Goal: Task Accomplishment & Management: Manage account settings

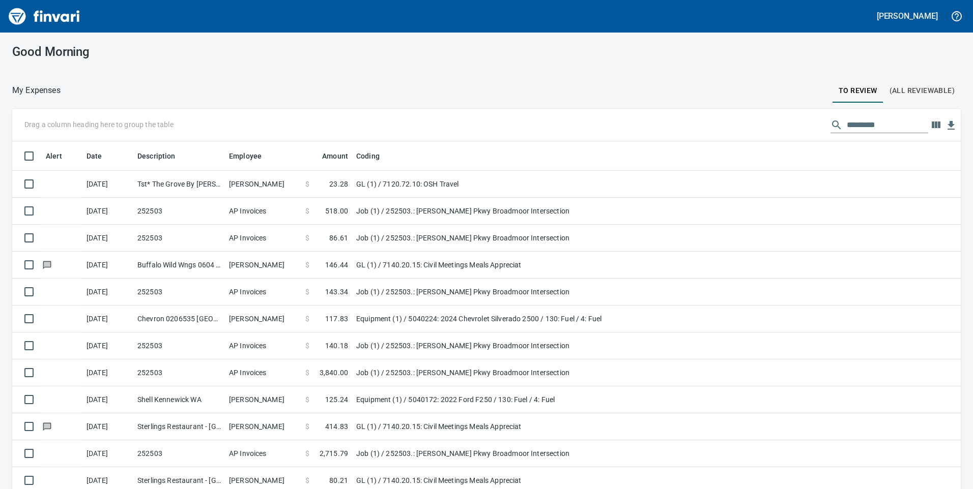
scroll to position [370, 926]
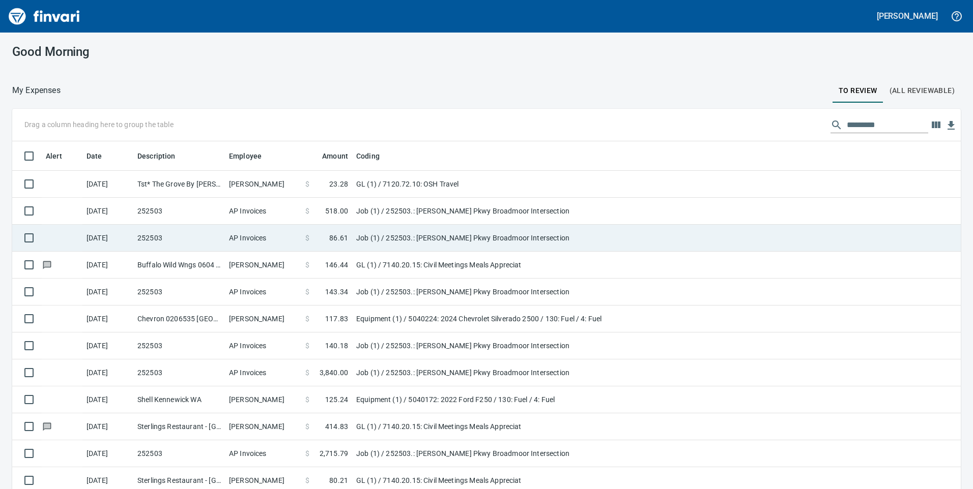
click at [296, 207] on td "AP Invoices" at bounding box center [263, 211] width 76 height 27
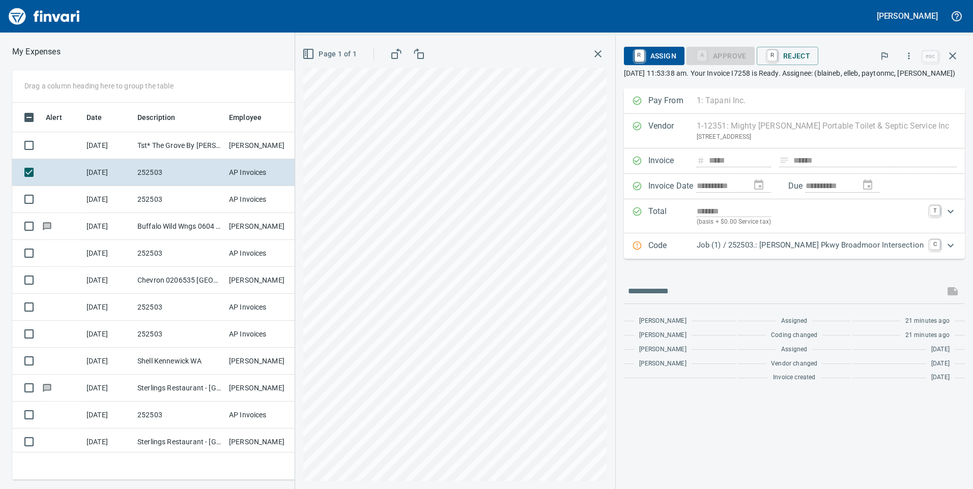
click at [214, 55] on div at bounding box center [319, 52] width 517 height 24
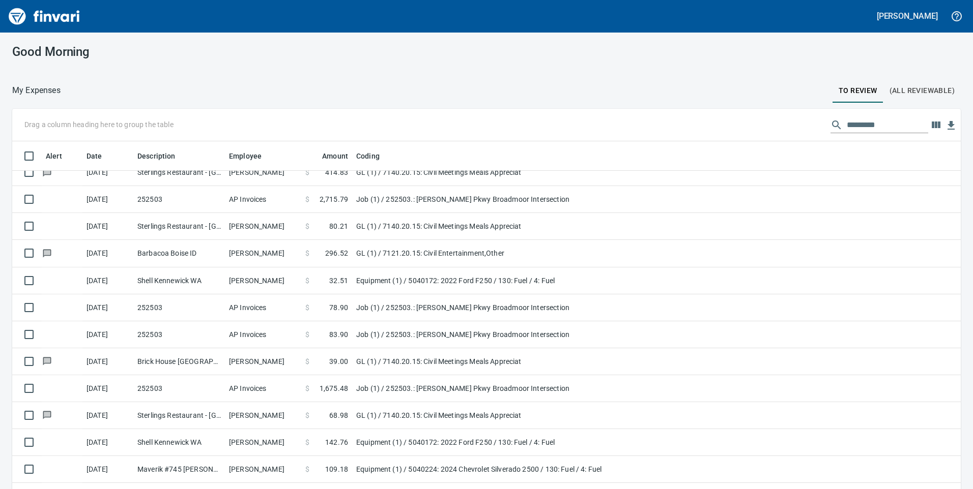
scroll to position [462, 0]
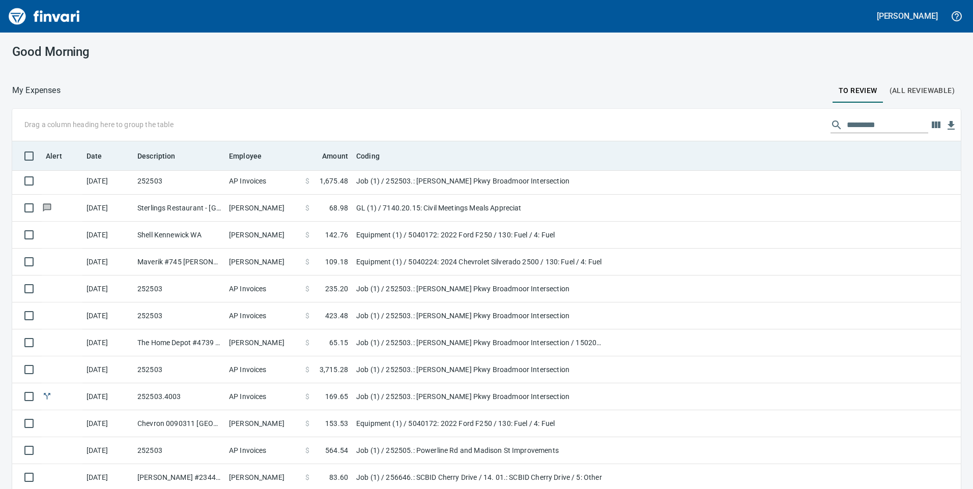
click at [244, 148] on th "Employee" at bounding box center [263, 156] width 76 height 30
click at [243, 154] on span "Employee" at bounding box center [245, 156] width 33 height 12
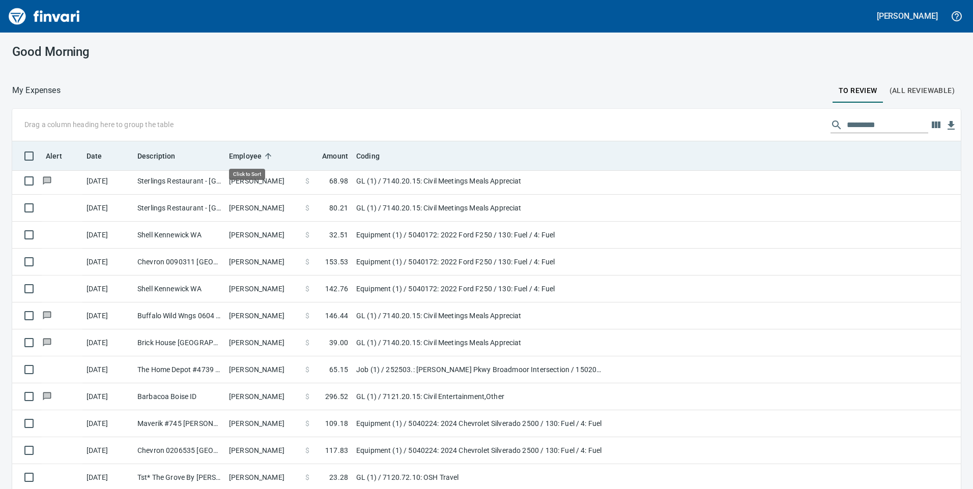
click at [247, 155] on span "Employee" at bounding box center [245, 156] width 33 height 12
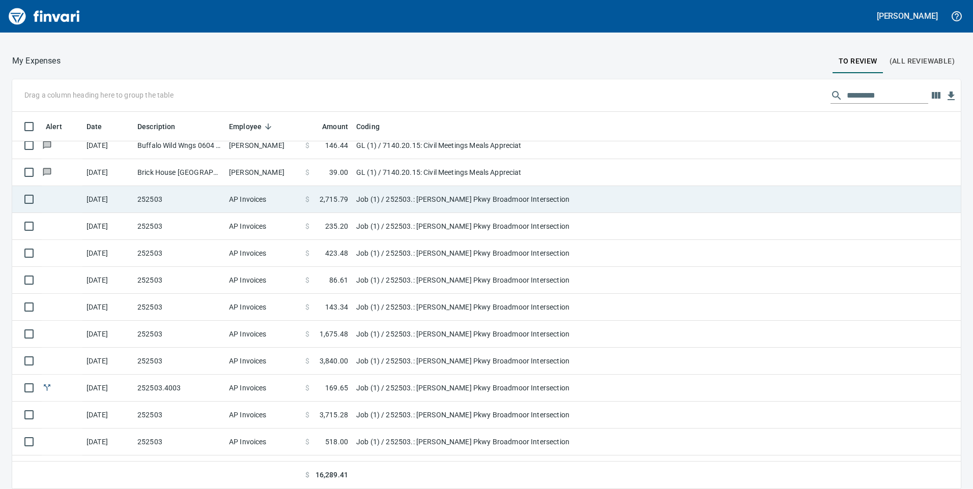
scroll to position [462, 0]
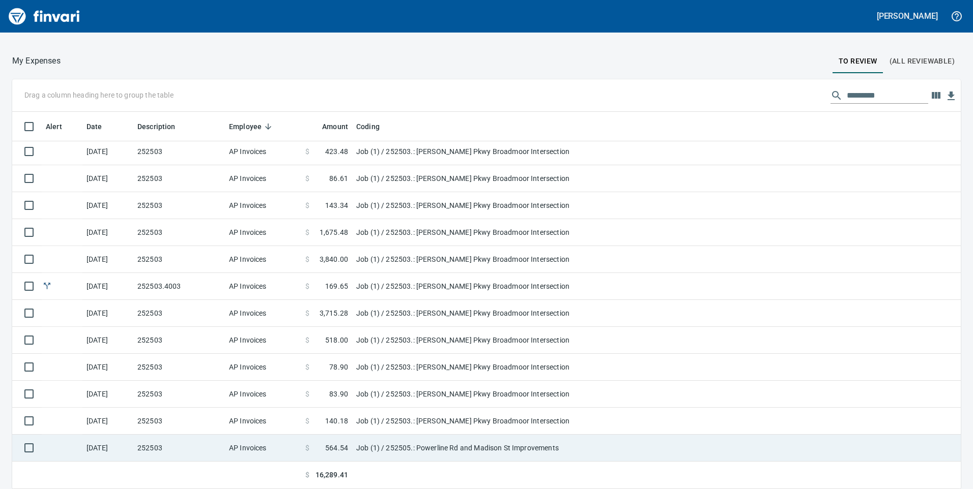
click at [269, 448] on td "AP Invoices" at bounding box center [263, 448] width 76 height 27
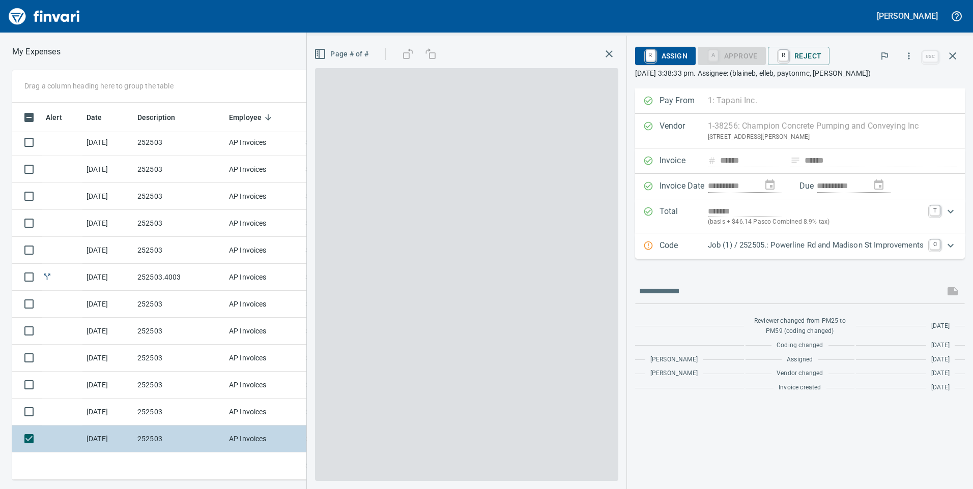
scroll to position [370, 679]
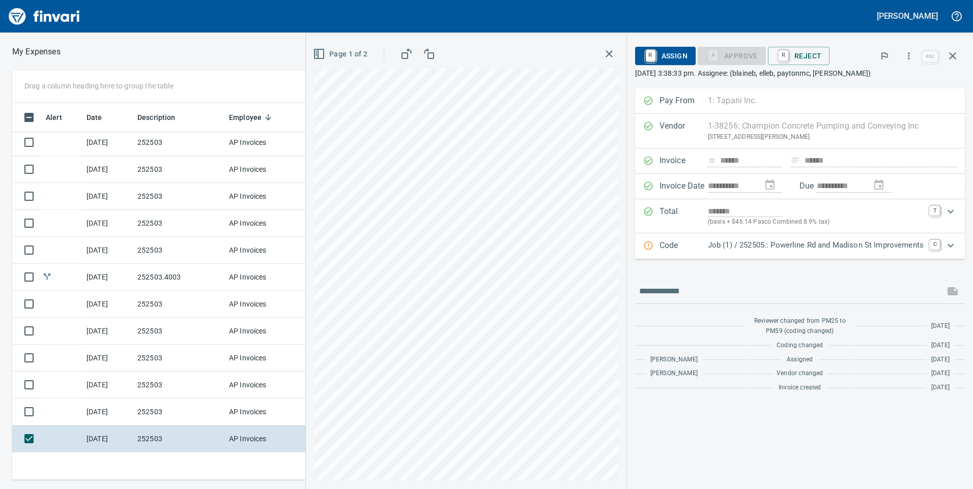
click at [939, 244] on div "Expand" at bounding box center [950, 246] width 24 height 24
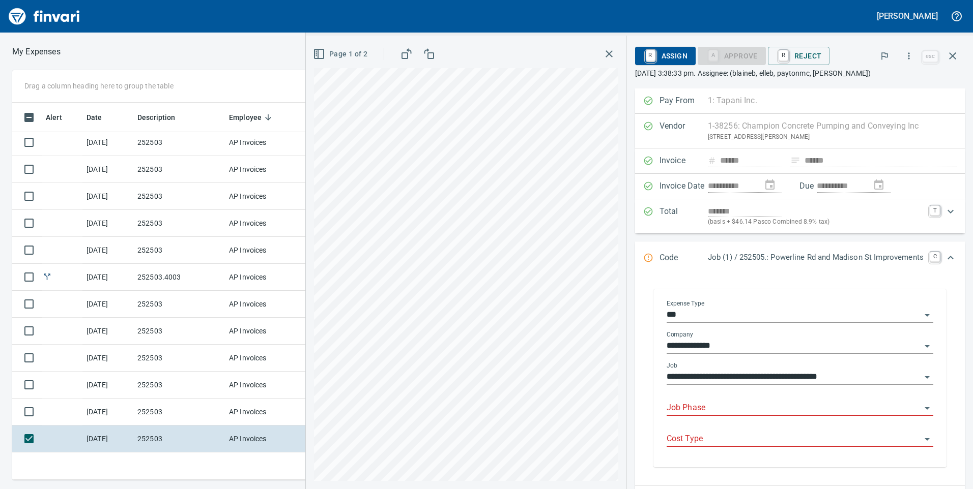
click at [769, 383] on input "**********" at bounding box center [794, 377] width 254 height 14
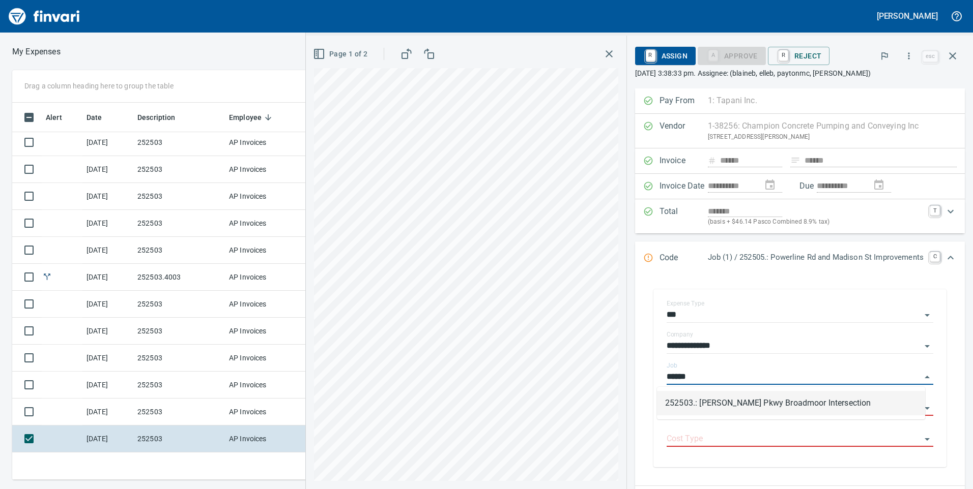
click at [689, 394] on li "252503.: [PERSON_NAME] Pkwy Broadmoor Intersection" at bounding box center [791, 403] width 268 height 24
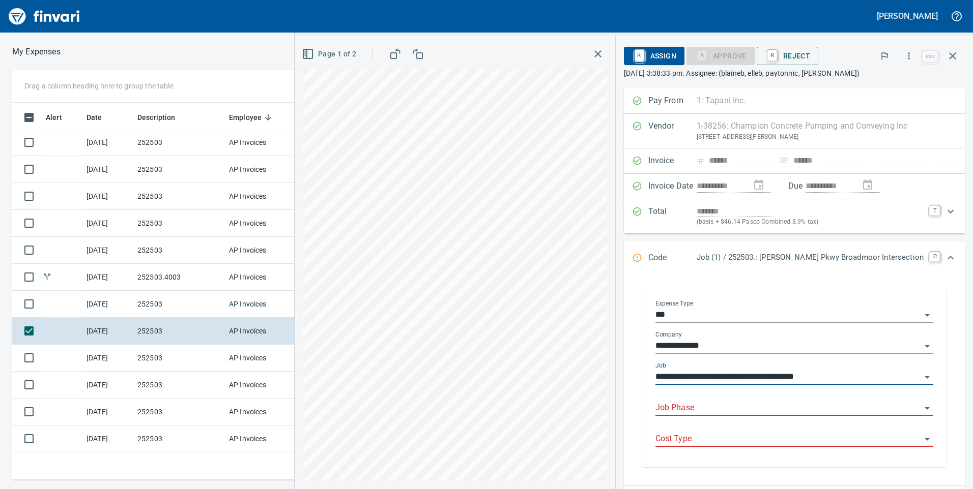
type input "**********"
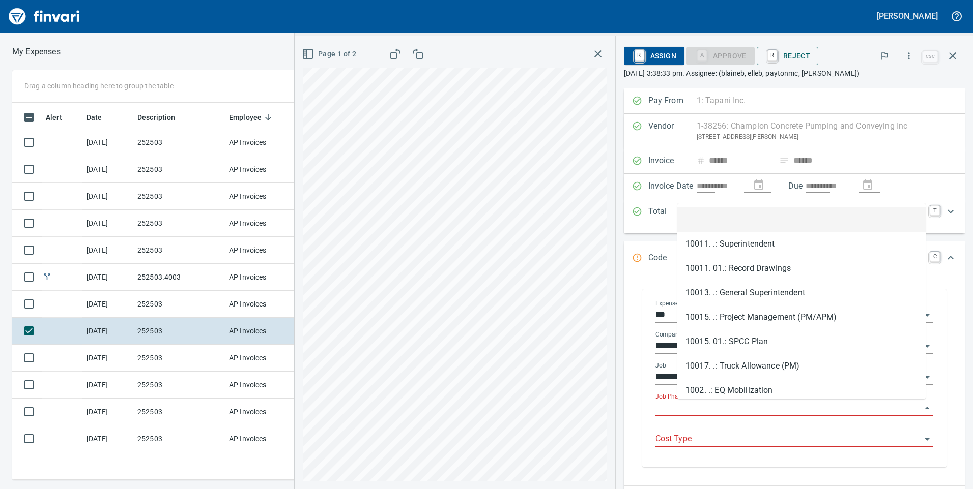
click at [721, 407] on input "Job Phase" at bounding box center [788, 408] width 266 height 14
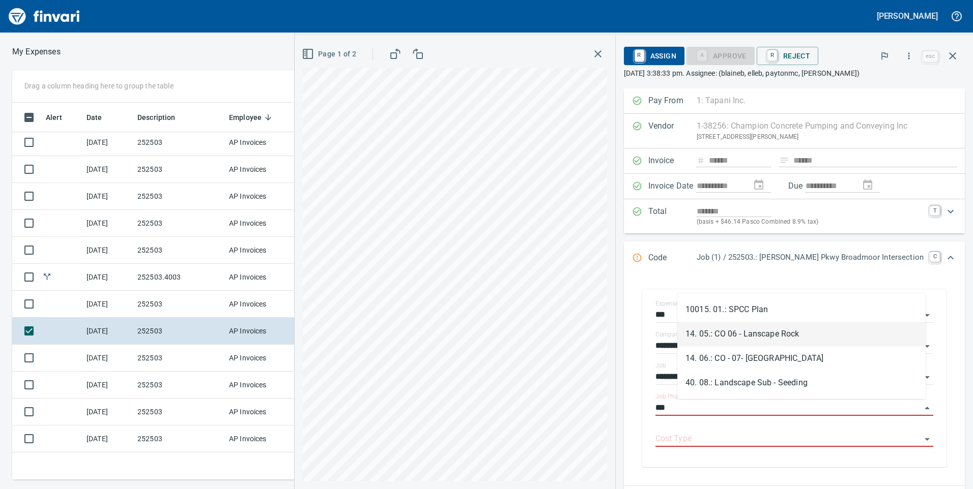
click at [712, 332] on li "14. 05.: CO 06 - Lanscape Rock" at bounding box center [801, 334] width 248 height 24
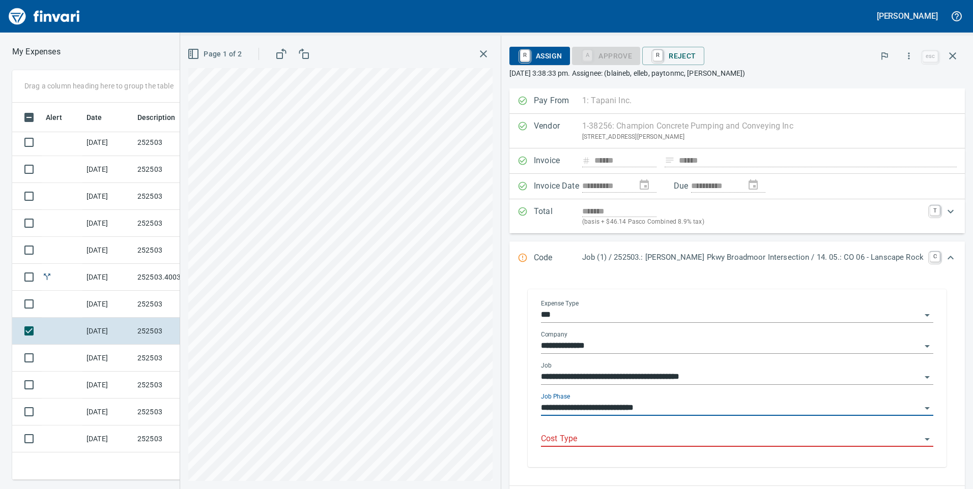
type input "**********"
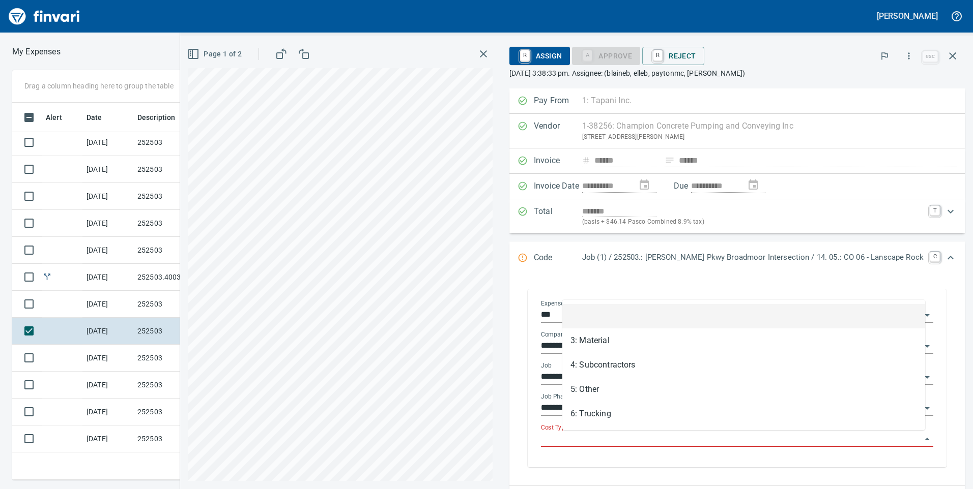
click at [729, 439] on input "Cost Type" at bounding box center [731, 439] width 380 height 14
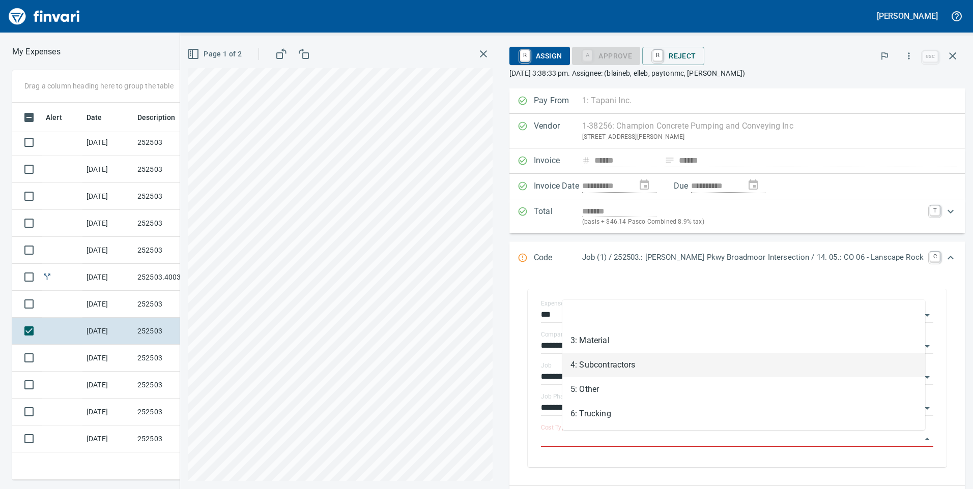
click at [649, 359] on li "4: Subcontractors" at bounding box center [743, 365] width 363 height 24
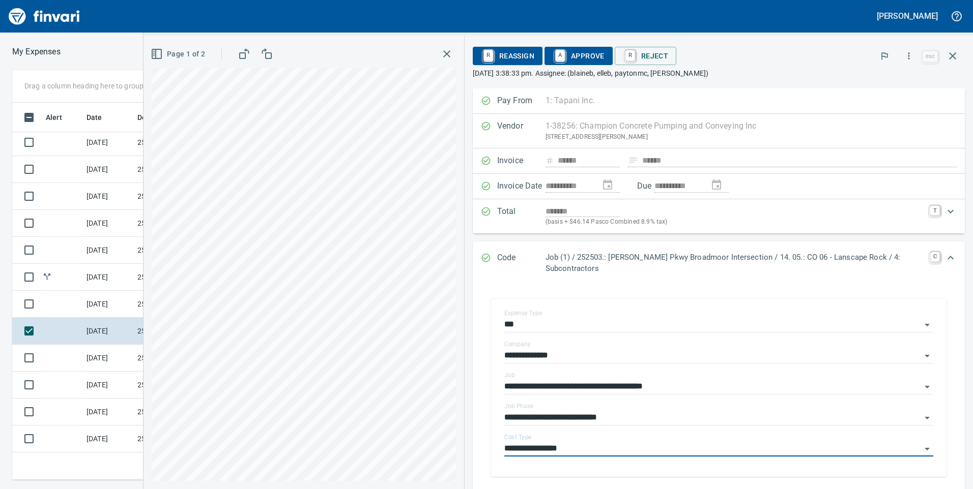
type input "**********"
click at [569, 51] on span "A Approve" at bounding box center [579, 55] width 52 height 17
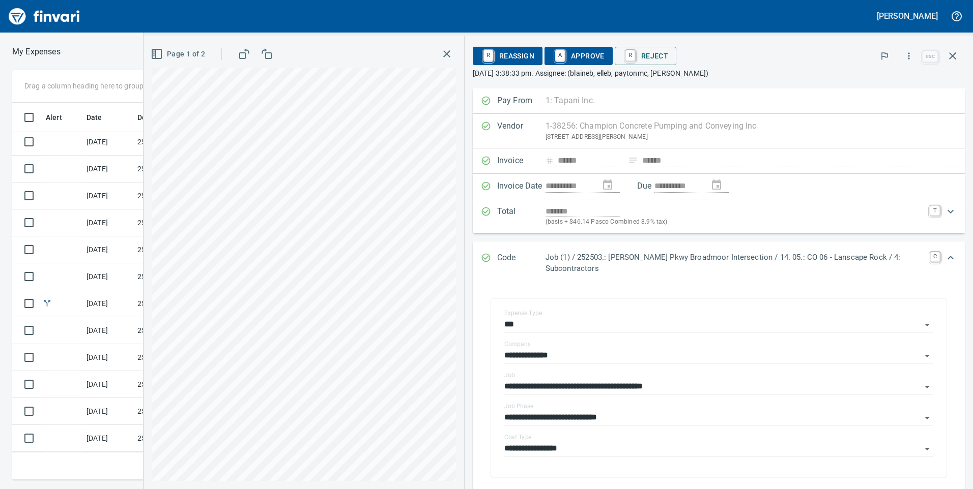
scroll to position [435, 0]
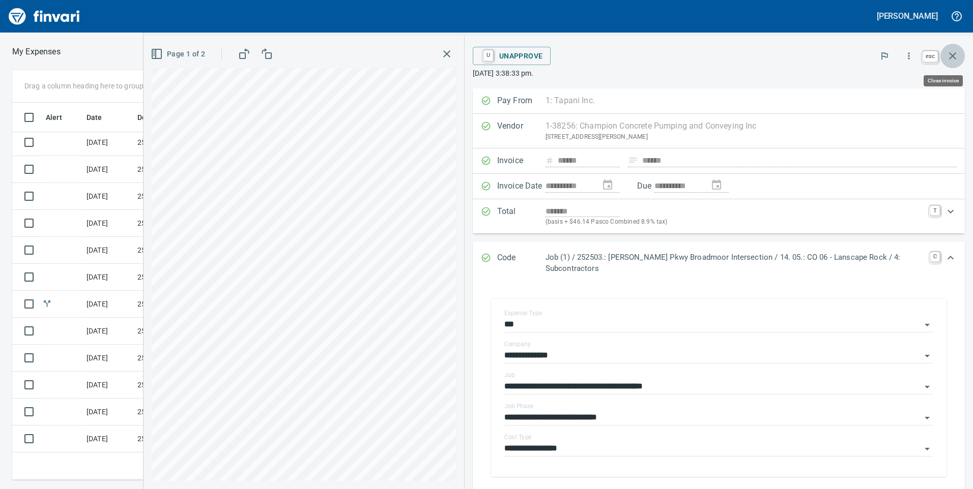
click at [953, 59] on icon "button" at bounding box center [952, 56] width 12 height 12
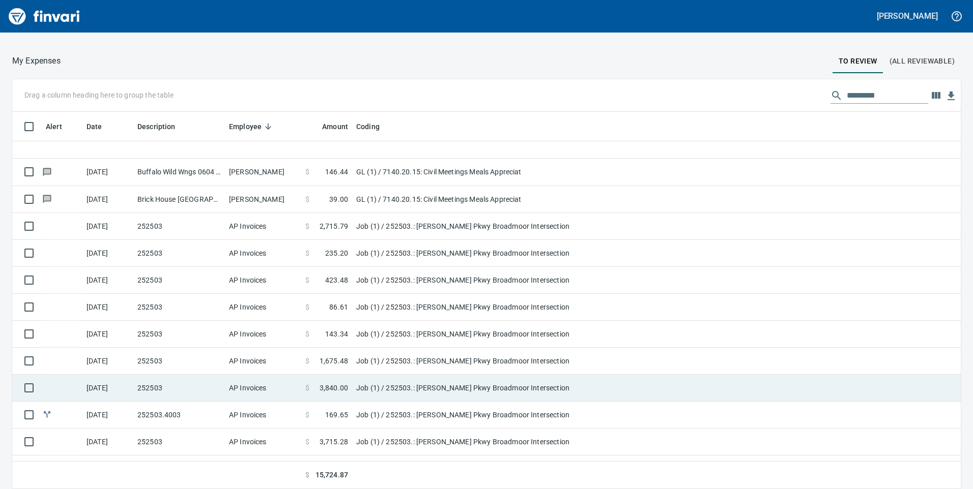
scroll to position [435, 0]
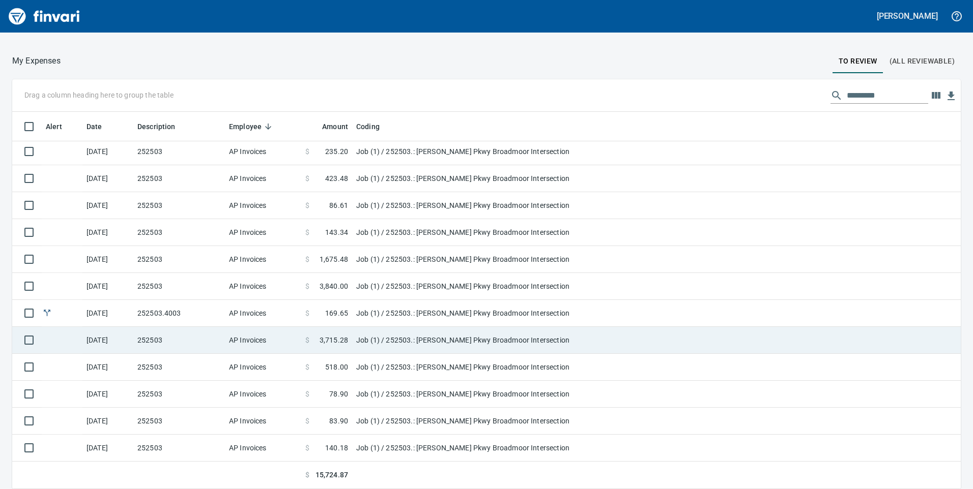
click at [352, 342] on td "$ 3,715.28" at bounding box center [326, 340] width 51 height 27
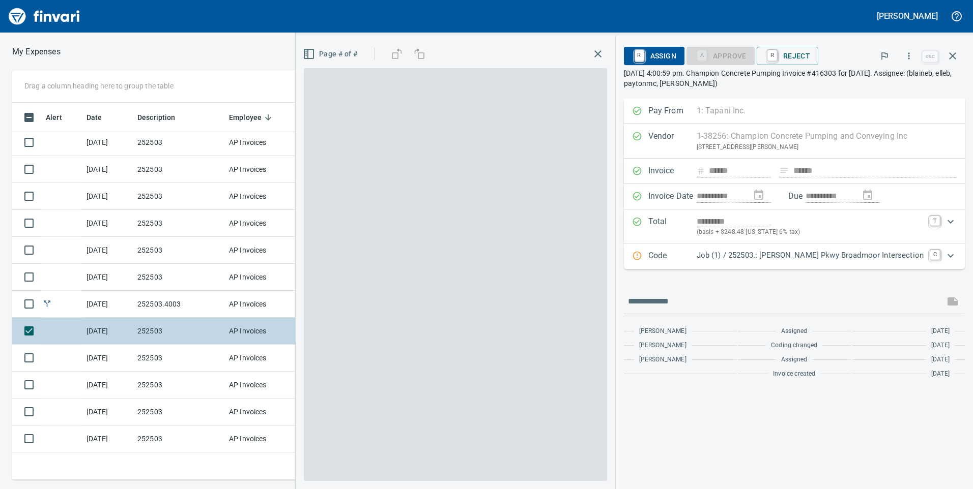
scroll to position [370, 679]
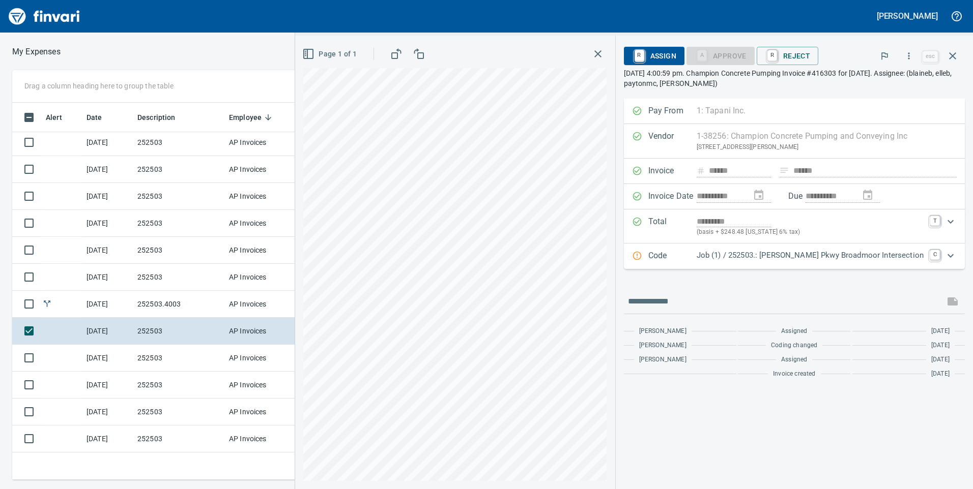
click at [796, 261] on div "Job (1) / 252503.: [PERSON_NAME] Pkwy Broadmoor Intersection" at bounding box center [810, 256] width 227 height 13
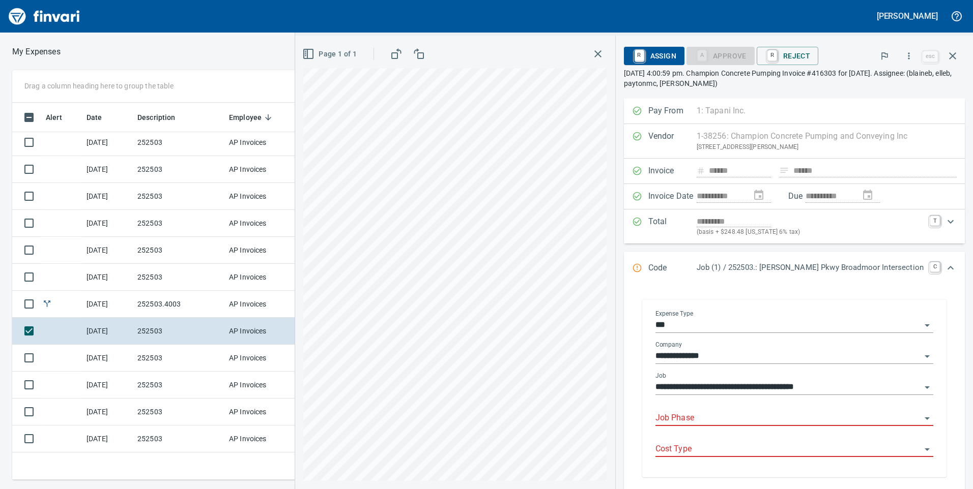
scroll to position [51, 0]
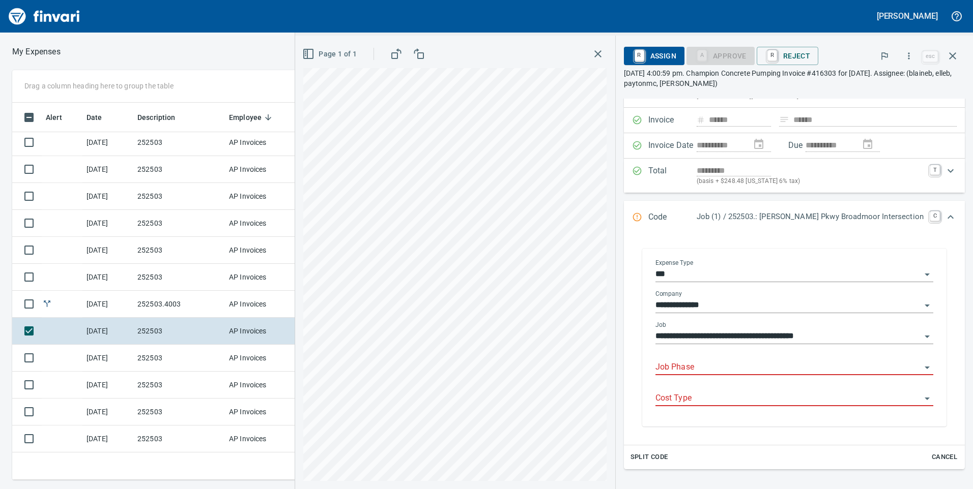
click at [714, 368] on input "Job Phase" at bounding box center [788, 368] width 266 height 14
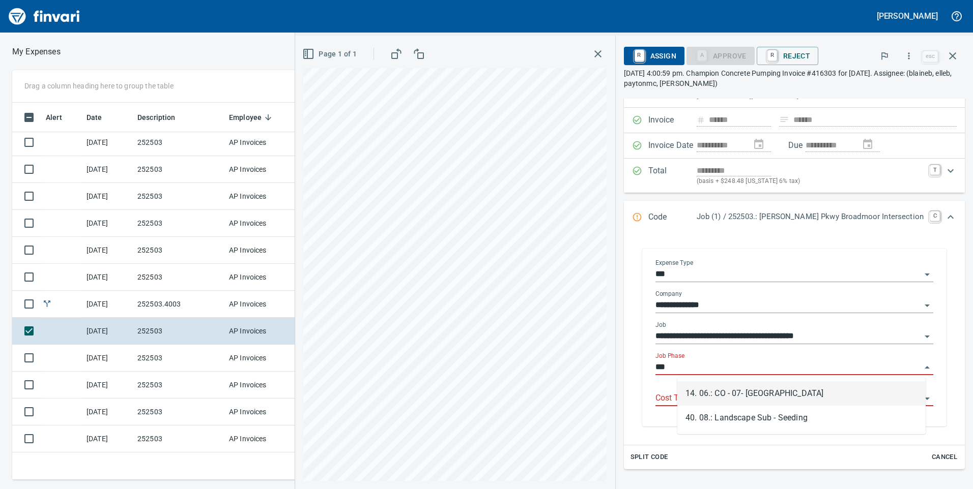
scroll to position [370, 679]
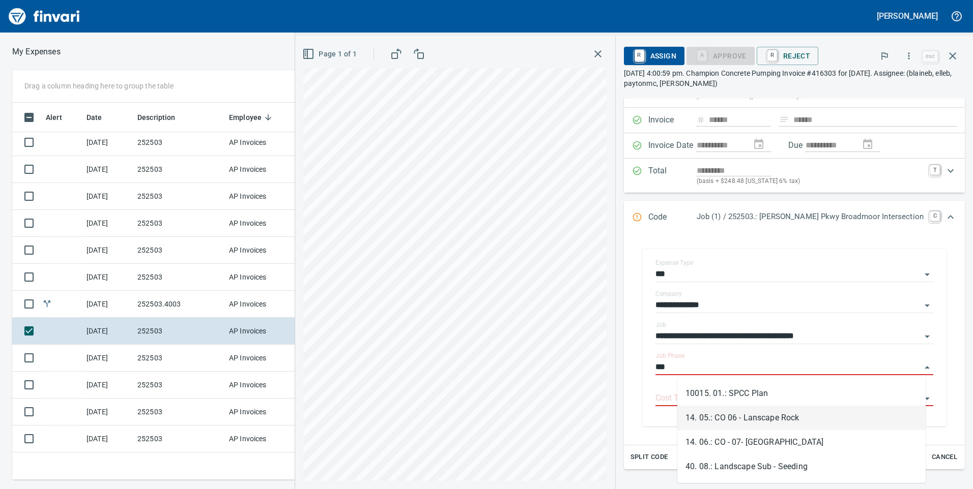
click at [749, 415] on li "14. 05.: CO 06 - Lanscape Rock" at bounding box center [801, 418] width 248 height 24
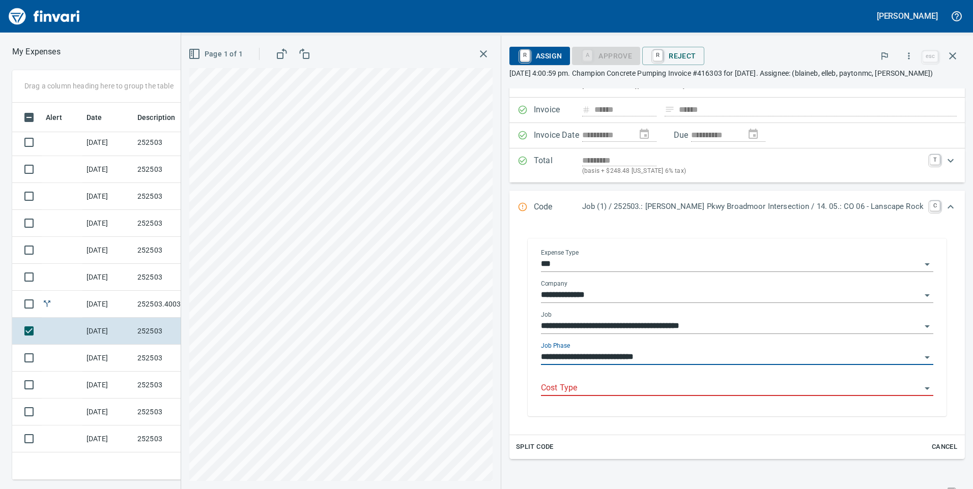
type input "**********"
click at [750, 396] on input "Cost Type" at bounding box center [731, 389] width 380 height 14
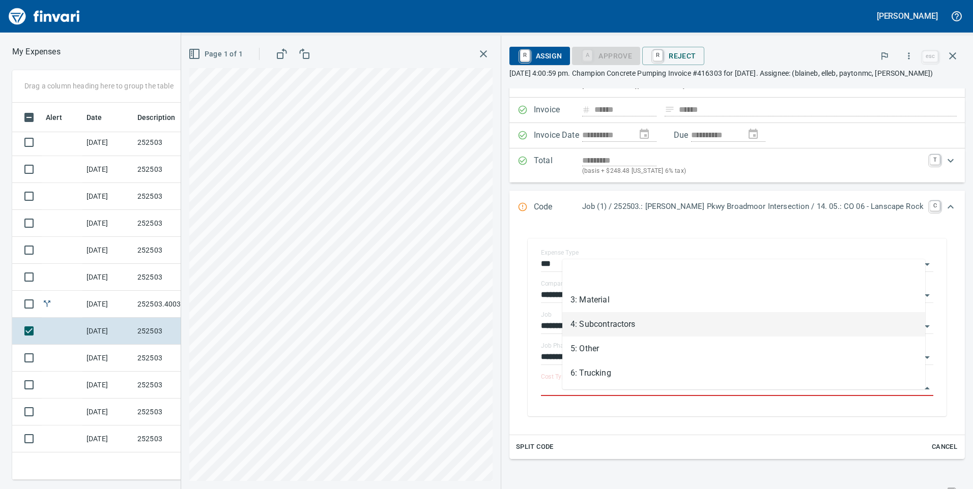
click at [640, 327] on li "4: Subcontractors" at bounding box center [743, 324] width 363 height 24
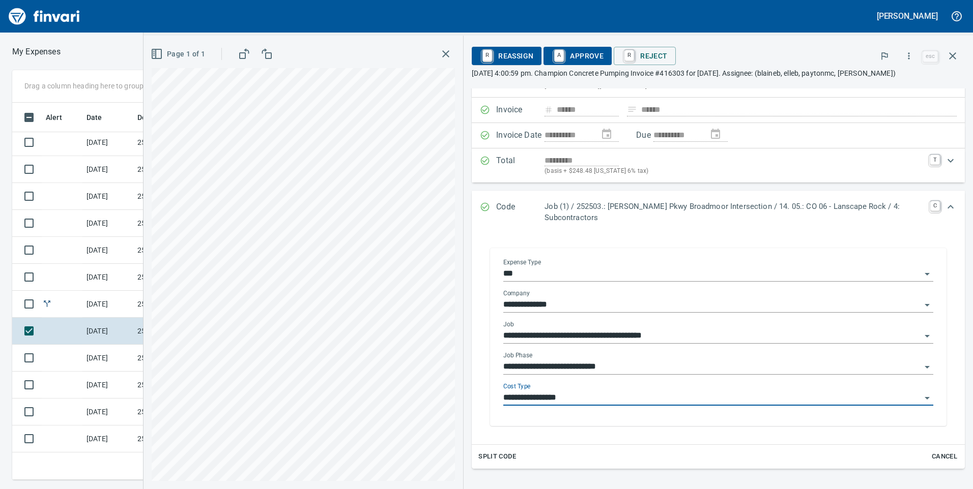
type input "**********"
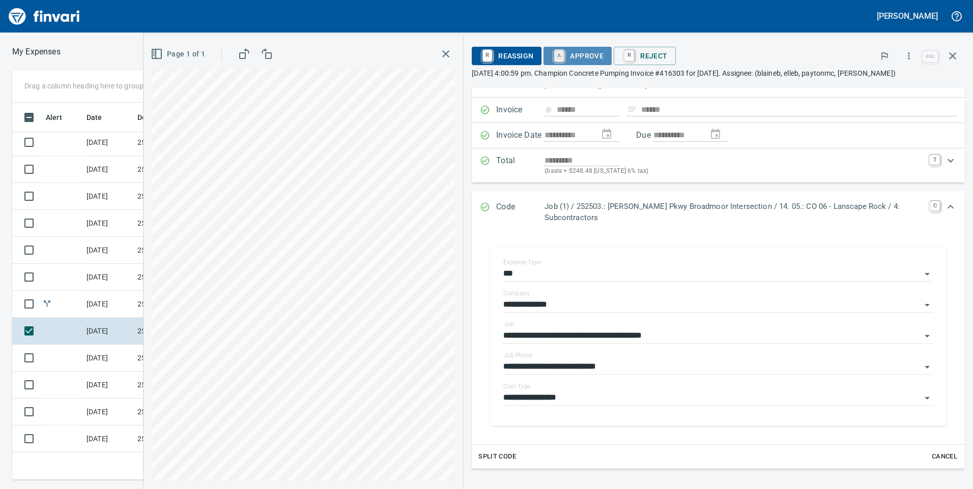
click at [564, 60] on link "A" at bounding box center [559, 55] width 10 height 11
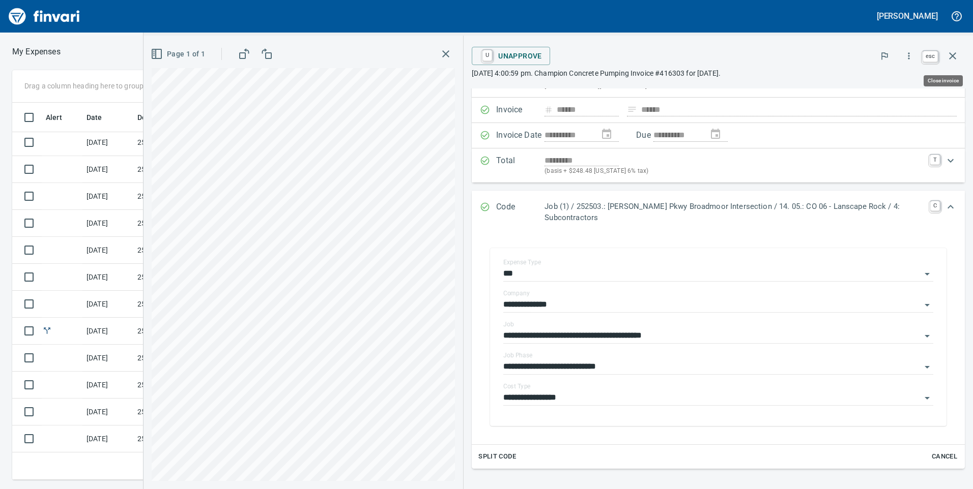
click at [954, 52] on icon "button" at bounding box center [952, 56] width 12 height 12
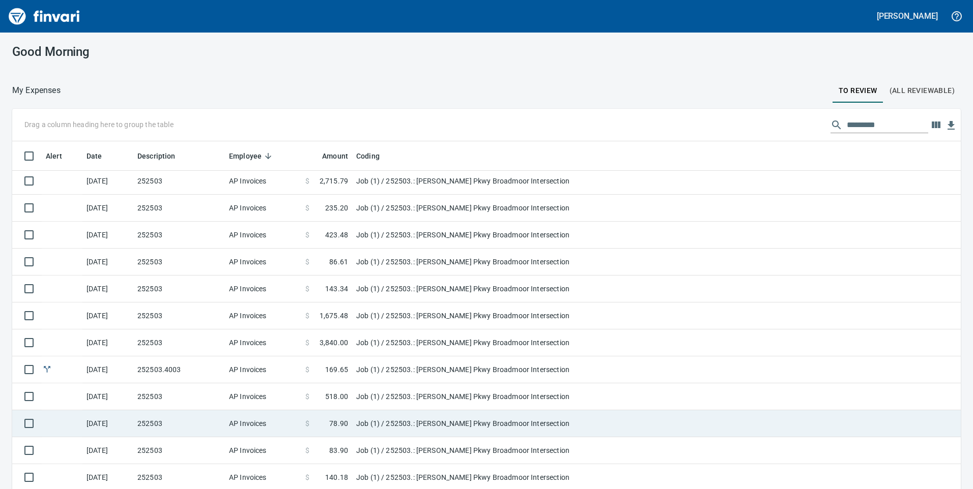
scroll to position [30, 0]
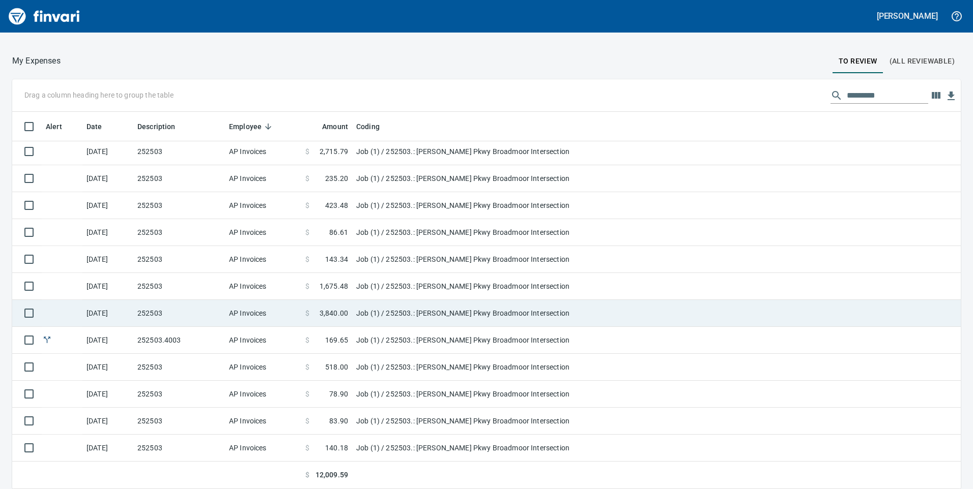
click at [301, 311] on td "$ 3,840.00" at bounding box center [326, 313] width 51 height 27
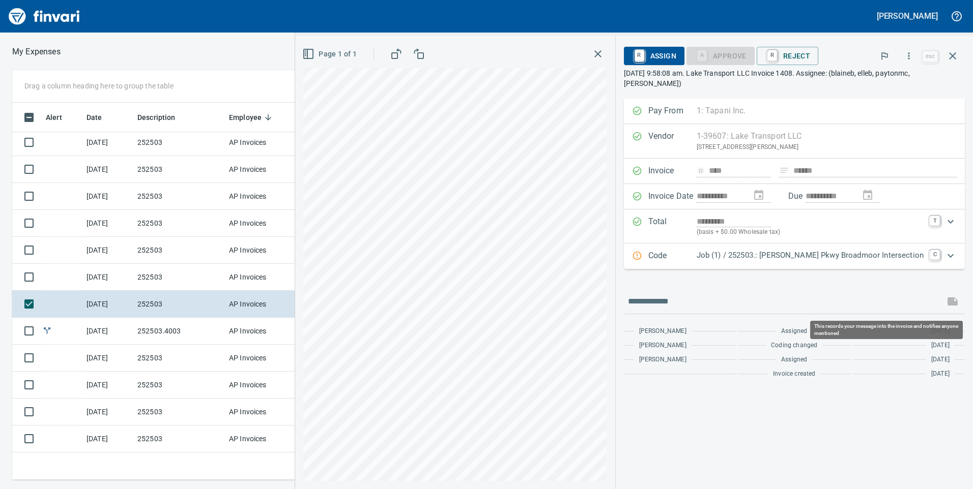
scroll to position [370, 679]
click at [951, 50] on icon "button" at bounding box center [952, 56] width 12 height 12
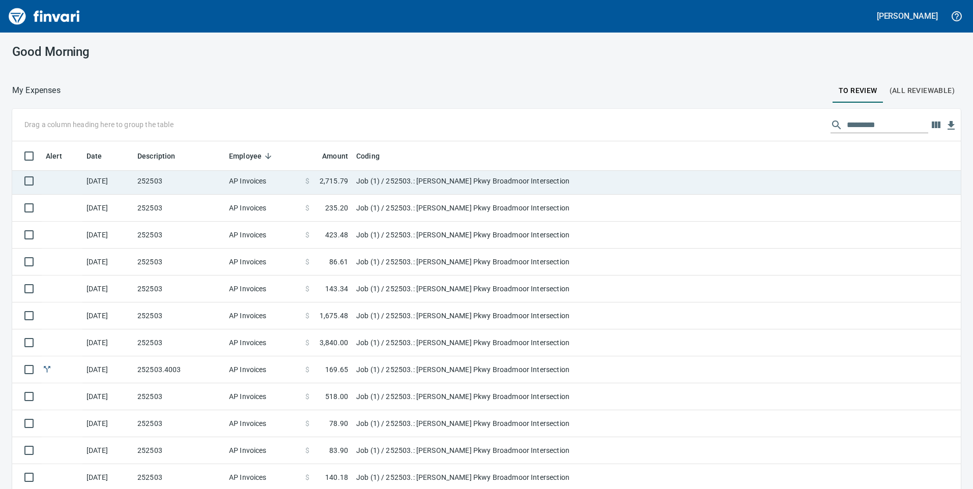
scroll to position [1, 1]
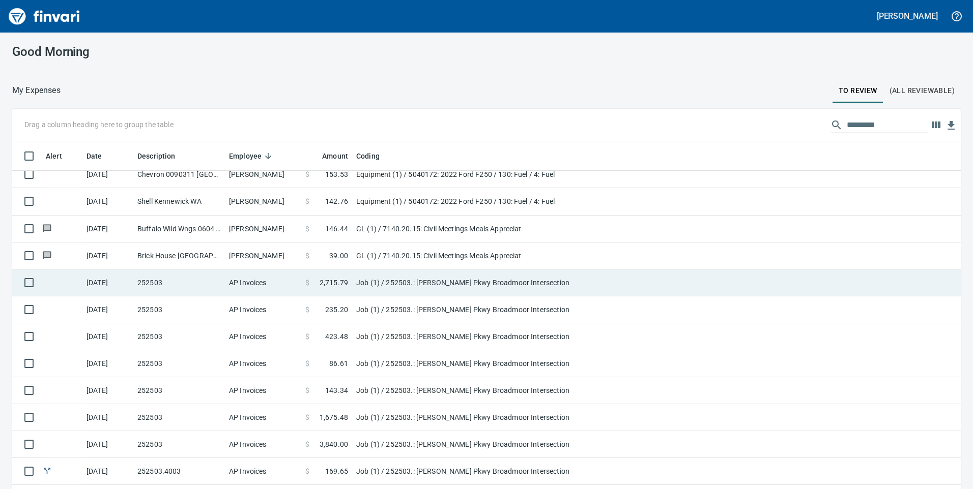
click at [383, 278] on td "Job (1) / 252503.: [PERSON_NAME] Pkwy Broadmoor Intersection" at bounding box center [479, 283] width 254 height 27
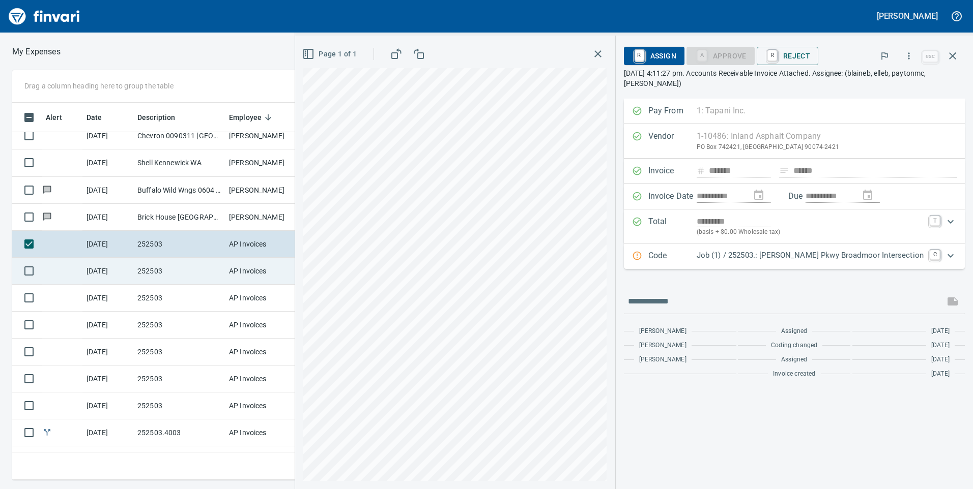
click at [285, 273] on td "AP Invoices" at bounding box center [263, 271] width 76 height 27
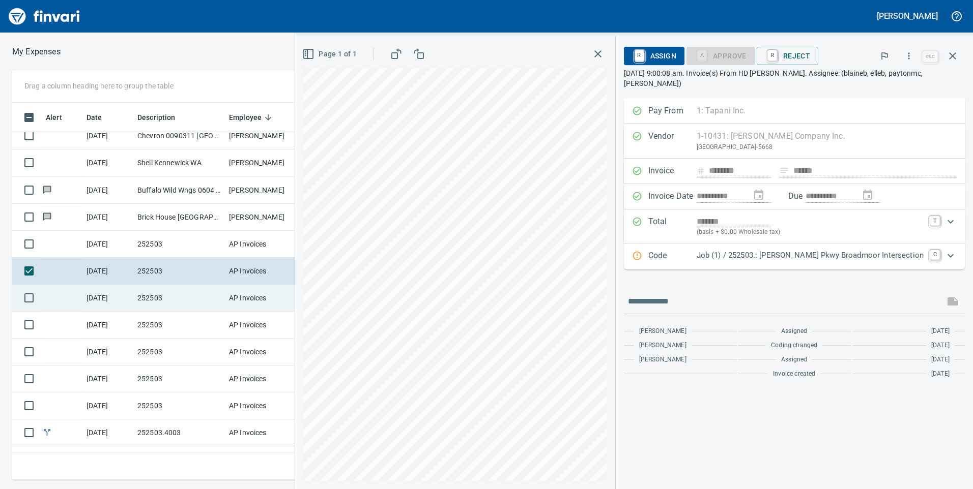
click at [280, 297] on td "AP Invoices" at bounding box center [263, 298] width 76 height 27
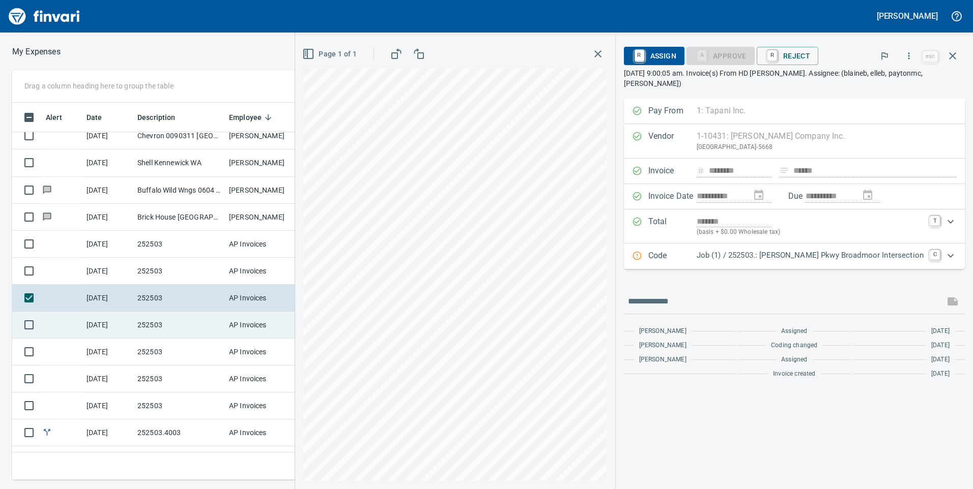
click at [287, 329] on td "AP Invoices" at bounding box center [263, 325] width 76 height 27
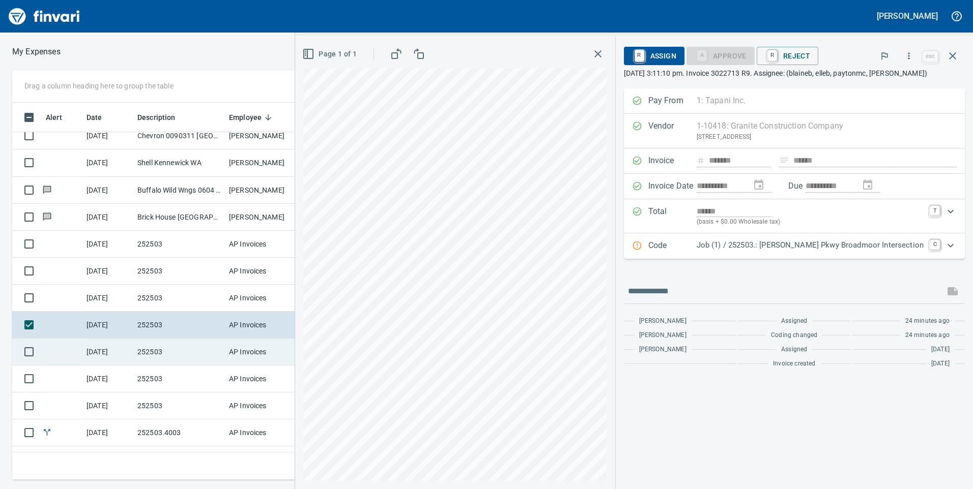
click at [281, 357] on td "AP Invoices" at bounding box center [263, 352] width 76 height 27
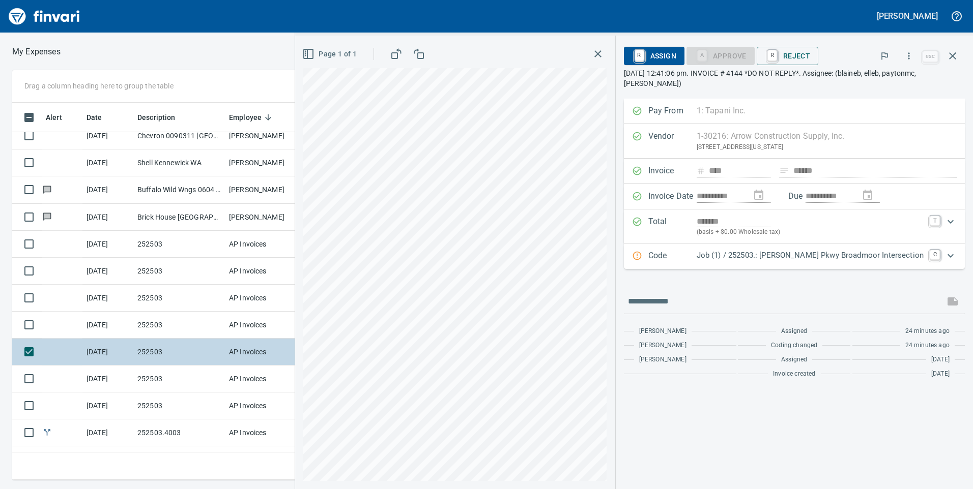
scroll to position [357, 0]
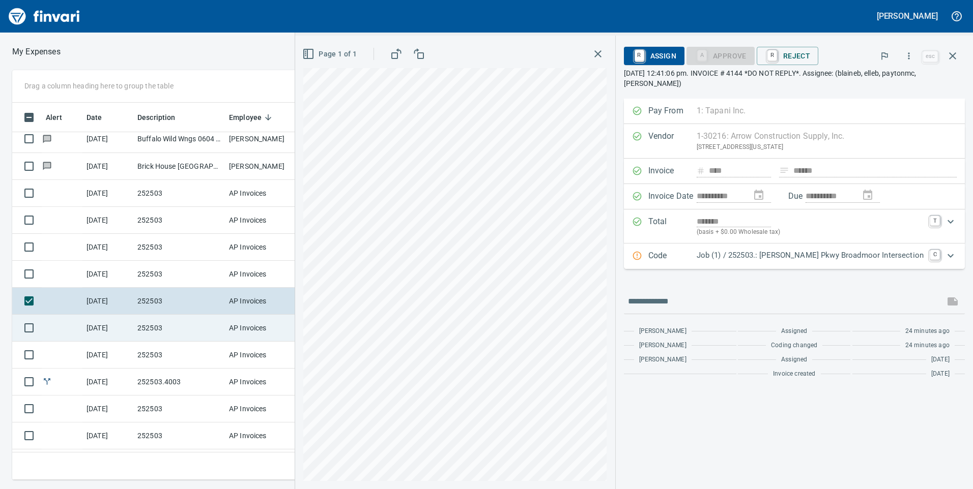
click at [280, 334] on td "AP Invoices" at bounding box center [263, 328] width 76 height 27
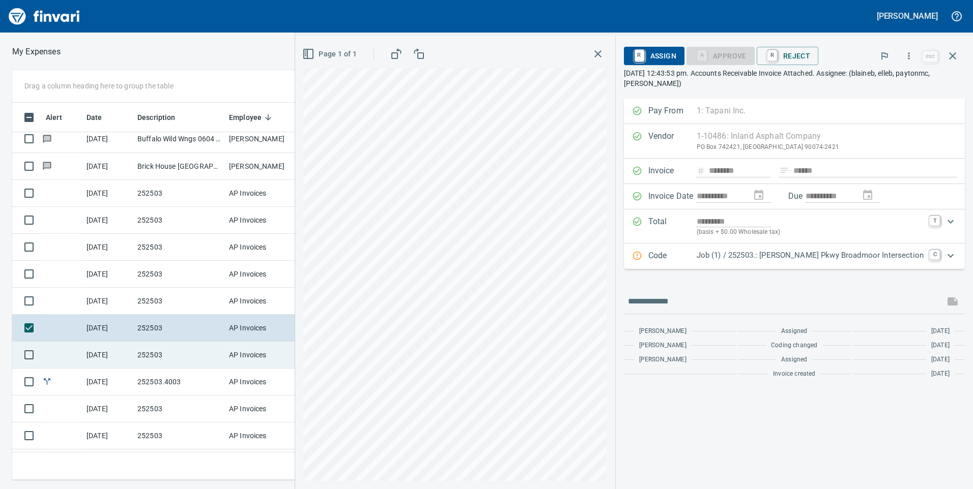
click at [278, 356] on td "AP Invoices" at bounding box center [263, 355] width 76 height 27
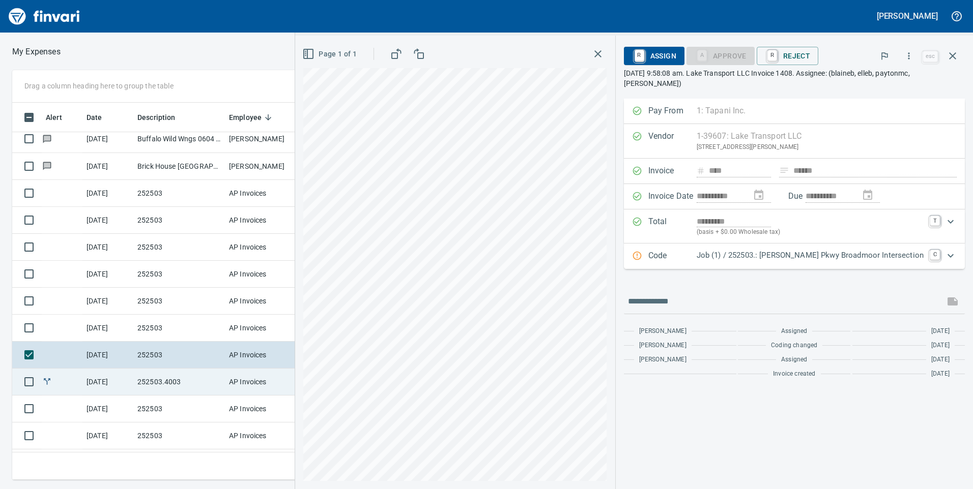
click at [274, 379] on td "AP Invoices" at bounding box center [263, 382] width 76 height 27
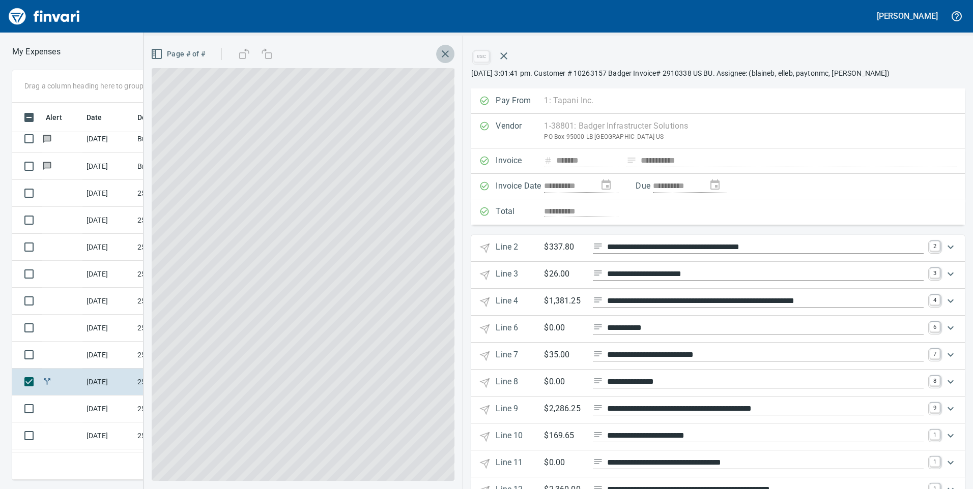
click at [447, 50] on icon "button" at bounding box center [445, 54] width 12 height 12
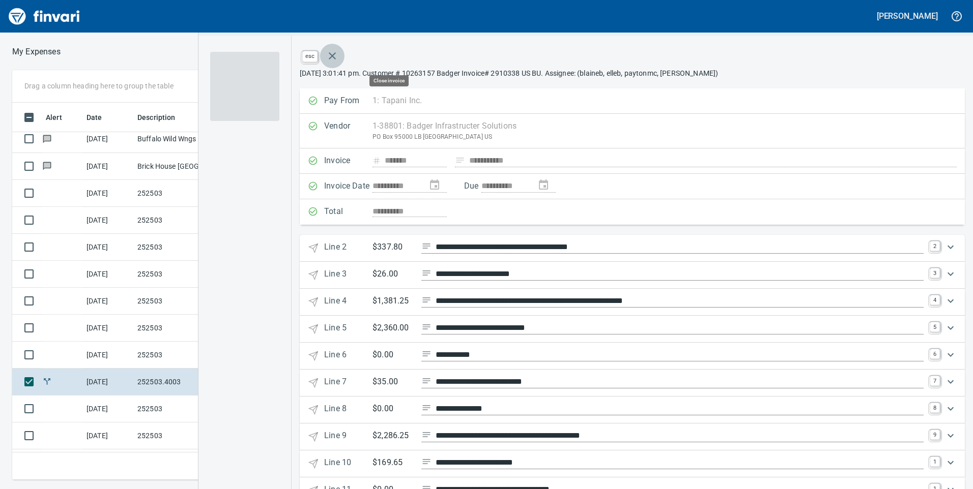
click at [338, 55] on icon "button" at bounding box center [332, 56] width 12 height 12
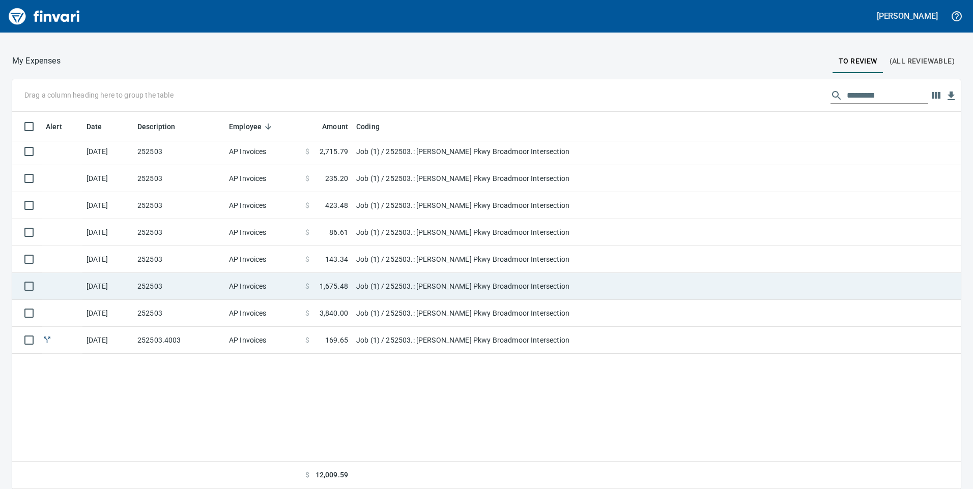
scroll to position [154, 0]
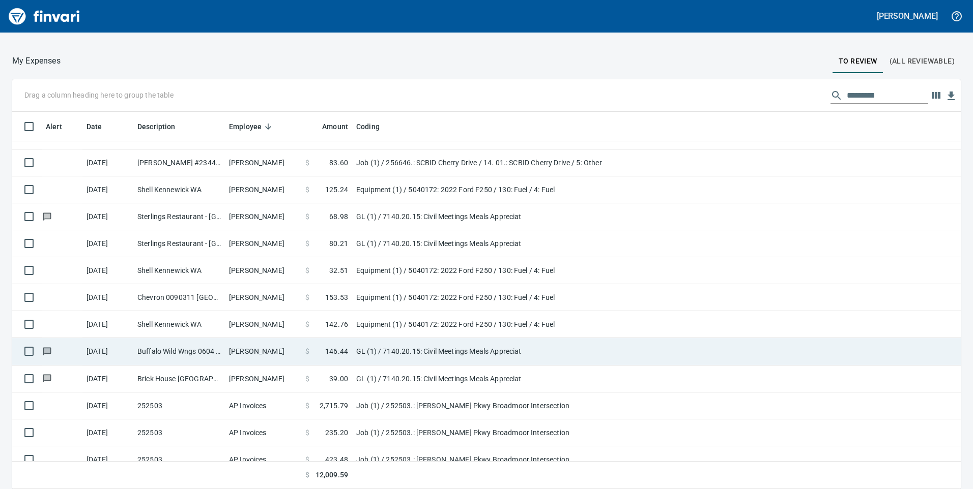
click at [252, 353] on td "[PERSON_NAME]" at bounding box center [263, 351] width 76 height 27
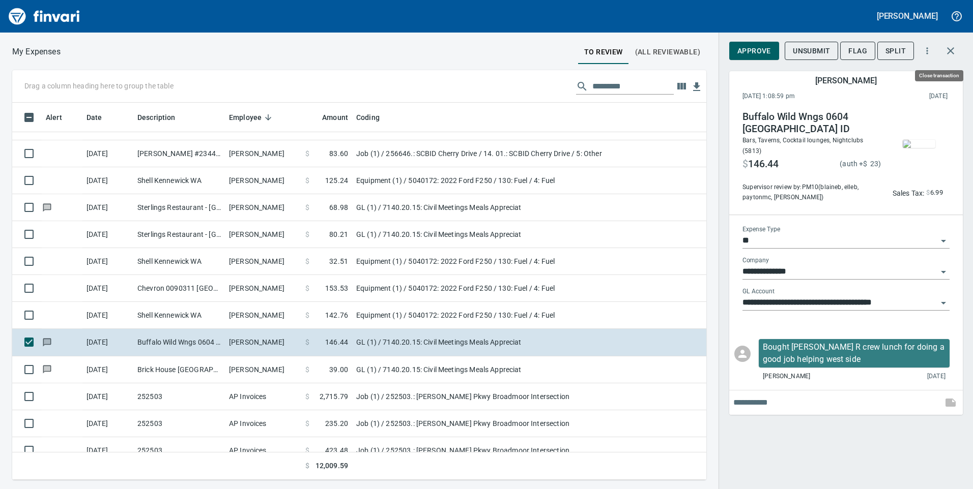
scroll to position [370, 679]
click at [955, 47] on icon "button" at bounding box center [950, 51] width 12 height 12
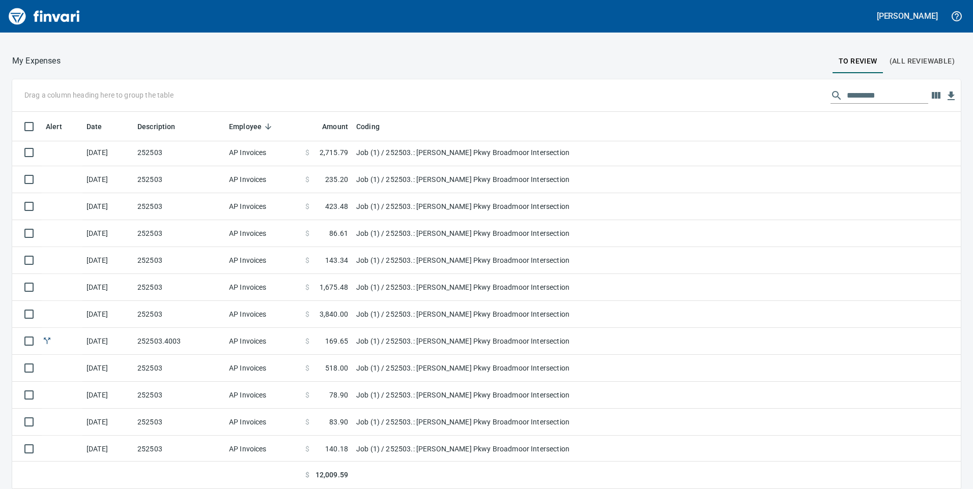
scroll to position [408, 0]
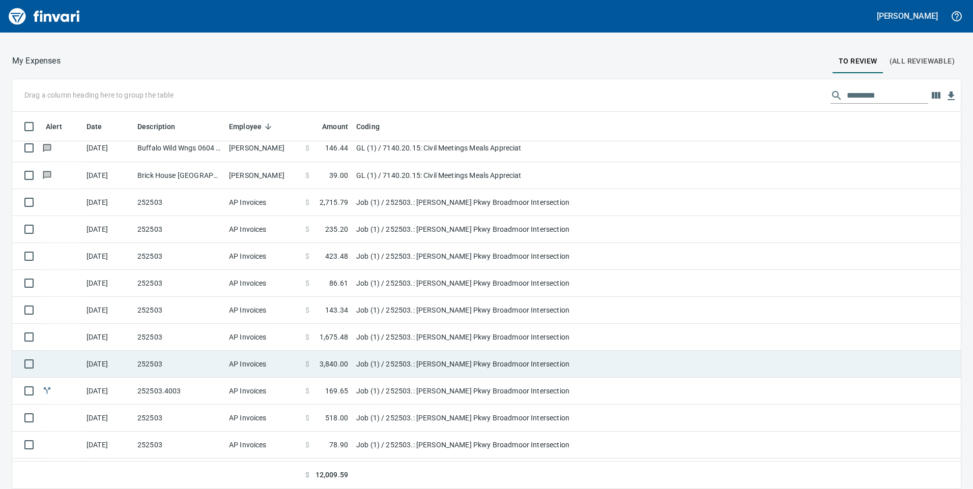
click at [267, 351] on td "AP Invoices" at bounding box center [263, 364] width 76 height 27
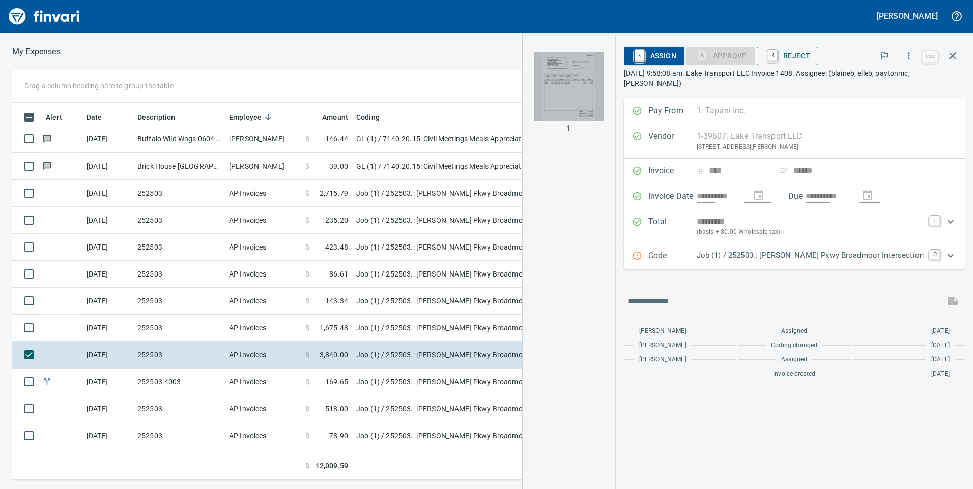
click at [603, 105] on img "button" at bounding box center [568, 86] width 69 height 69
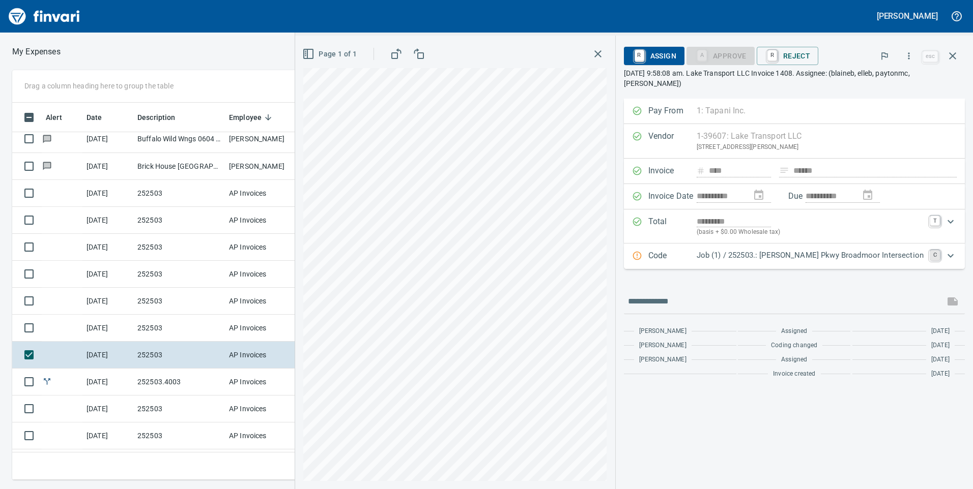
click at [932, 253] on link "C" at bounding box center [935, 255] width 10 height 10
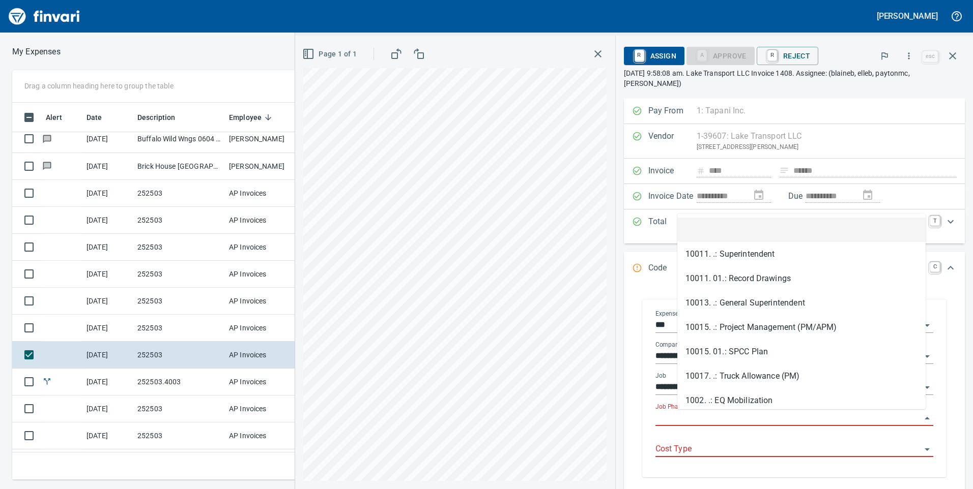
scroll to position [370, 679]
click at [748, 415] on input "Job Phase" at bounding box center [788, 419] width 266 height 14
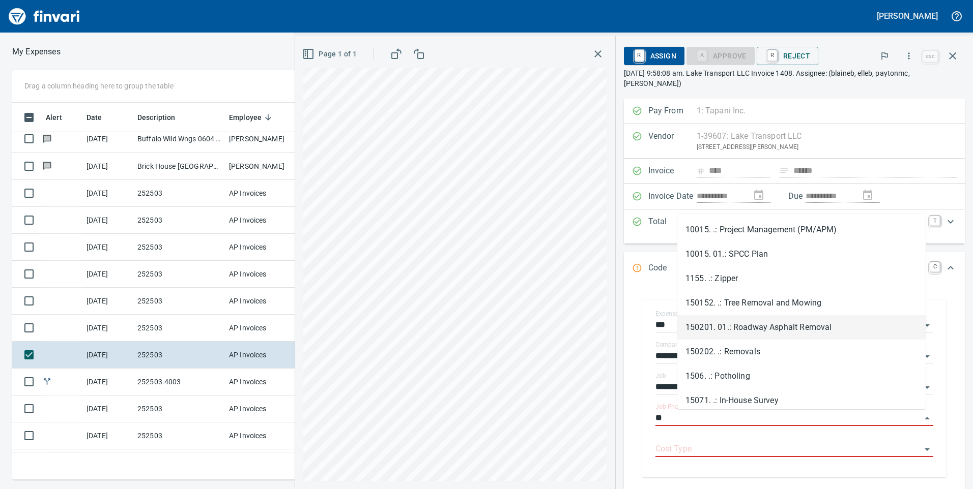
click at [697, 328] on li "150201. 01.: Roadway Asphalt Removal" at bounding box center [801, 327] width 248 height 24
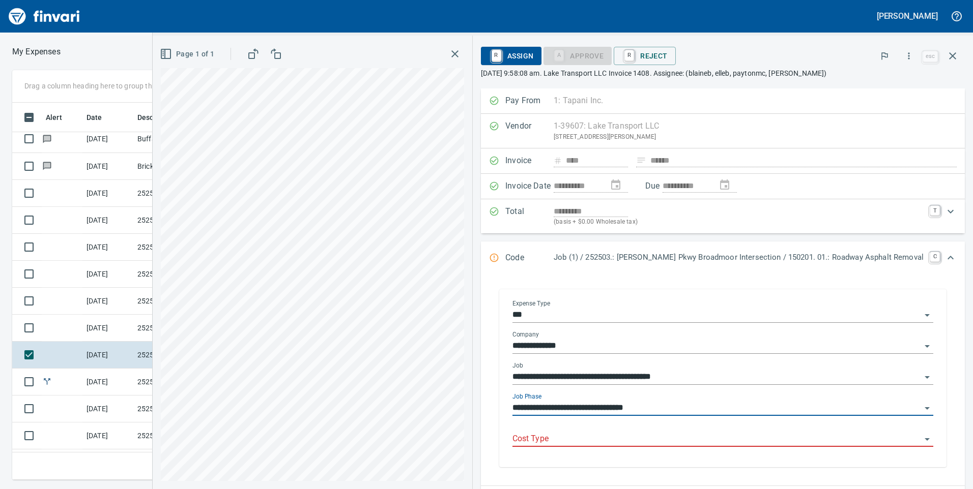
type input "**********"
click at [737, 443] on input "Cost Type" at bounding box center [716, 439] width 409 height 14
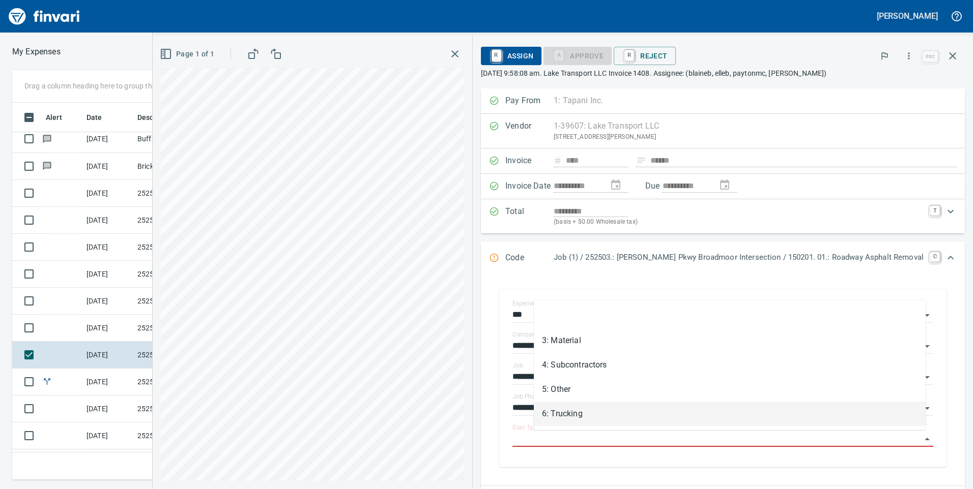
click at [568, 402] on li "6: Trucking" at bounding box center [730, 414] width 392 height 24
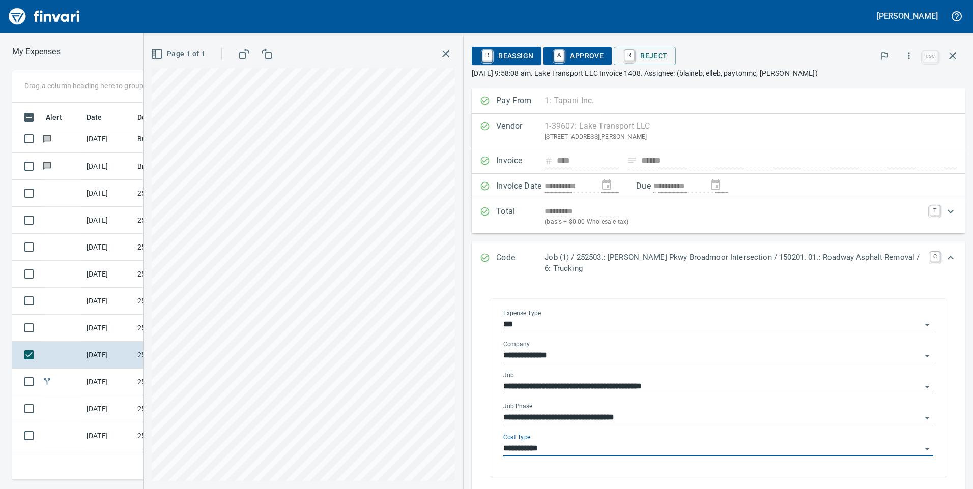
type input "**********"
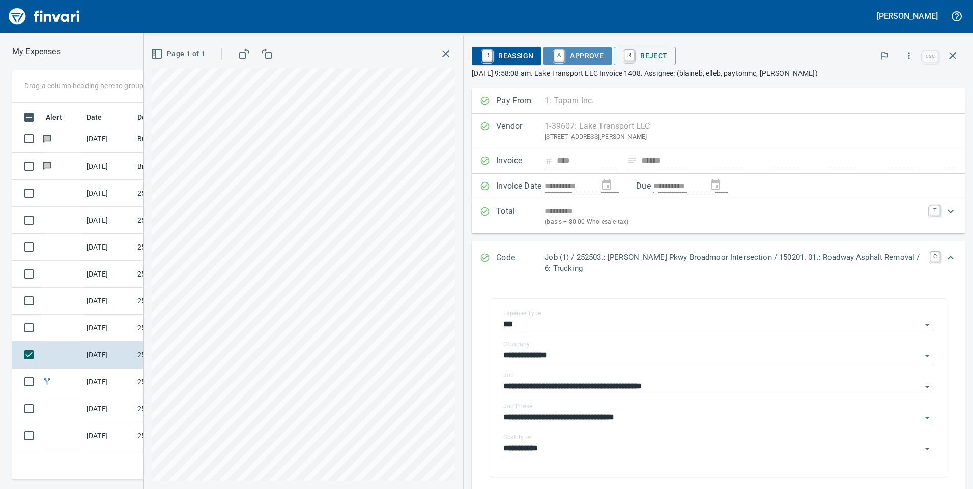
click at [579, 59] on span "A Approve" at bounding box center [578, 55] width 52 height 17
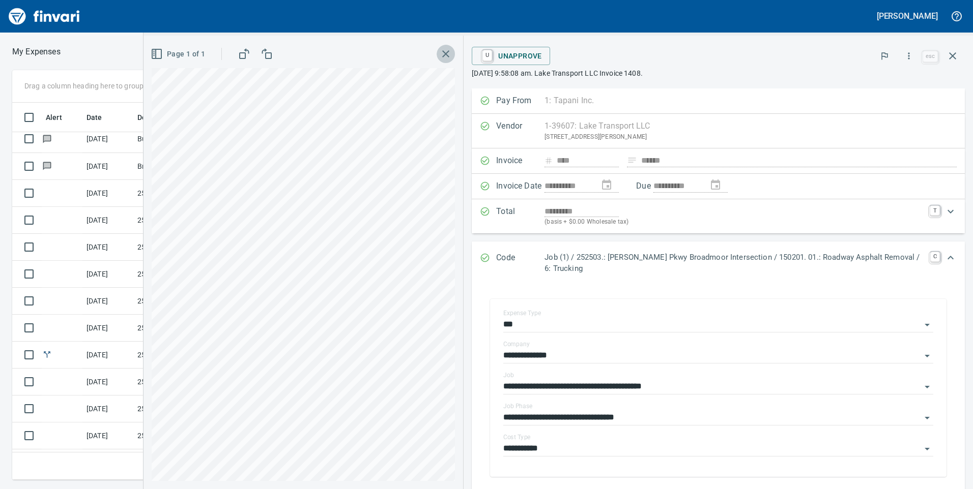
click at [450, 50] on icon "button" at bounding box center [446, 54] width 12 height 12
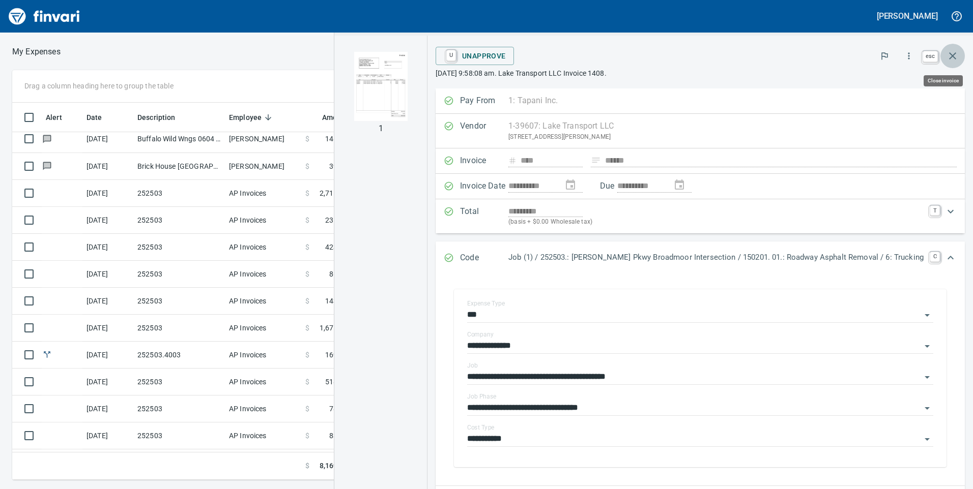
click at [953, 51] on icon "button" at bounding box center [952, 56] width 12 height 12
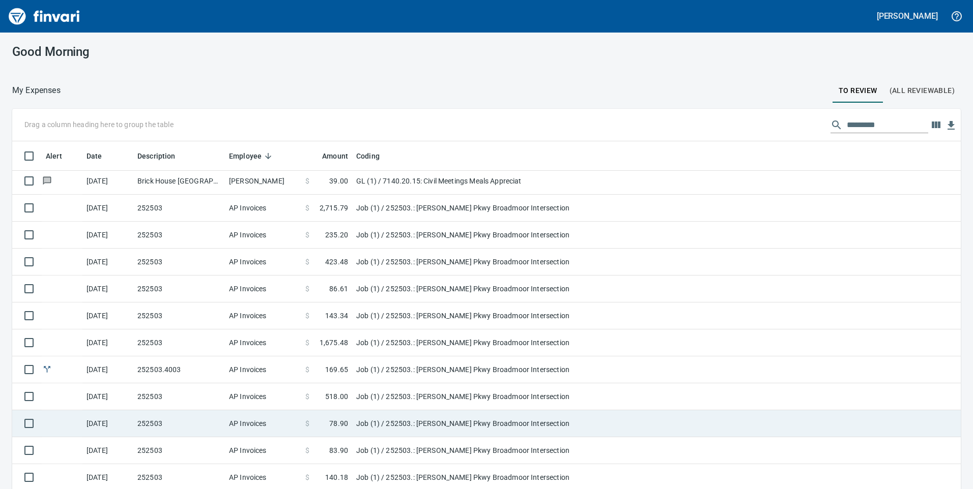
scroll to position [30, 0]
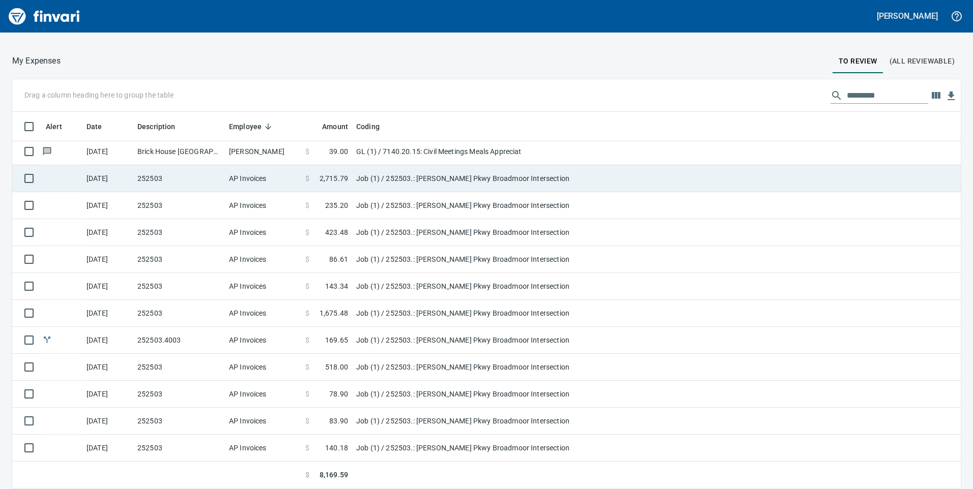
click at [362, 188] on td "Job (1) / 252503.: [PERSON_NAME] Pkwy Broadmoor Intersection" at bounding box center [479, 178] width 254 height 27
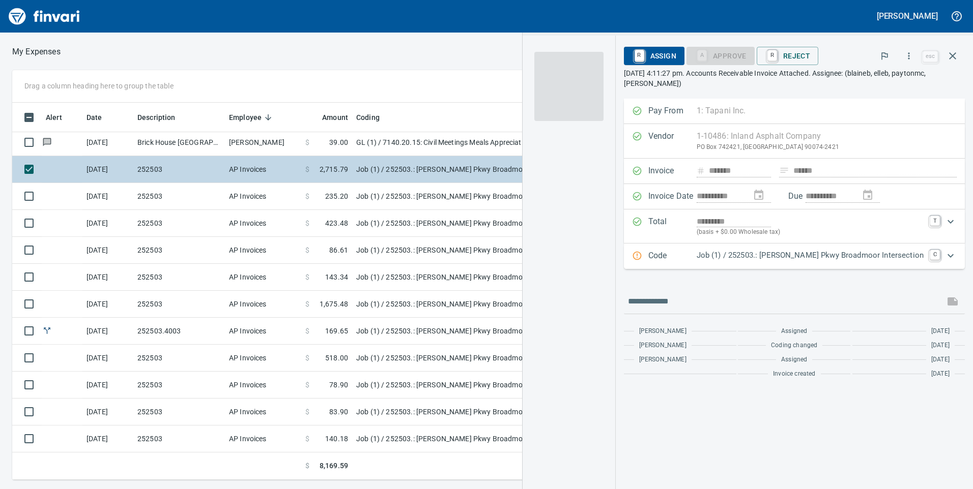
scroll to position [370, 679]
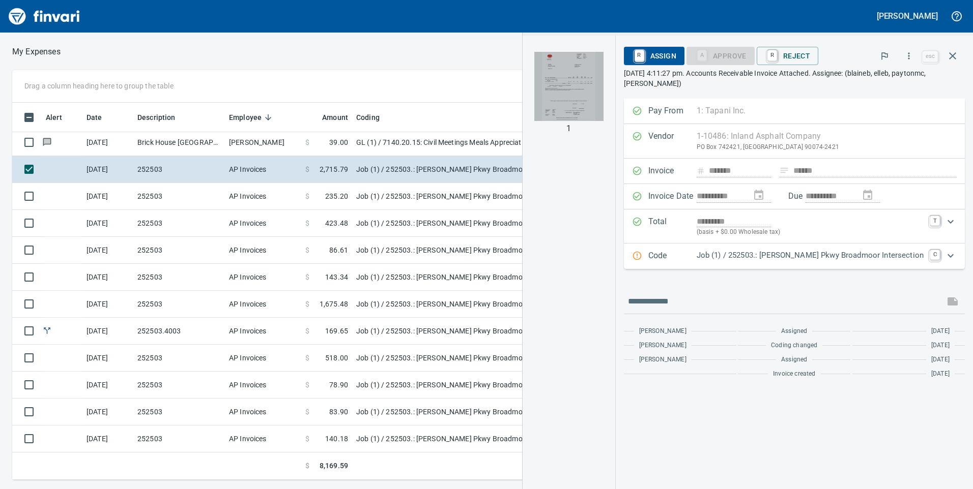
click at [603, 113] on img "button" at bounding box center [568, 86] width 69 height 69
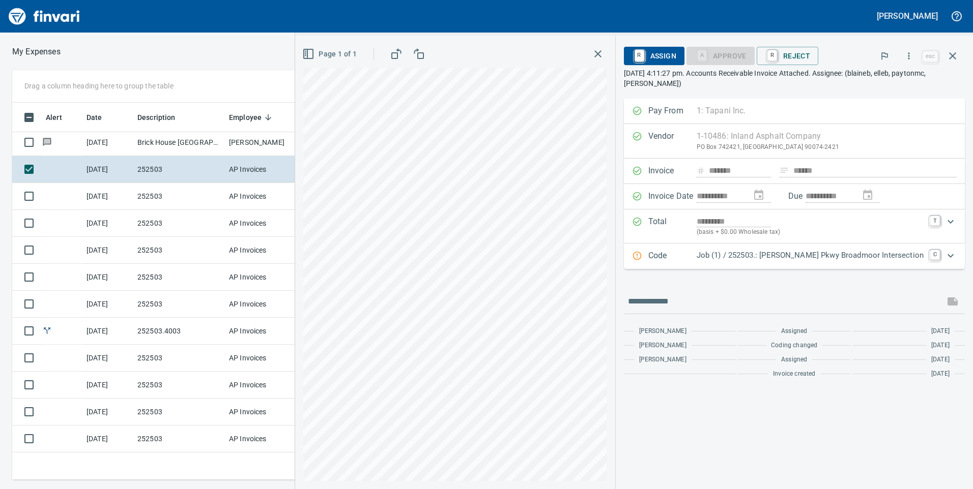
click at [810, 255] on p "Job (1) / 252503.: [PERSON_NAME] Pkwy Broadmoor Intersection" at bounding box center [810, 256] width 227 height 12
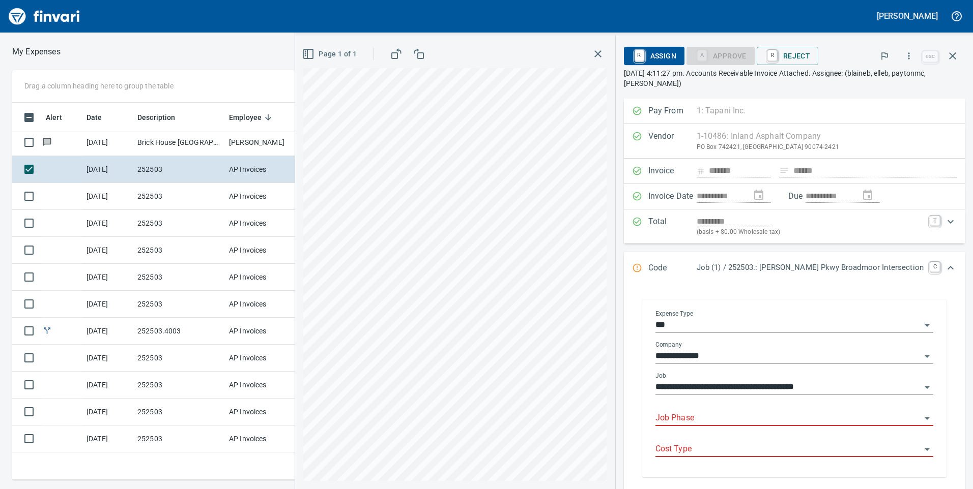
click at [760, 409] on div "Job Phase" at bounding box center [794, 414] width 278 height 23
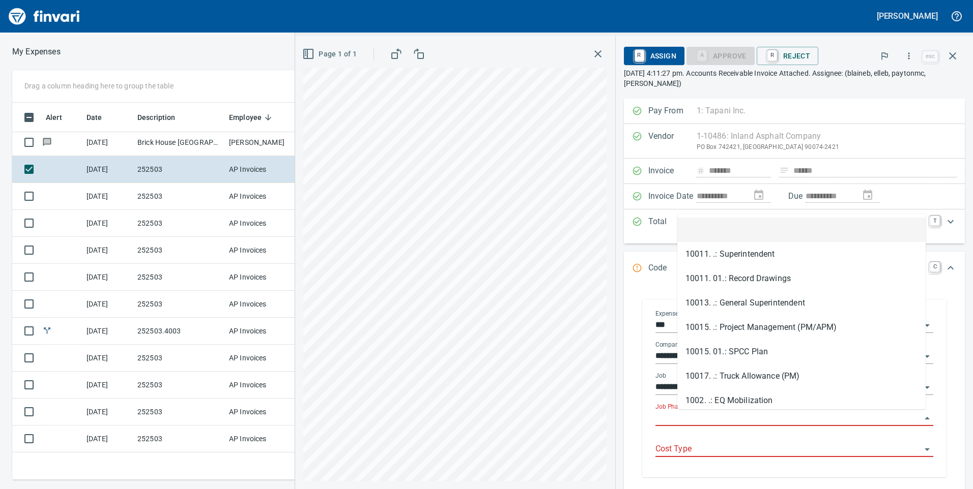
click at [757, 416] on input "Job Phase" at bounding box center [788, 419] width 266 height 14
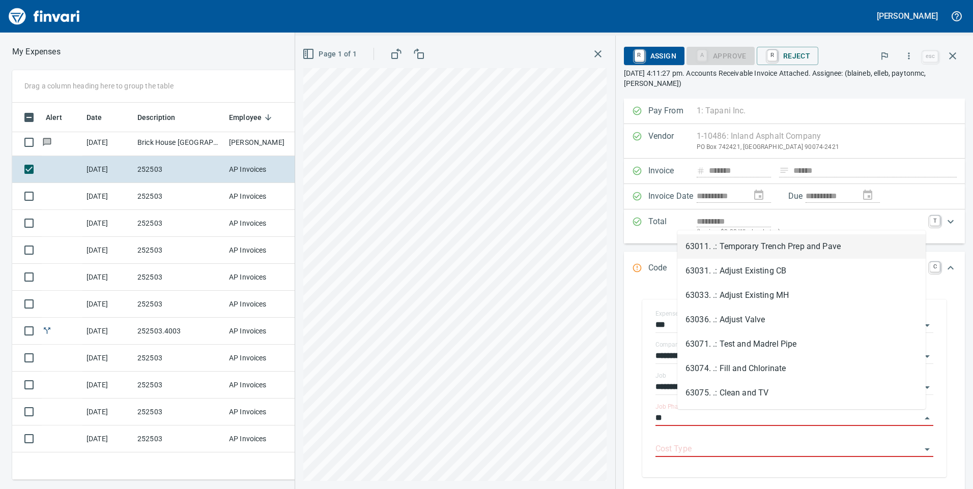
click at [748, 237] on li "63011. .: Temporary Trench Prep and Pave" at bounding box center [801, 247] width 248 height 24
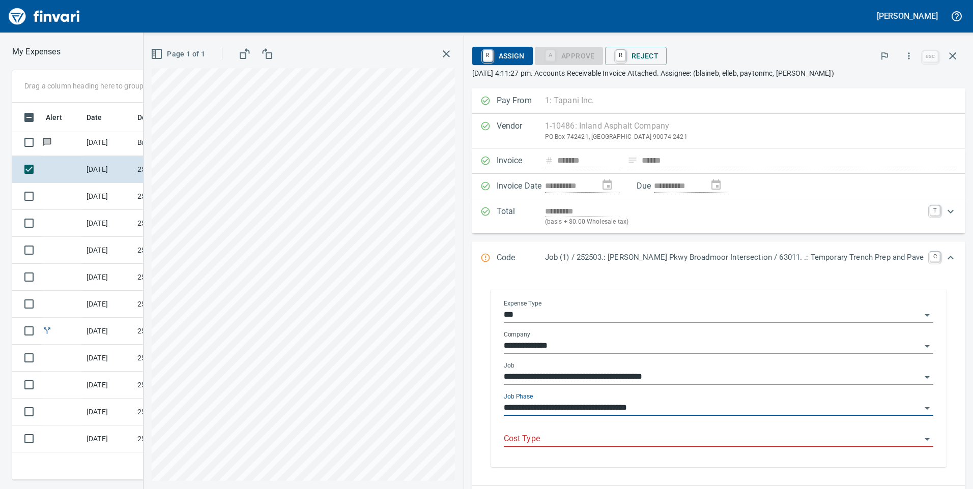
type input "**********"
click at [743, 442] on input "Cost Type" at bounding box center [713, 439] width 418 height 14
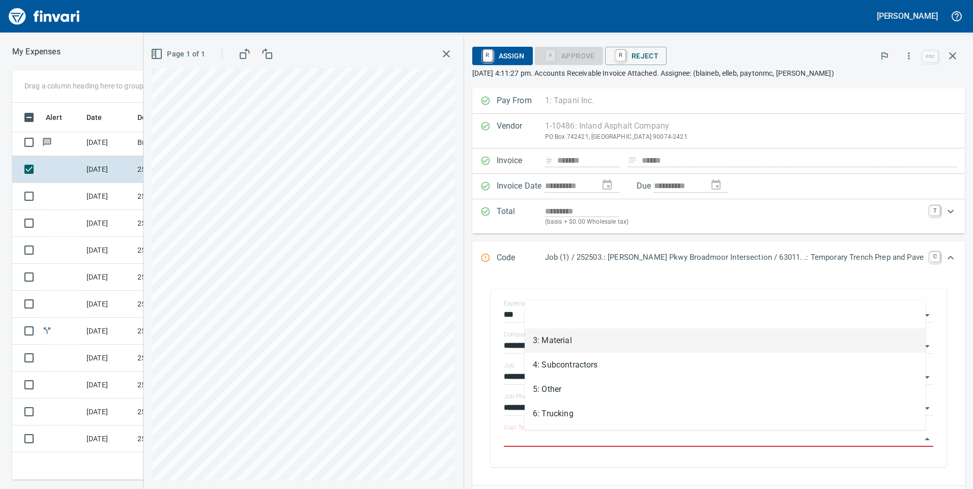
click at [570, 341] on li "3: Material" at bounding box center [725, 341] width 401 height 24
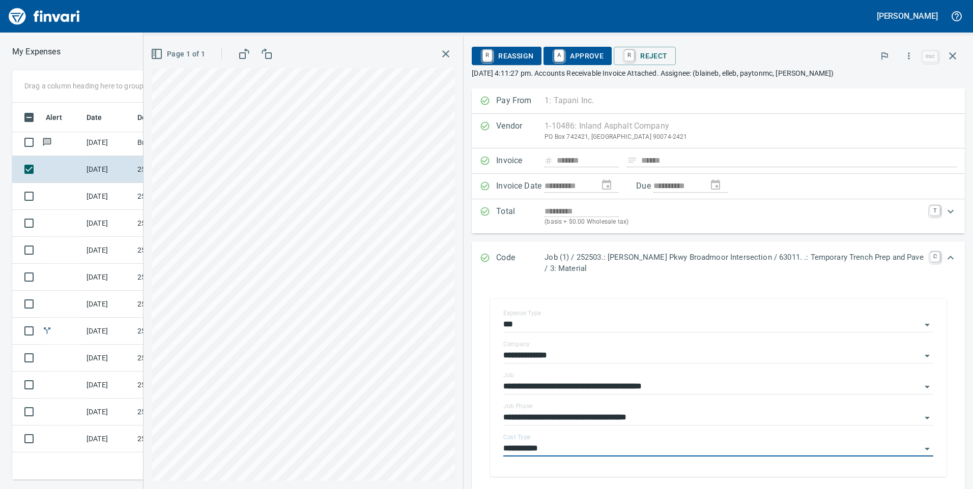
type input "**********"
click at [571, 60] on span "A Approve" at bounding box center [578, 55] width 52 height 17
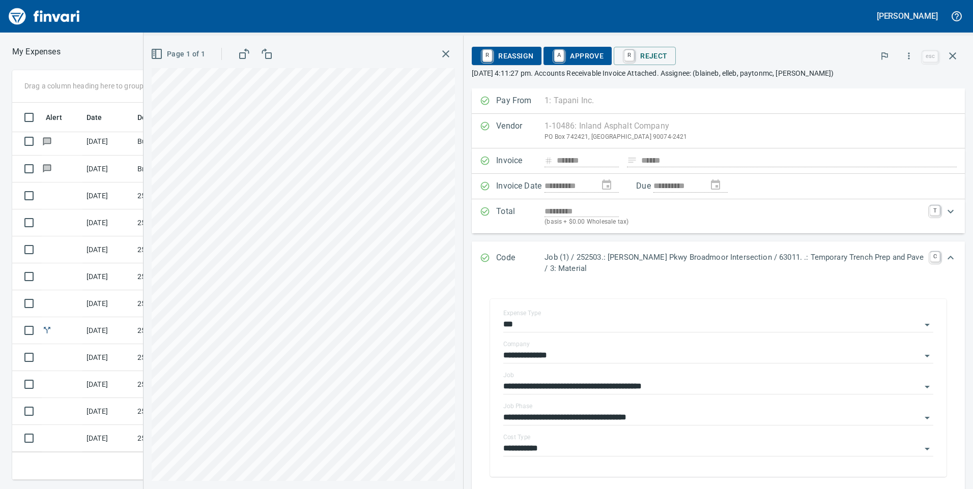
scroll to position [354, 0]
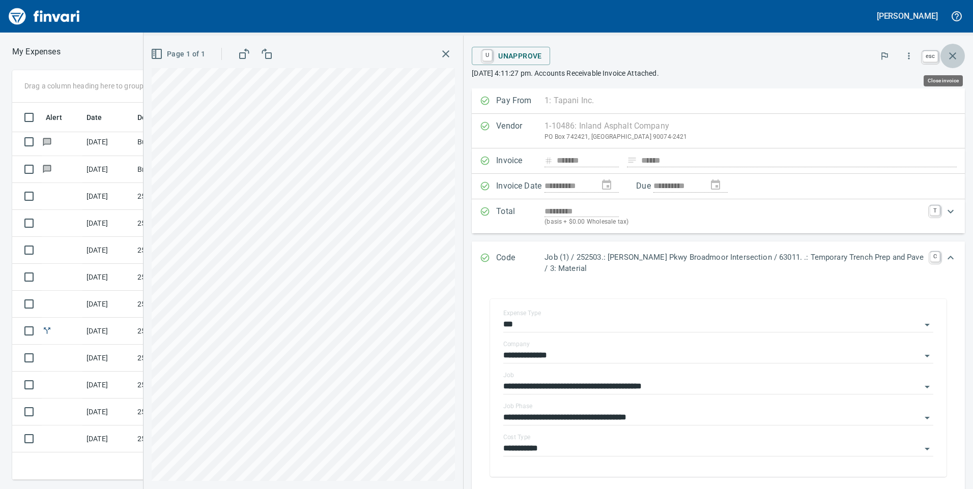
click at [948, 56] on icon "button" at bounding box center [952, 56] width 12 height 12
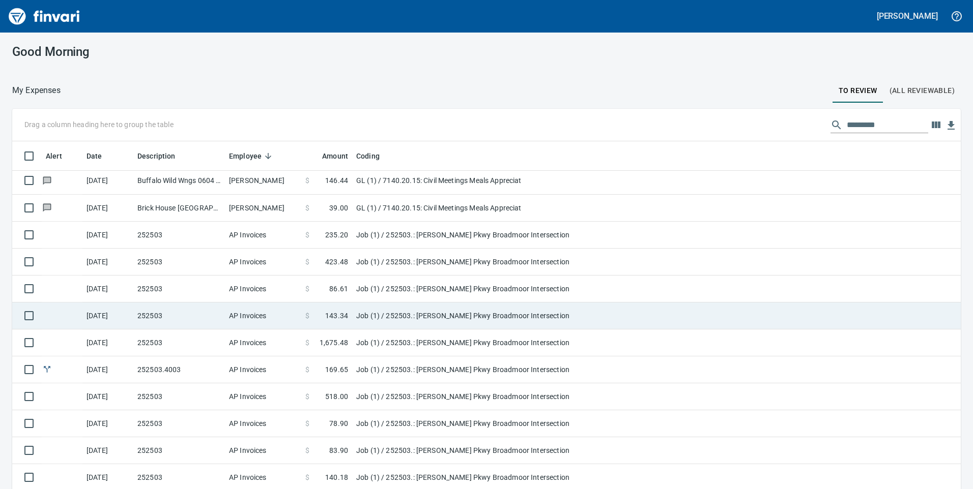
scroll to position [30, 0]
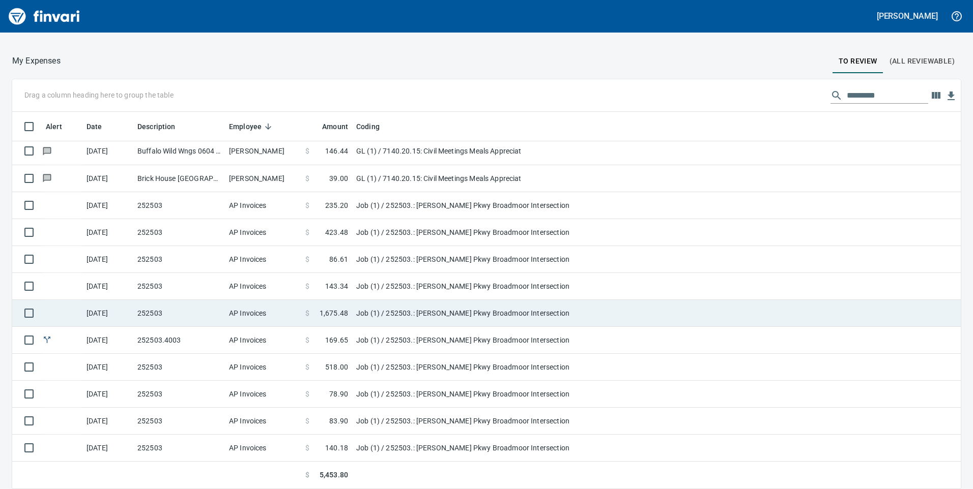
click at [382, 306] on td "Job (1) / 252503.: [PERSON_NAME] Pkwy Broadmoor Intersection" at bounding box center [479, 313] width 254 height 27
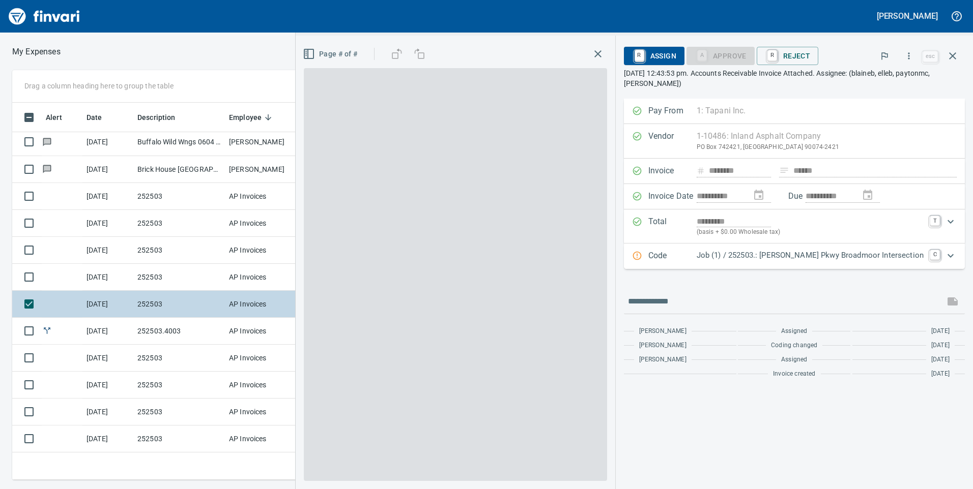
scroll to position [370, 679]
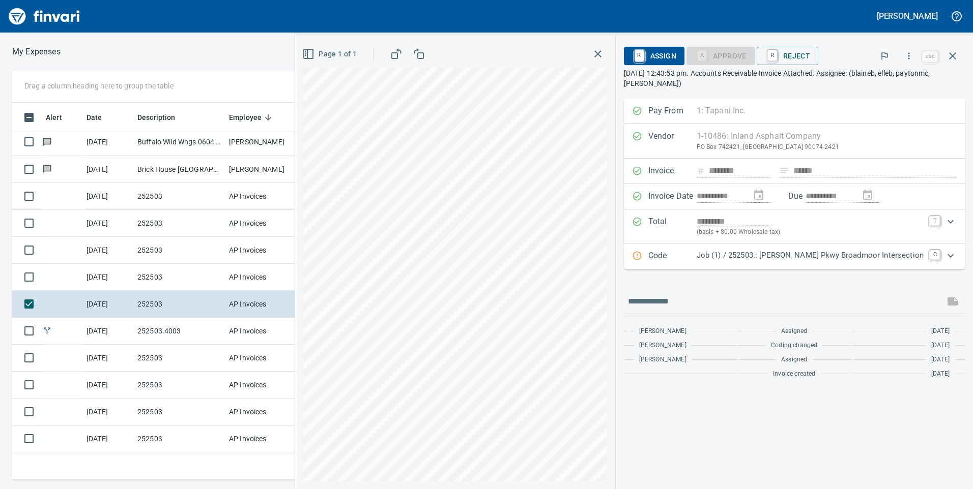
click at [788, 257] on p "Job (1) / 252503.: [PERSON_NAME] Pkwy Broadmoor Intersection" at bounding box center [810, 256] width 227 height 12
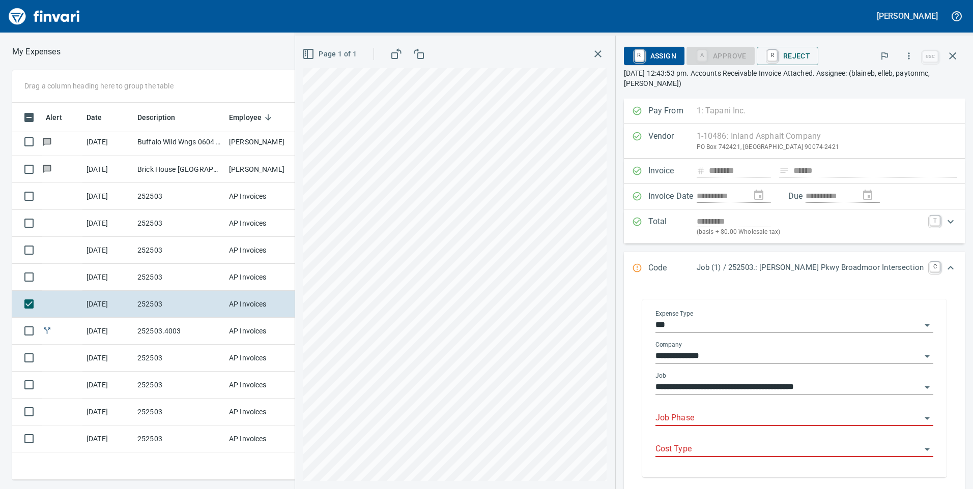
click at [763, 408] on div "Job Phase" at bounding box center [794, 414] width 278 height 23
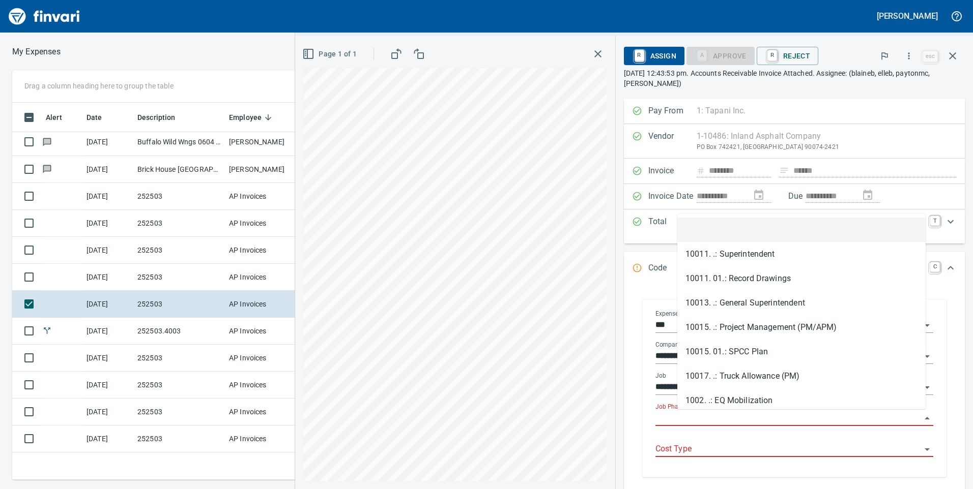
click at [756, 418] on input "Job Phase" at bounding box center [788, 419] width 266 height 14
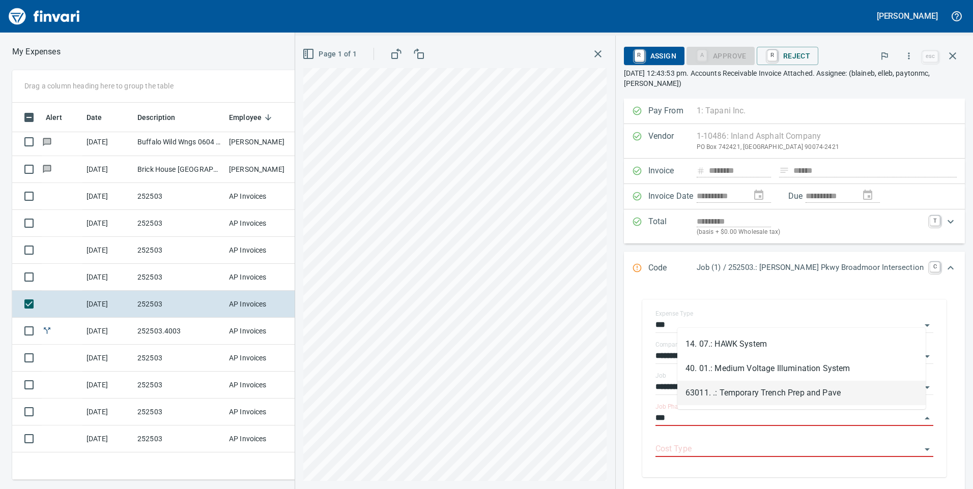
click at [782, 386] on li "63011. .: Temporary Trench Prep and Pave" at bounding box center [801, 393] width 248 height 24
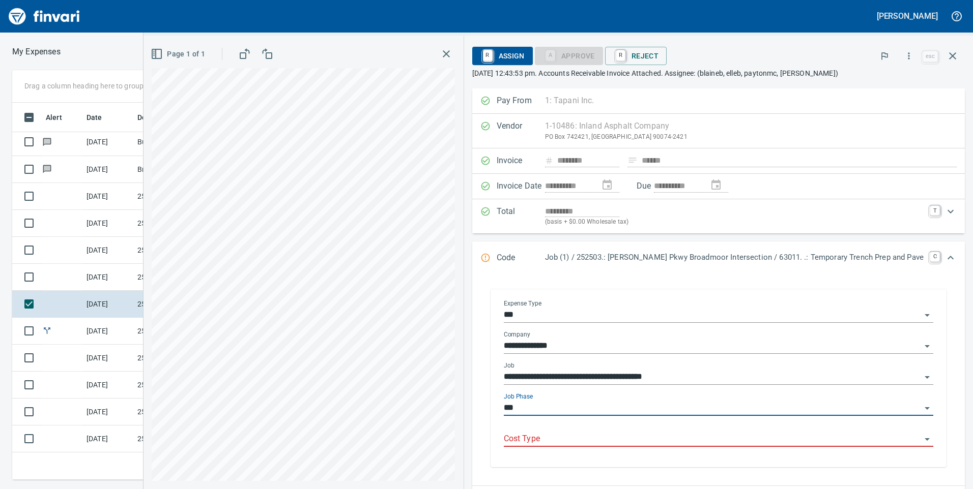
type input "**********"
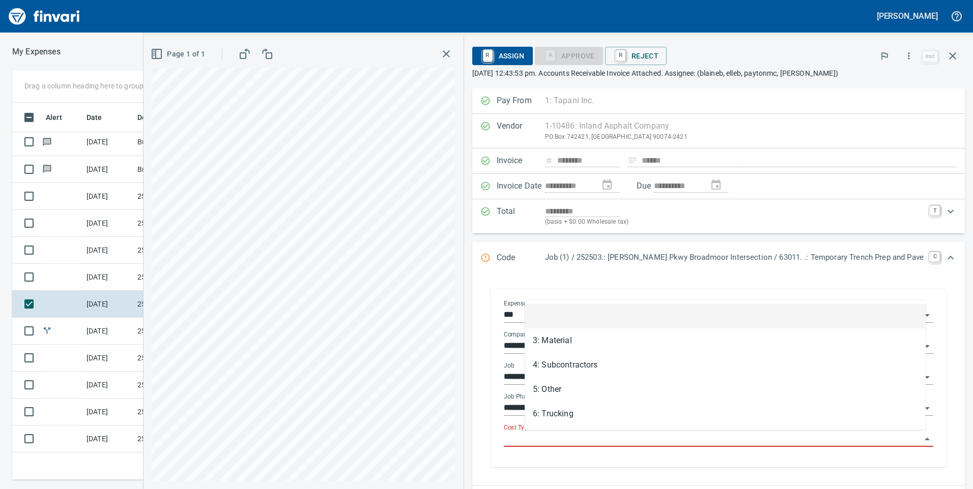
click at [753, 442] on input "Cost Type" at bounding box center [713, 439] width 418 height 14
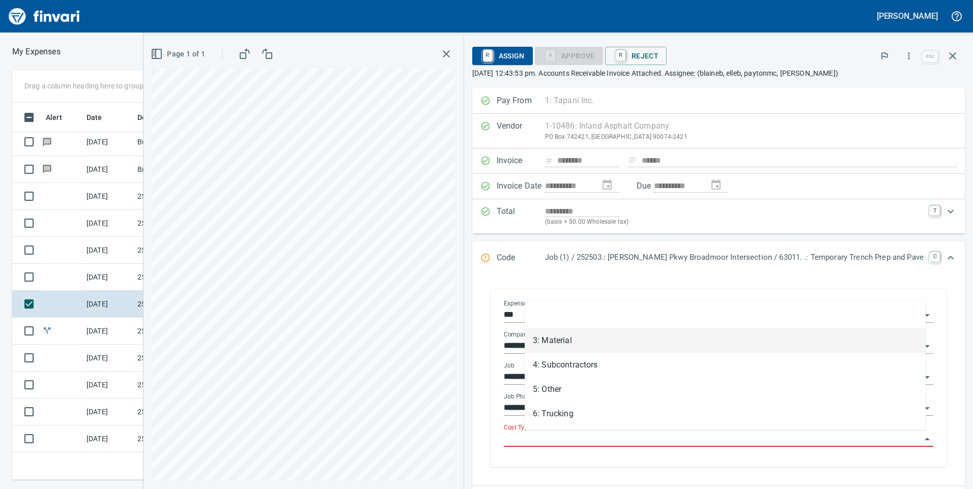
click at [583, 342] on li "3: Material" at bounding box center [725, 341] width 401 height 24
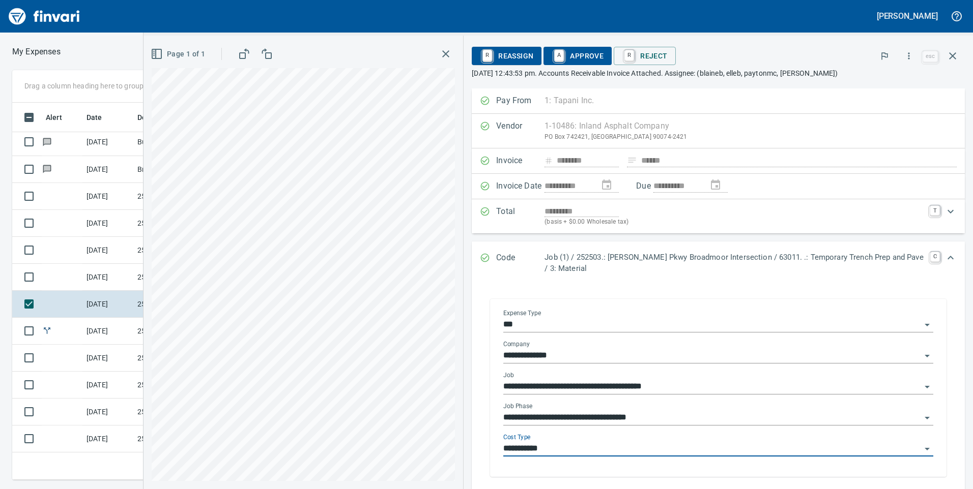
type input "**********"
click at [572, 54] on span "A Approve" at bounding box center [578, 55] width 52 height 17
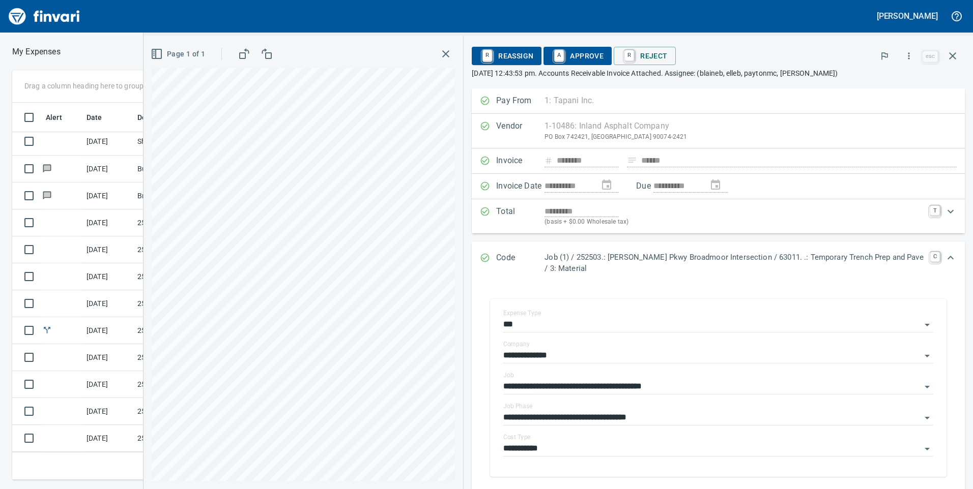
scroll to position [327, 0]
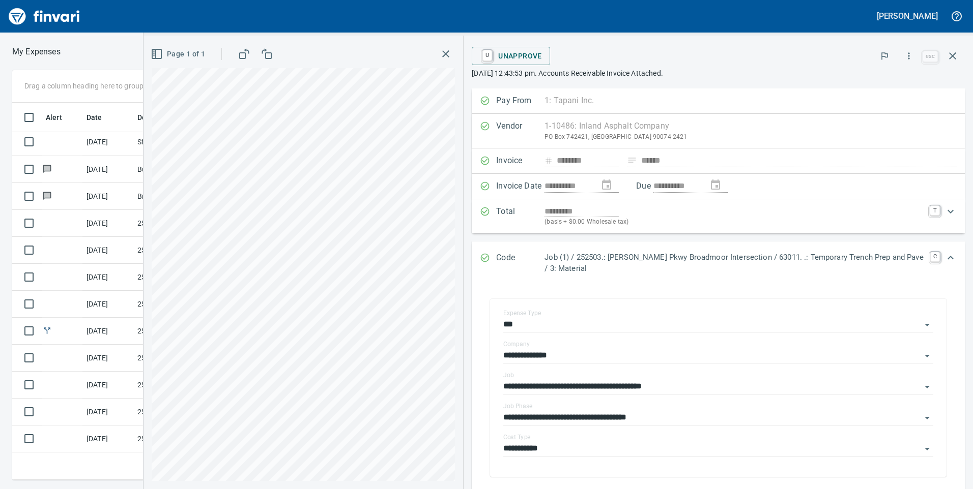
click at [444, 57] on icon "button" at bounding box center [446, 54] width 12 height 12
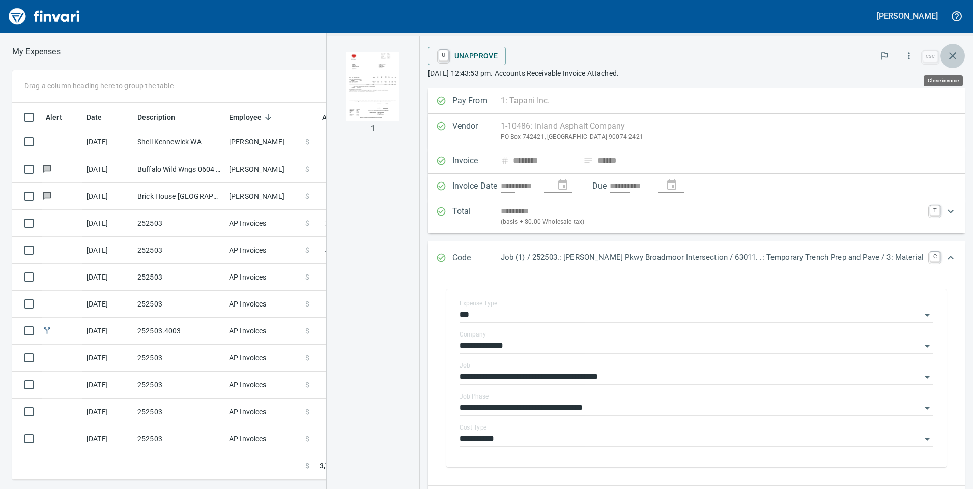
drag, startPoint x: 953, startPoint y: 53, endPoint x: 890, endPoint y: 207, distance: 166.1
click at [953, 53] on icon "button" at bounding box center [952, 56] width 12 height 12
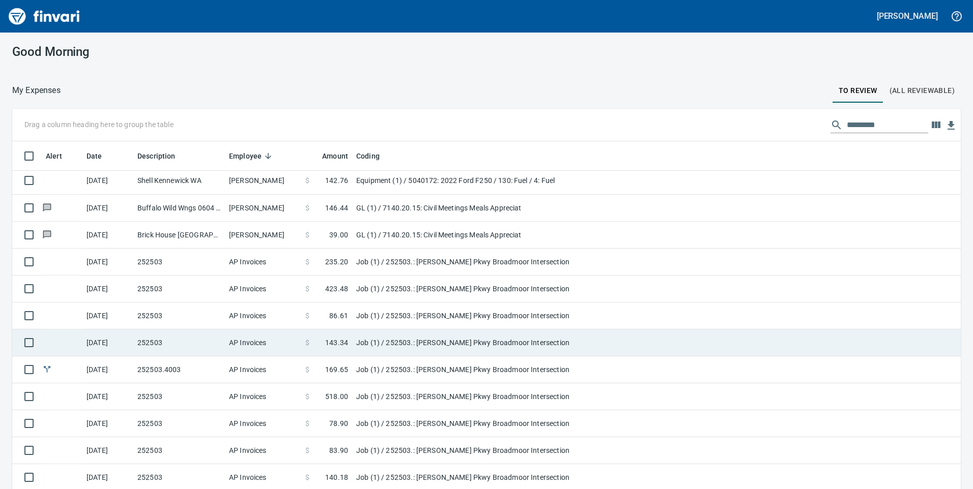
scroll to position [30, 0]
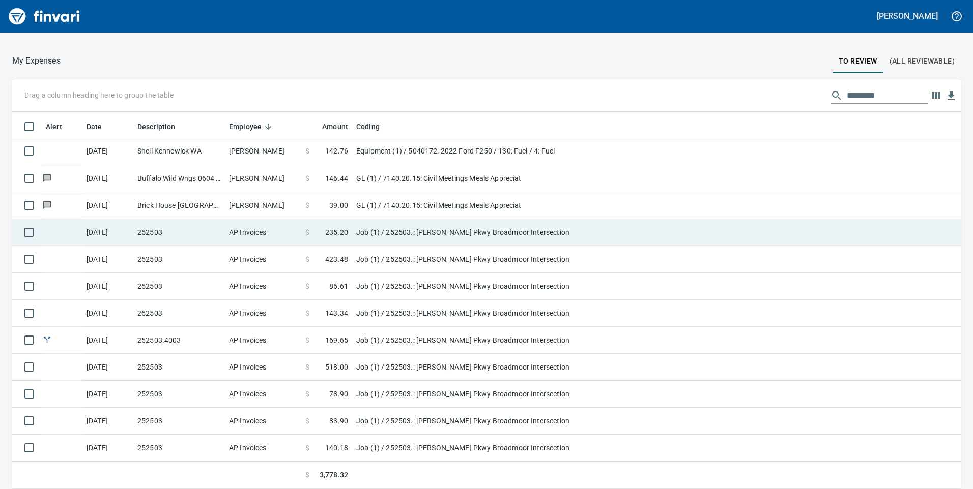
click at [326, 238] on td "$ 235.20" at bounding box center [326, 232] width 51 height 27
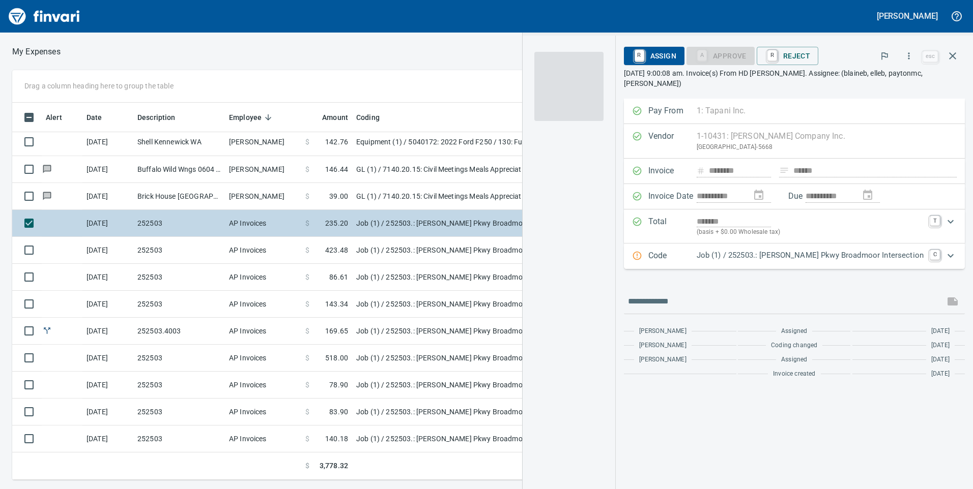
scroll to position [370, 679]
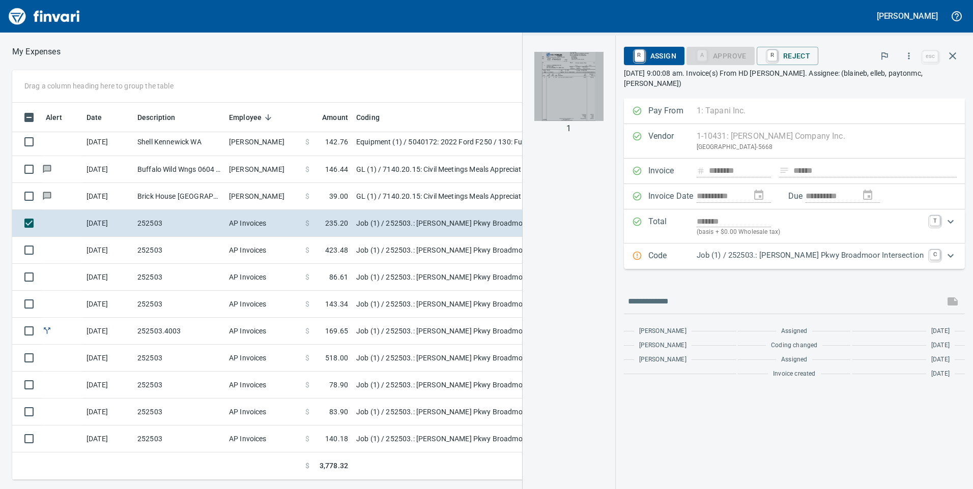
click at [592, 102] on img "button" at bounding box center [568, 86] width 69 height 69
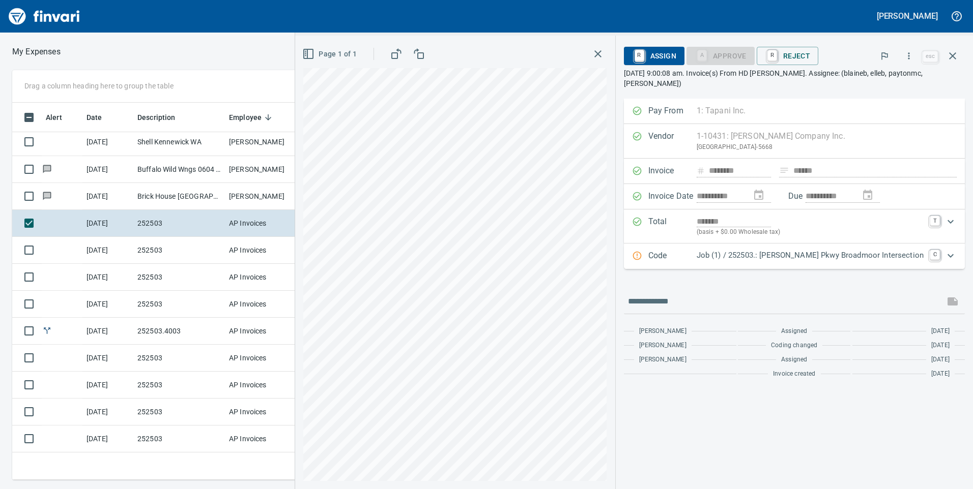
click at [766, 255] on p "Job (1) / 252503.: [PERSON_NAME] Pkwy Broadmoor Intersection" at bounding box center [810, 256] width 227 height 12
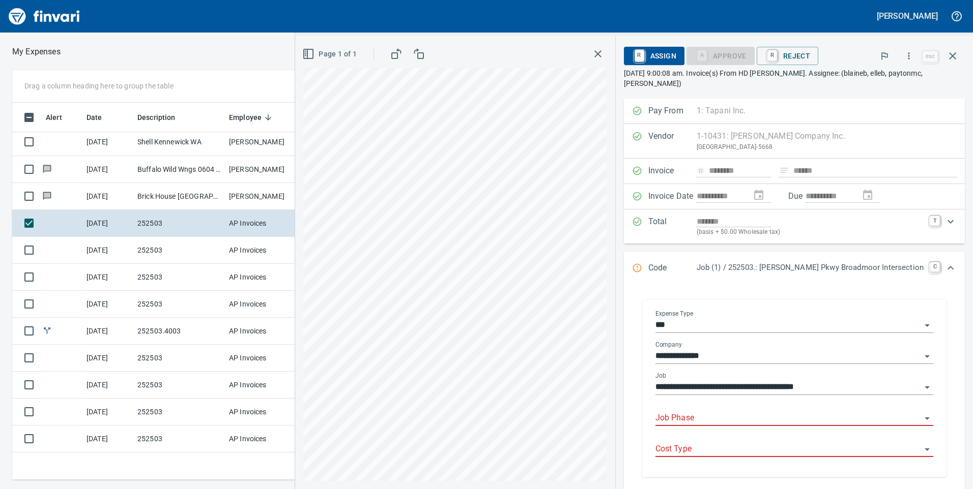
click at [757, 409] on div "Job Phase" at bounding box center [794, 414] width 278 height 23
click at [909, 417] on input "Job Phase" at bounding box center [788, 419] width 266 height 14
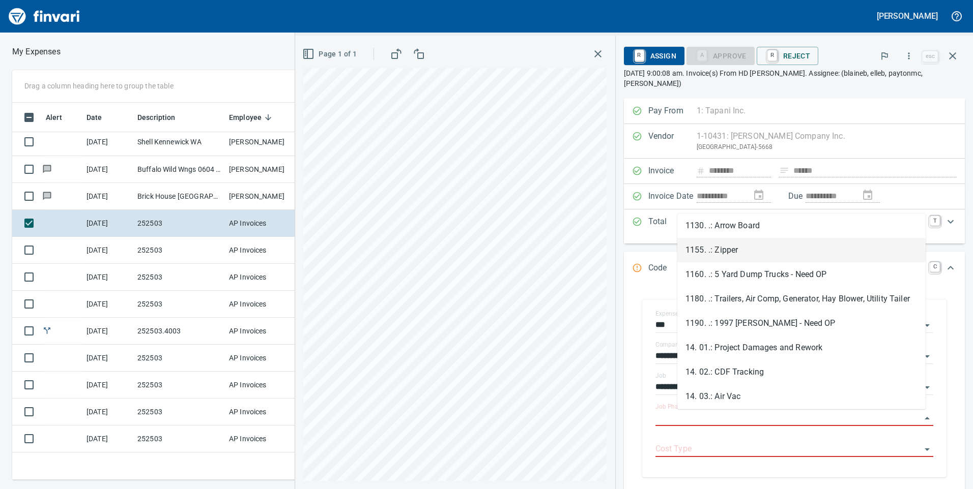
scroll to position [865, 0]
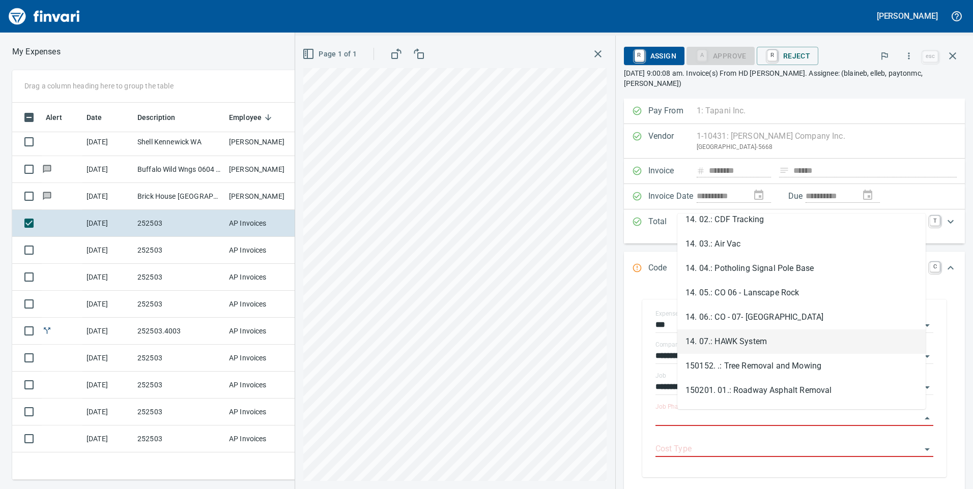
click at [739, 341] on li "14. 07.: HAWK System" at bounding box center [801, 342] width 248 height 24
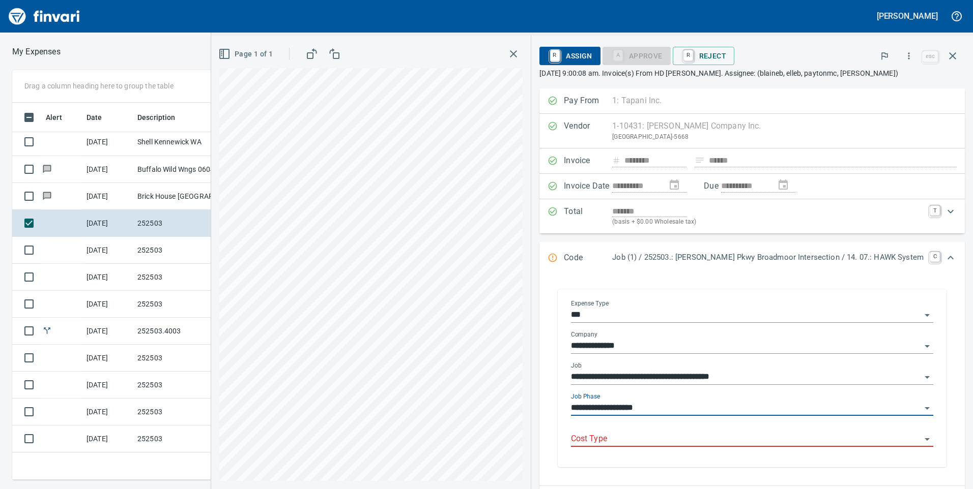
type input "**********"
click at [740, 426] on div "Cost Type" at bounding box center [752, 435] width 362 height 23
click at [704, 429] on div "Cost Type" at bounding box center [752, 435] width 362 height 23
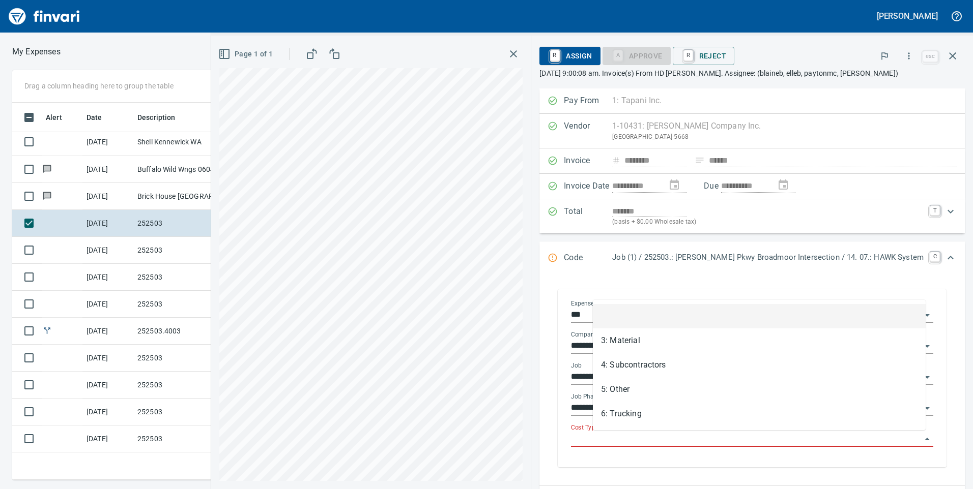
scroll to position [370, 679]
click at [707, 442] on input "Cost Type" at bounding box center [746, 439] width 350 height 14
drag, startPoint x: 650, startPoint y: 340, endPoint x: 652, endPoint y: 345, distance: 5.7
click at [651, 339] on li "3: Material" at bounding box center [759, 341] width 333 height 24
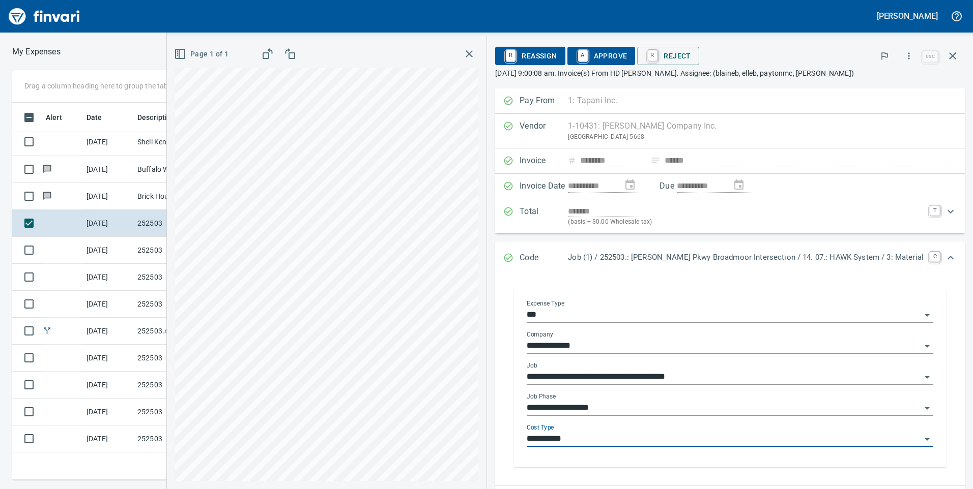
type input "**********"
click at [621, 56] on span "A Approve" at bounding box center [601, 55] width 52 height 17
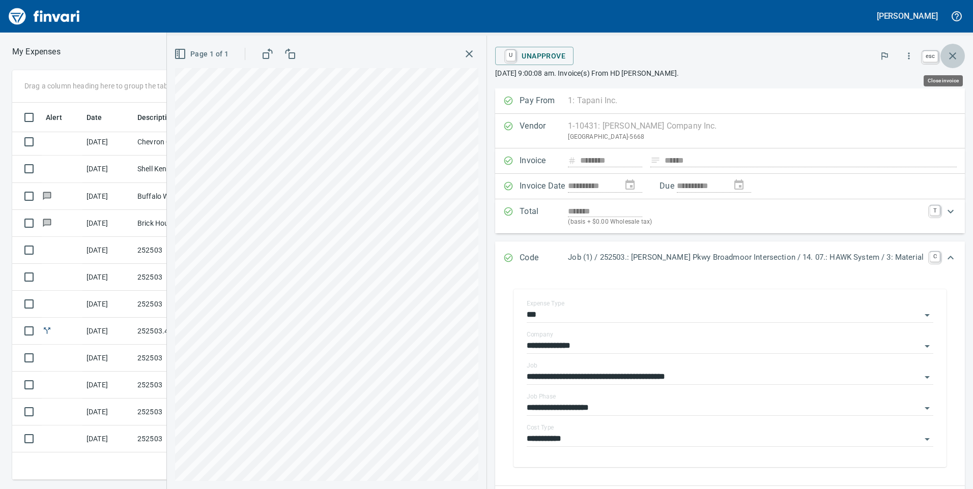
click at [953, 51] on icon "button" at bounding box center [952, 56] width 12 height 12
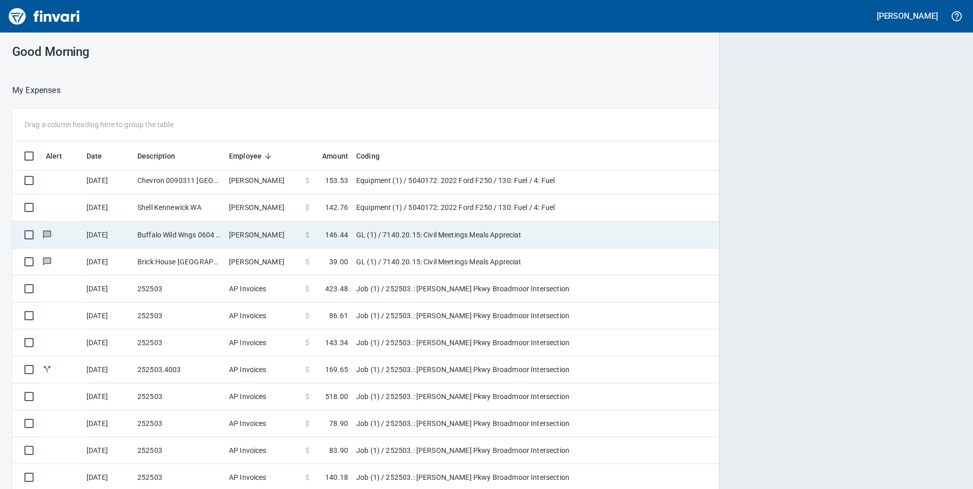
scroll to position [1, 1]
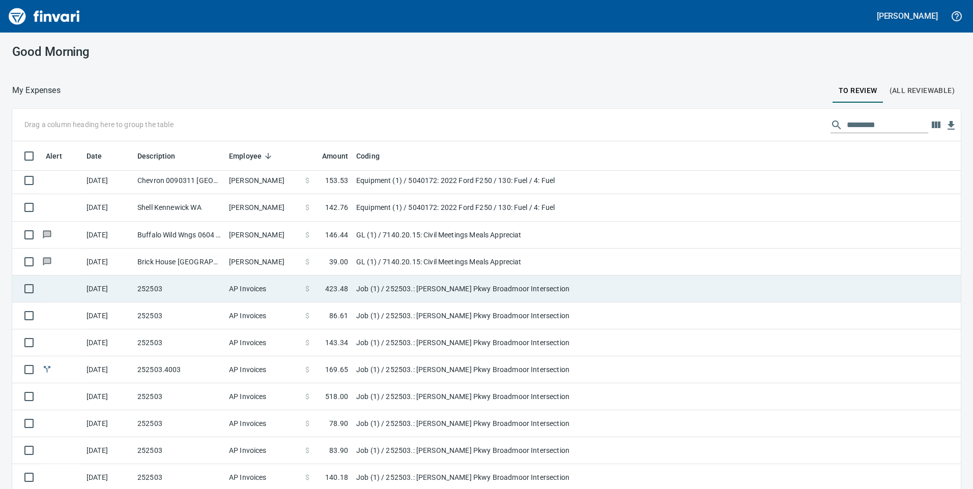
click at [344, 291] on span "423.48" at bounding box center [336, 289] width 23 height 10
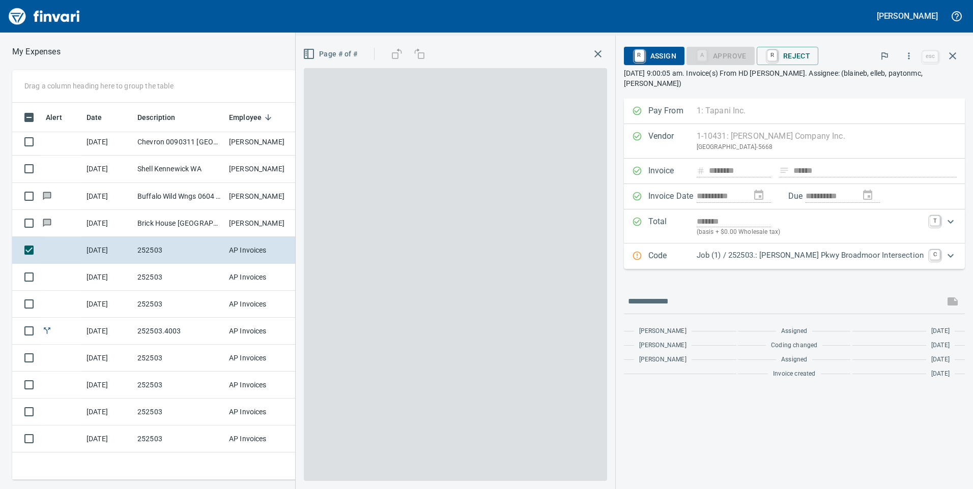
scroll to position [370, 679]
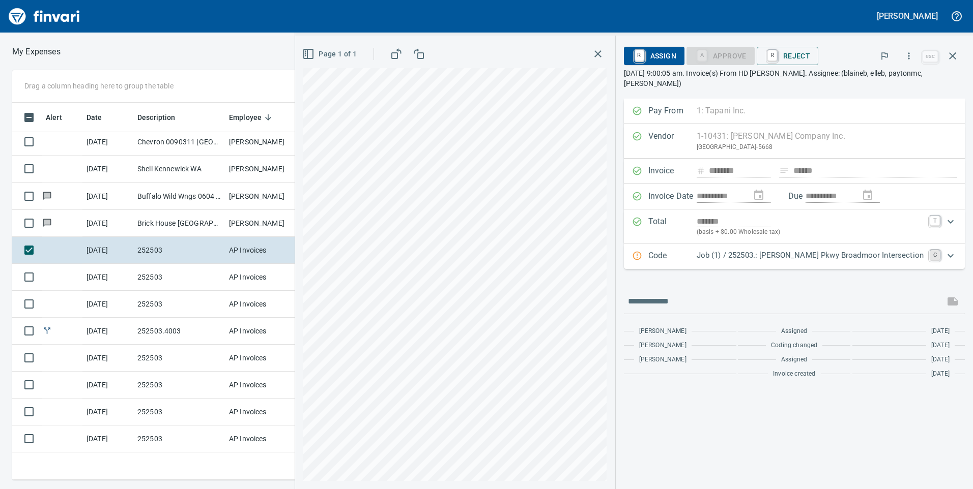
click at [937, 258] on link "C" at bounding box center [935, 255] width 10 height 10
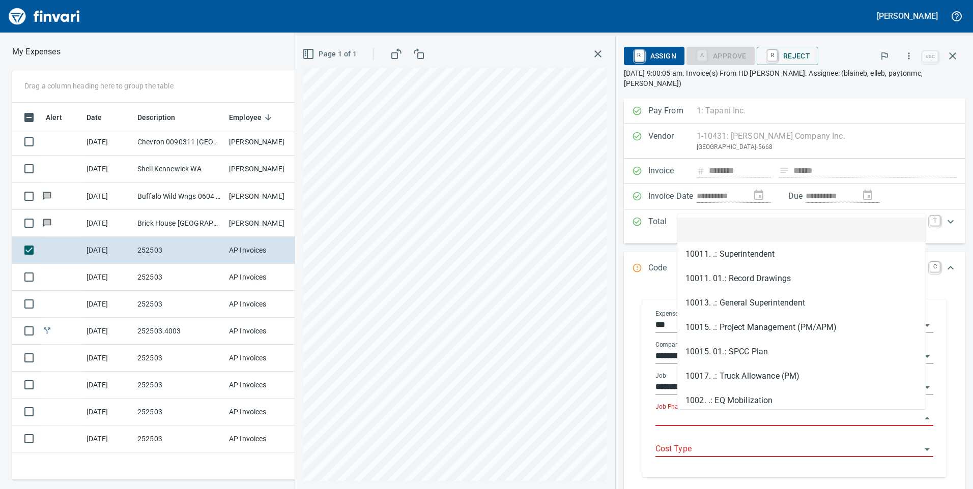
click at [767, 417] on input "Job Phase" at bounding box center [788, 419] width 266 height 14
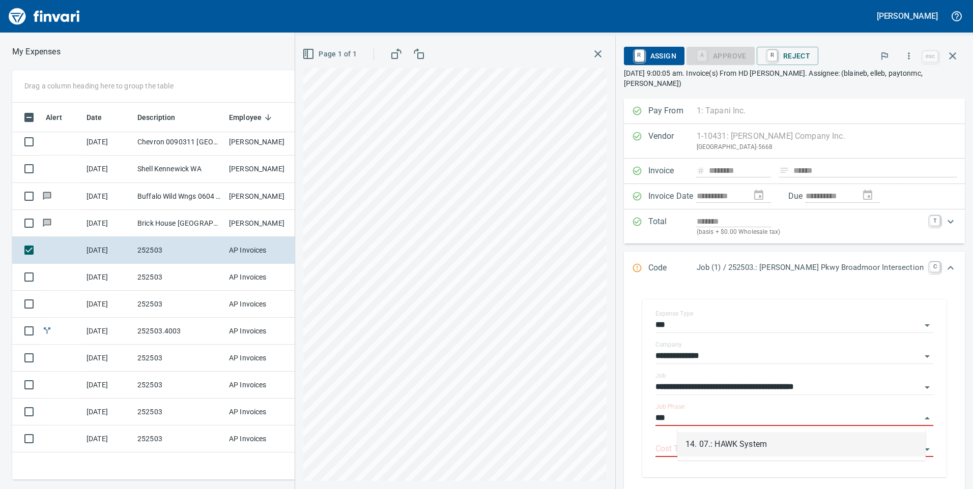
click at [744, 431] on div "14. 07.: HAWK System" at bounding box center [801, 444] width 248 height 33
click at [742, 439] on li "14. 07.: HAWK System" at bounding box center [801, 444] width 248 height 24
type input "**********"
click at [742, 443] on input "Cost Type" at bounding box center [788, 450] width 266 height 14
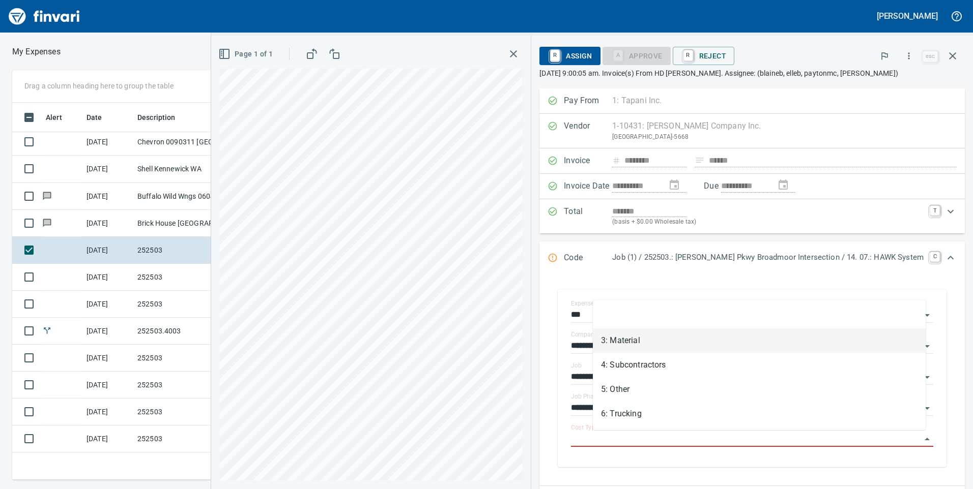
click at [676, 343] on li "3: Material" at bounding box center [759, 341] width 333 height 24
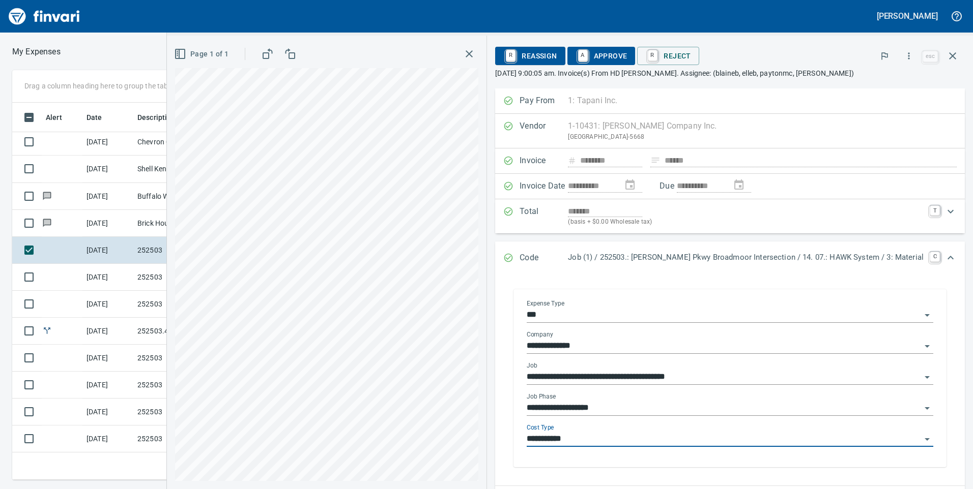
type input "**********"
click at [621, 59] on span "A Approve" at bounding box center [601, 55] width 52 height 17
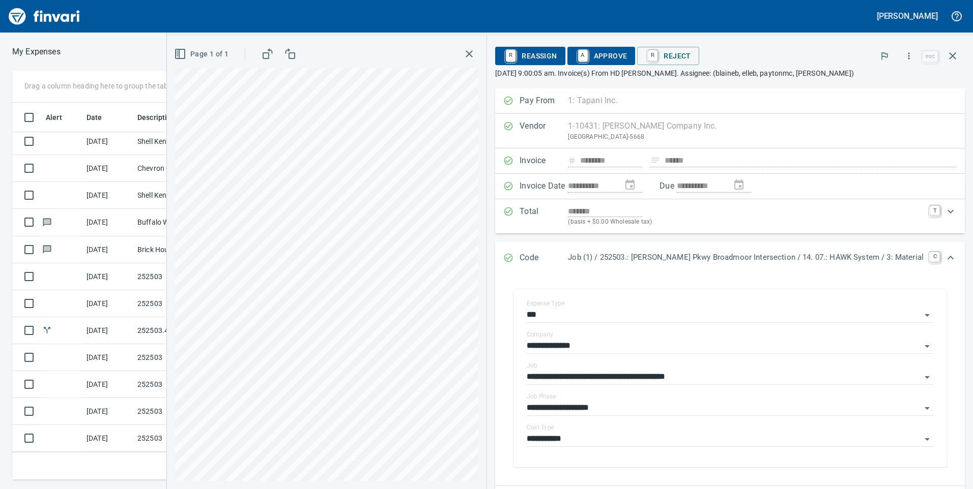
scroll to position [273, 0]
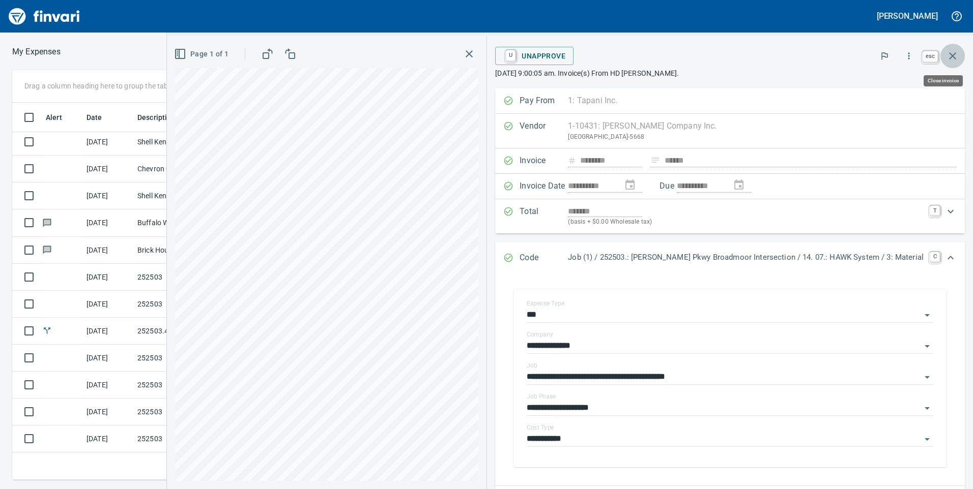
click at [955, 57] on icon "button" at bounding box center [952, 55] width 7 height 7
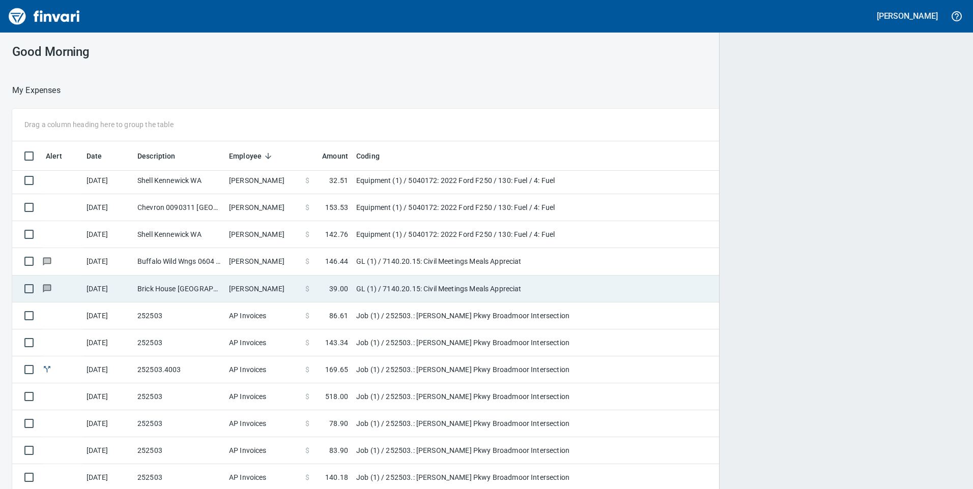
scroll to position [1, 1]
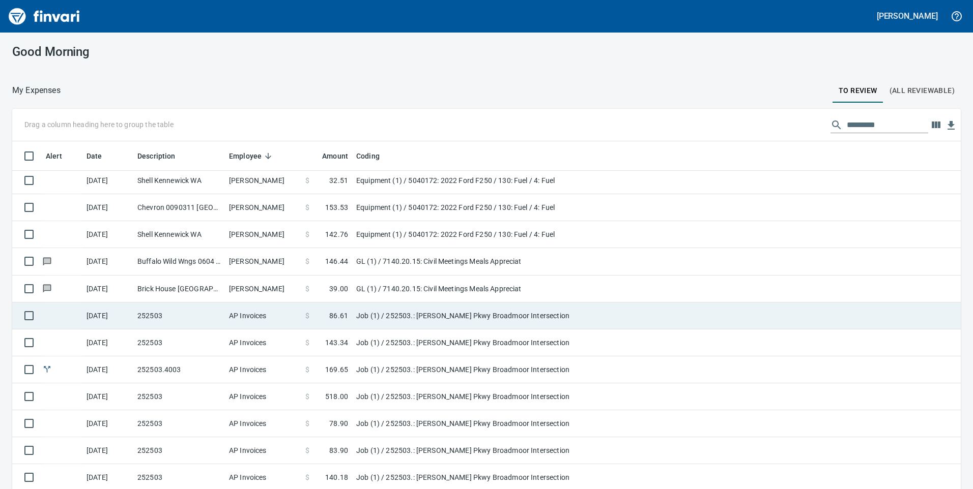
click at [212, 319] on td "252503" at bounding box center [179, 316] width 92 height 27
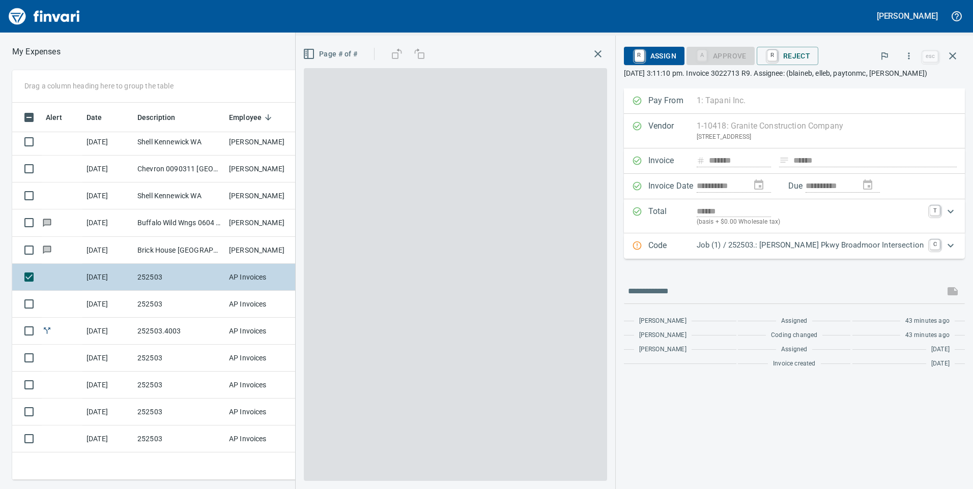
scroll to position [370, 679]
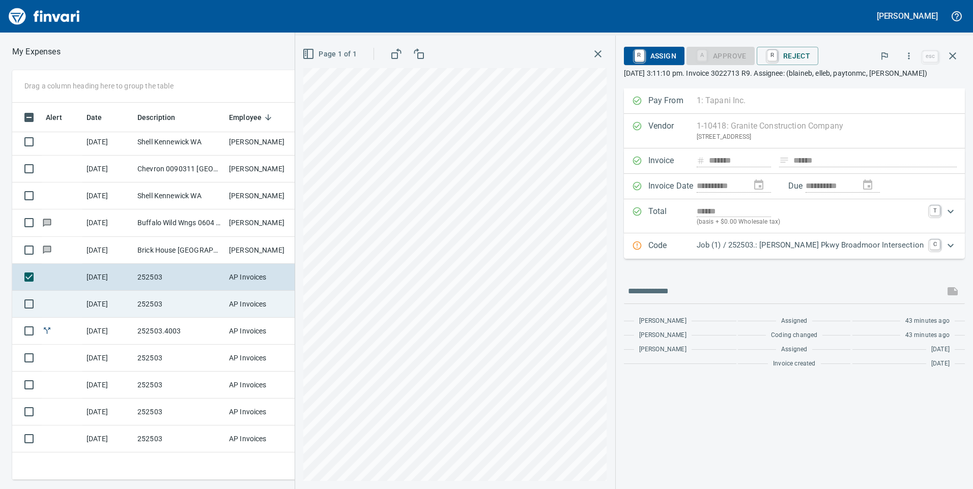
click at [201, 294] on td "252503" at bounding box center [179, 304] width 92 height 27
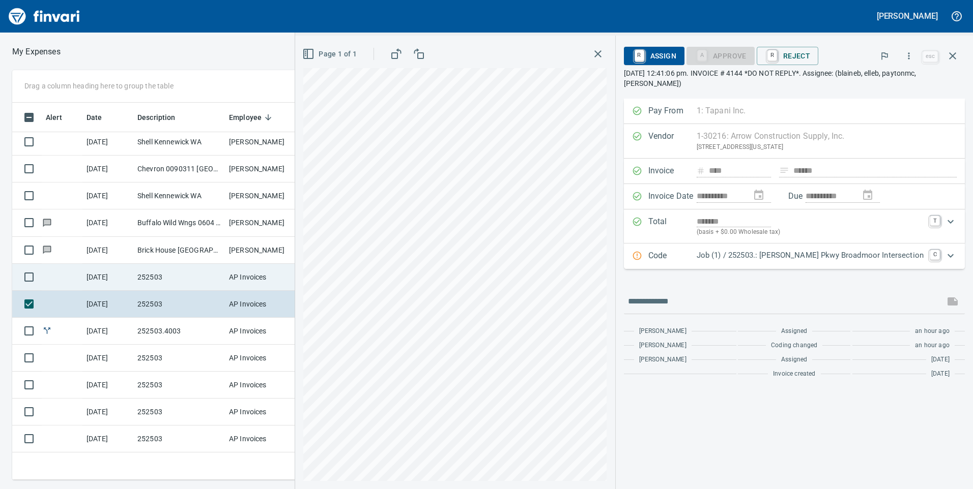
click at [248, 281] on td "AP Invoices" at bounding box center [263, 277] width 76 height 27
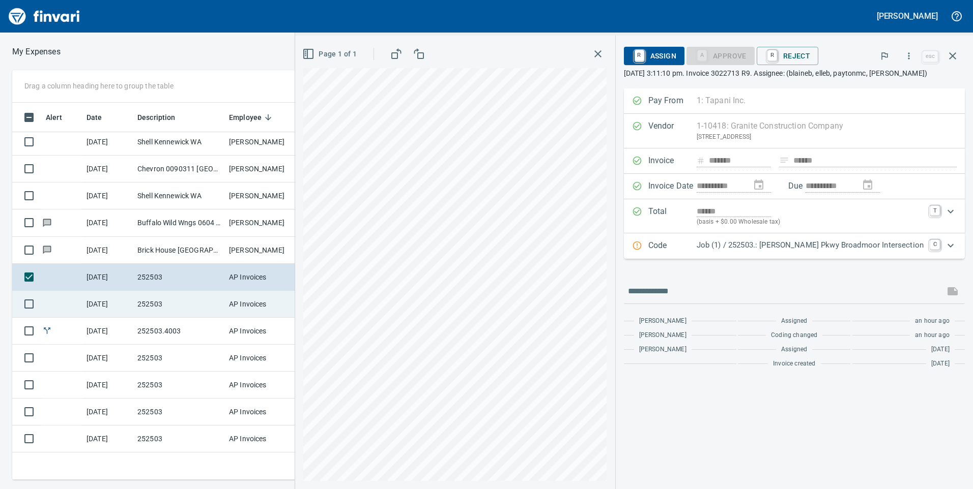
click at [249, 302] on td "AP Invoices" at bounding box center [263, 304] width 76 height 27
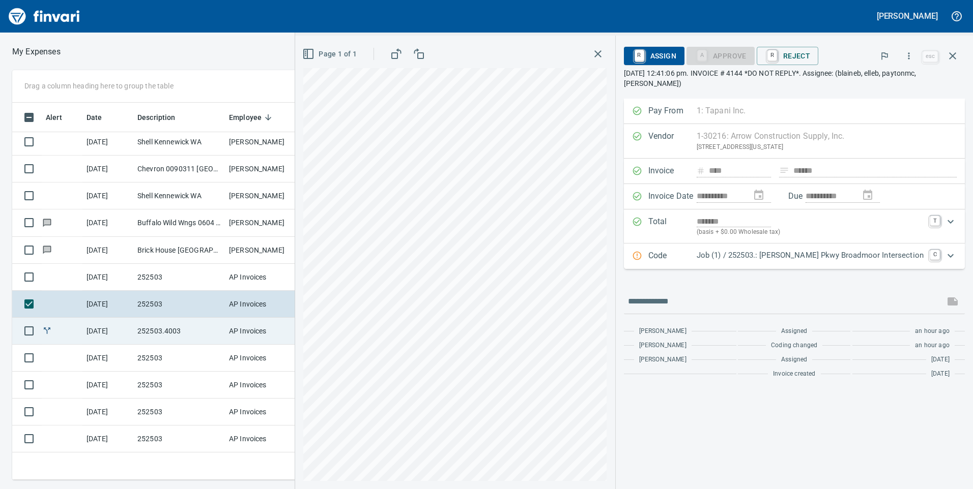
click at [249, 331] on td "AP Invoices" at bounding box center [263, 331] width 76 height 27
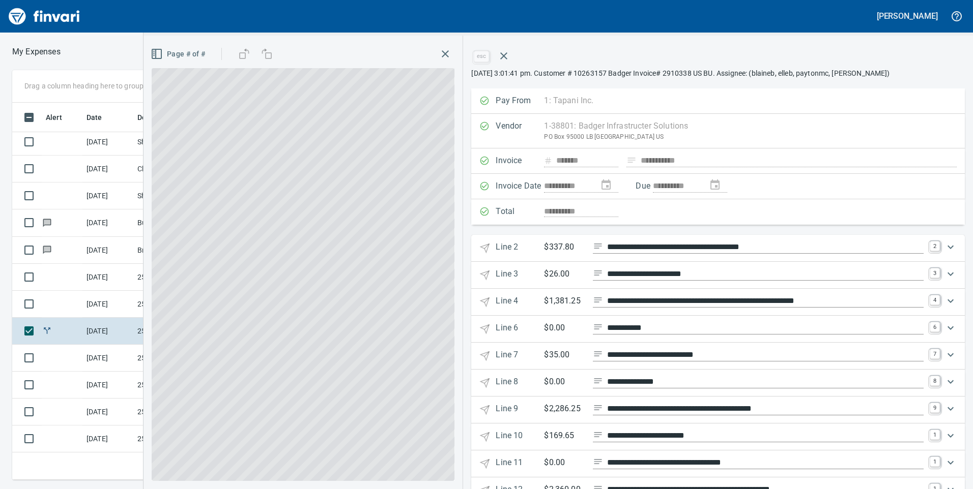
click at [510, 56] on button "button" at bounding box center [504, 56] width 24 height 24
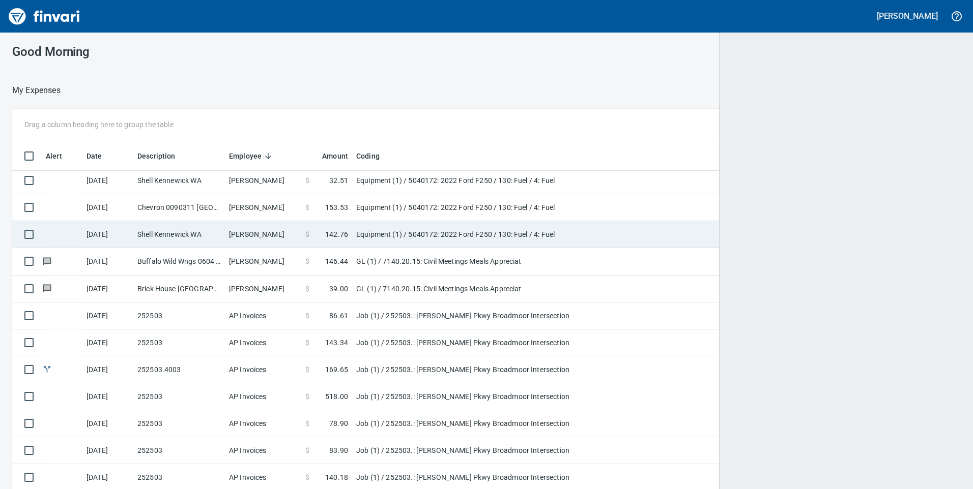
scroll to position [370, 926]
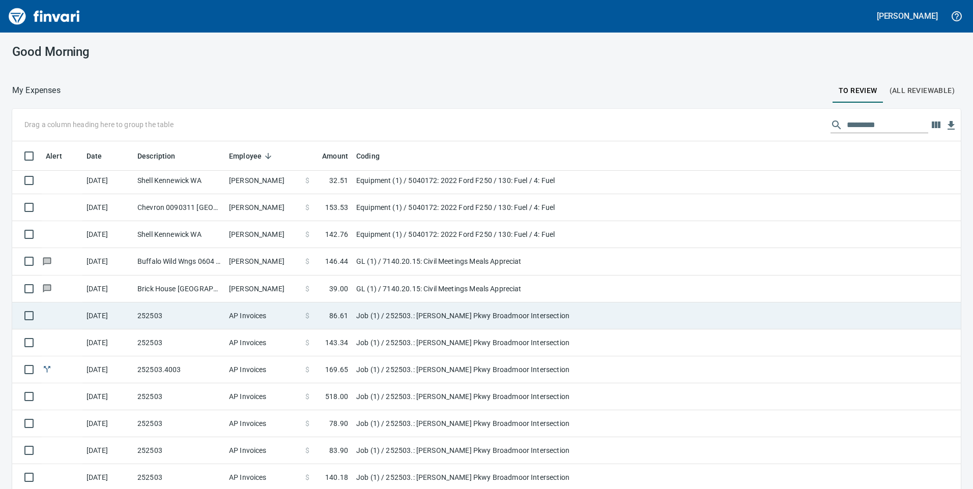
click at [282, 317] on td "AP Invoices" at bounding box center [263, 316] width 76 height 27
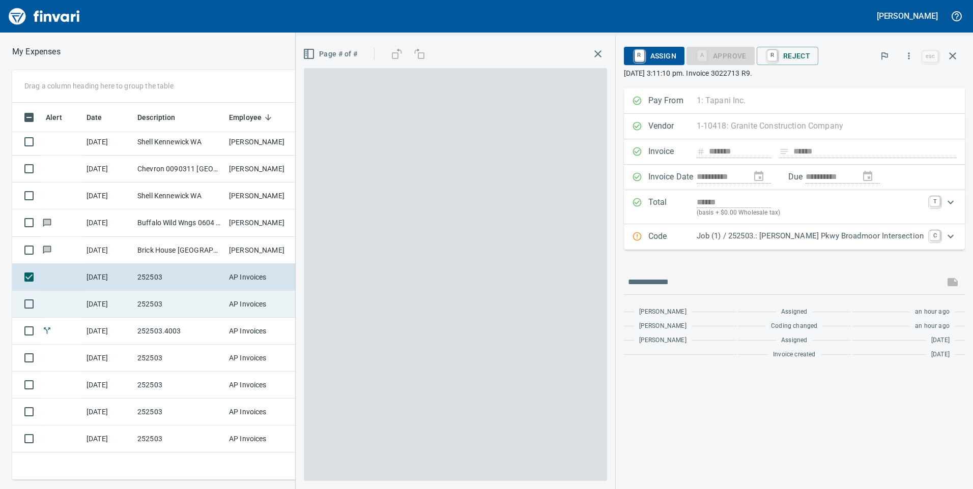
click at [290, 306] on td "AP Invoices" at bounding box center [263, 304] width 76 height 27
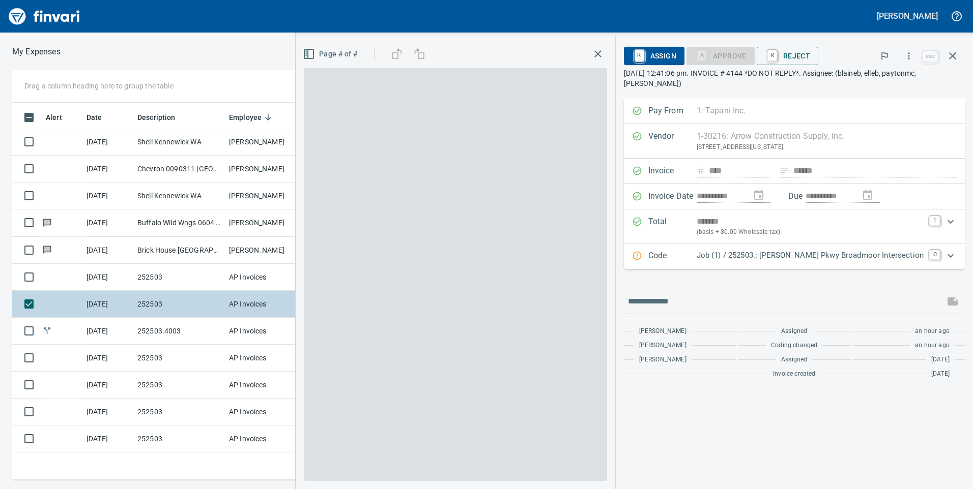
scroll to position [370, 679]
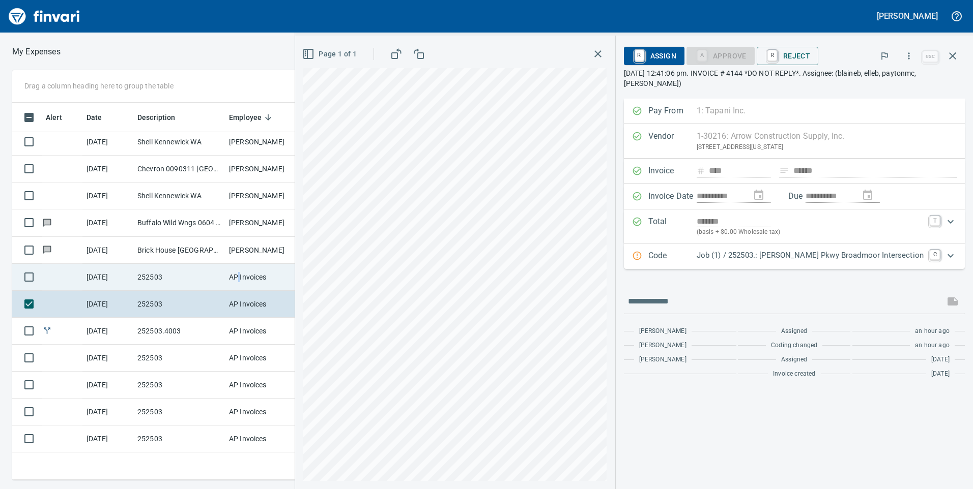
click at [240, 285] on td "AP Invoices" at bounding box center [263, 277] width 76 height 27
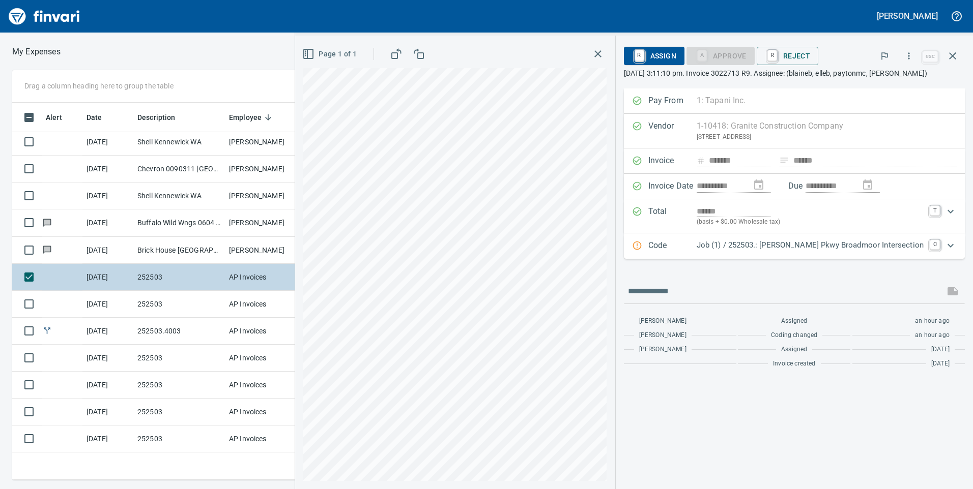
click at [248, 287] on td "AP Invoices" at bounding box center [263, 277] width 76 height 27
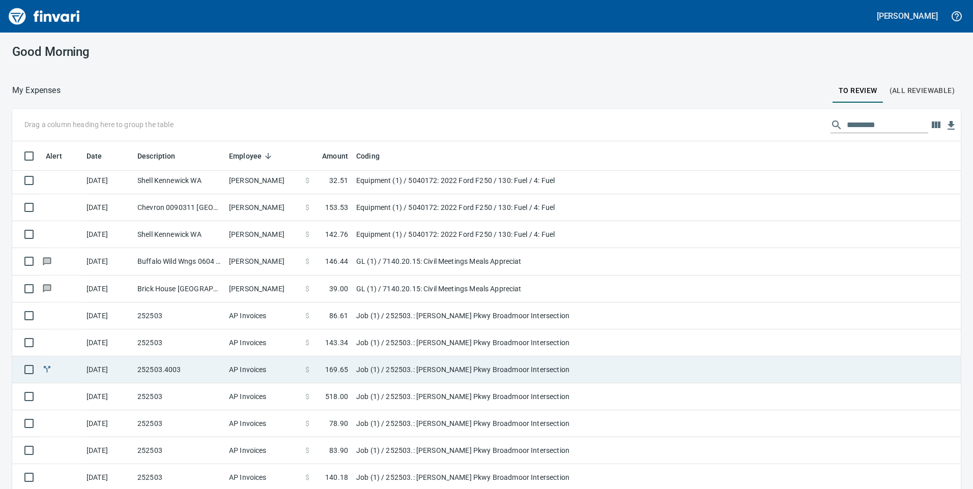
scroll to position [30, 0]
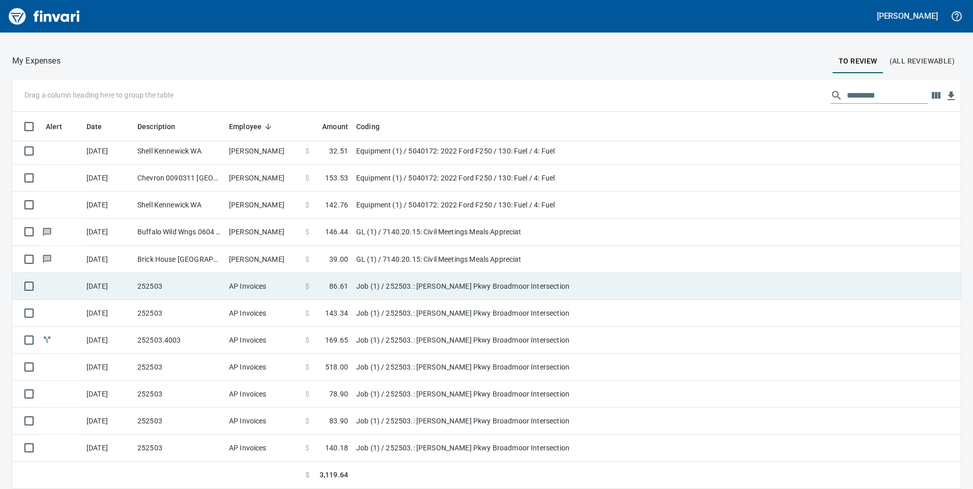
click at [279, 293] on td "AP Invoices" at bounding box center [263, 286] width 76 height 27
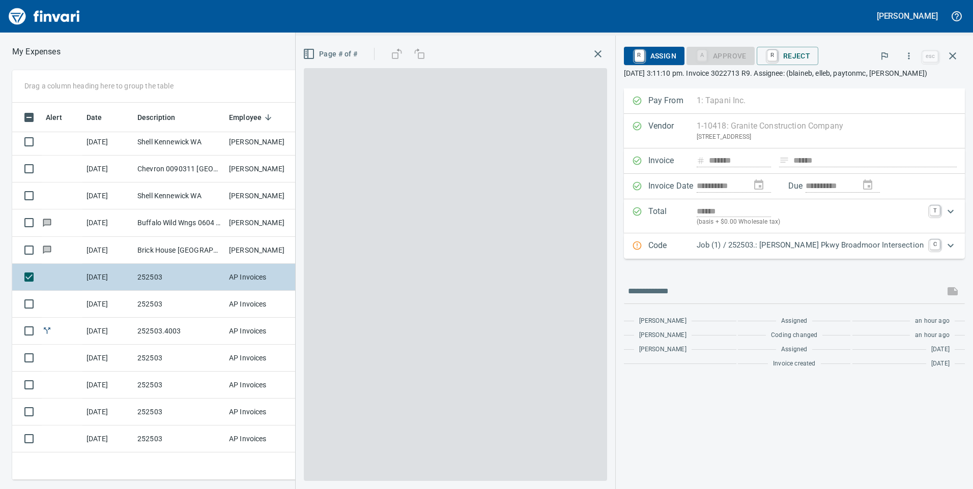
scroll to position [370, 679]
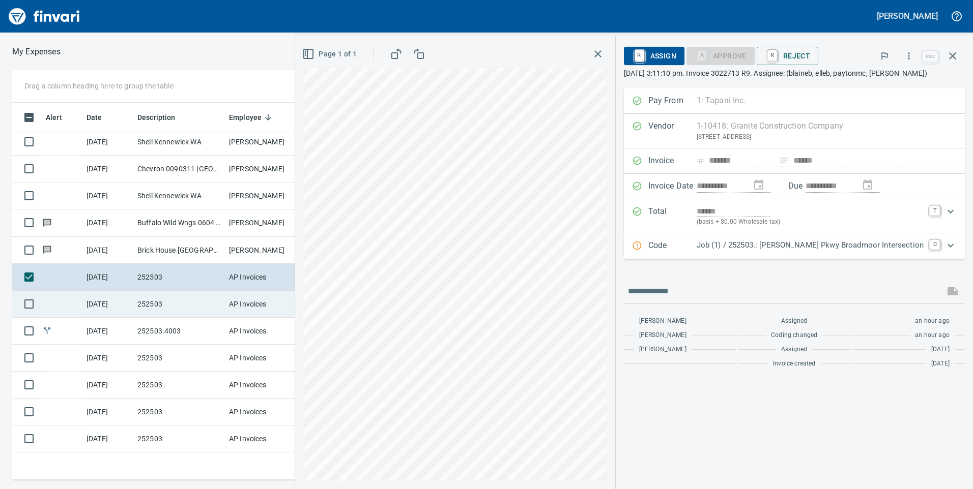
click at [205, 311] on td "252503" at bounding box center [179, 304] width 92 height 27
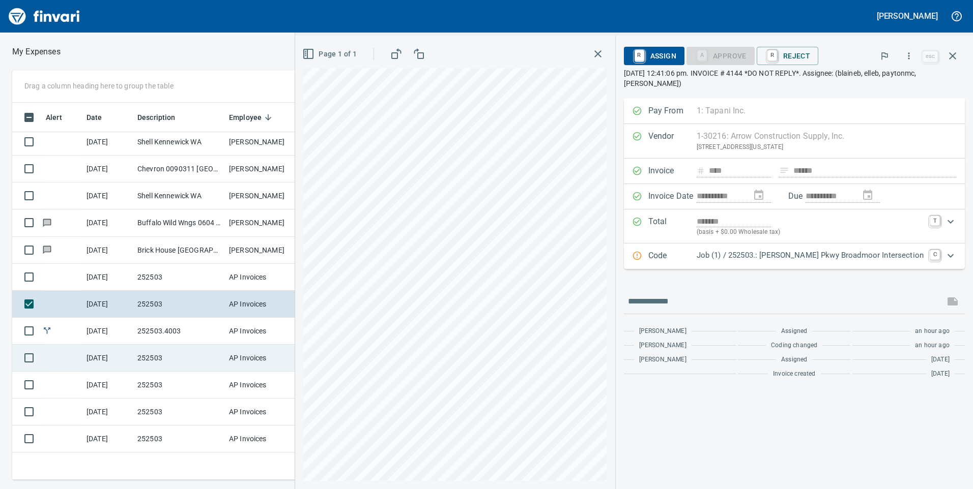
click at [219, 358] on td "252503" at bounding box center [179, 358] width 92 height 27
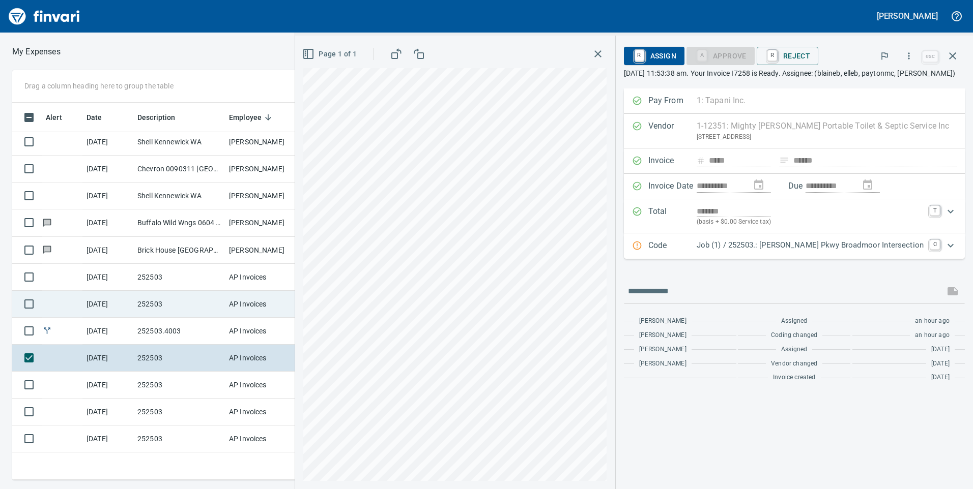
click at [241, 306] on td "AP Invoices" at bounding box center [263, 304] width 76 height 27
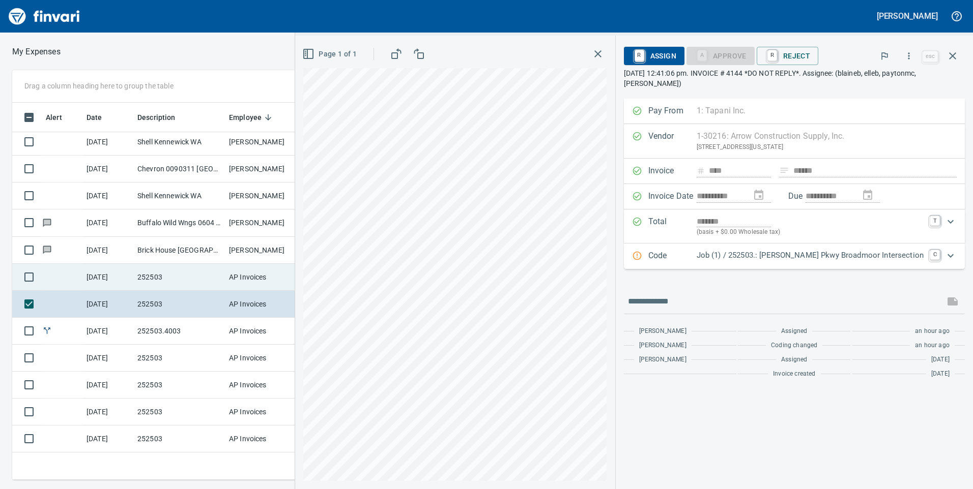
click at [258, 288] on td "AP Invoices" at bounding box center [263, 277] width 76 height 27
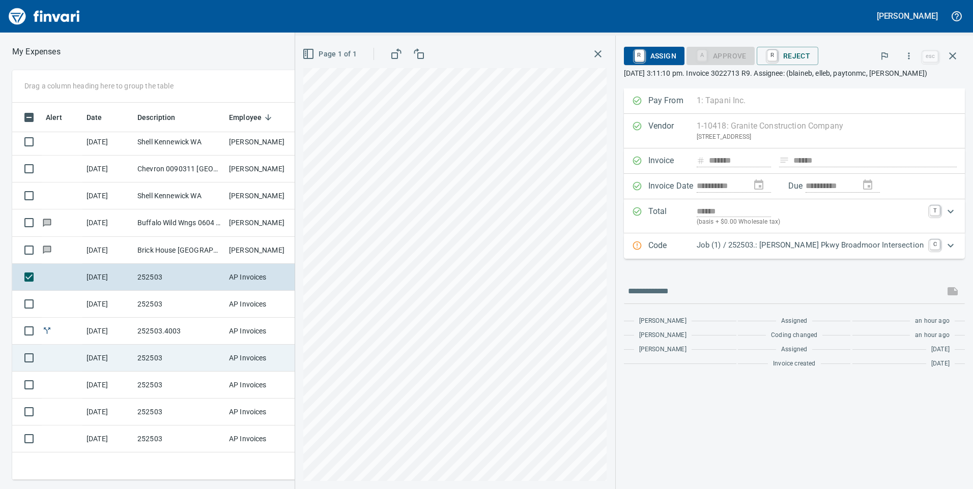
click at [244, 362] on td "AP Invoices" at bounding box center [263, 358] width 76 height 27
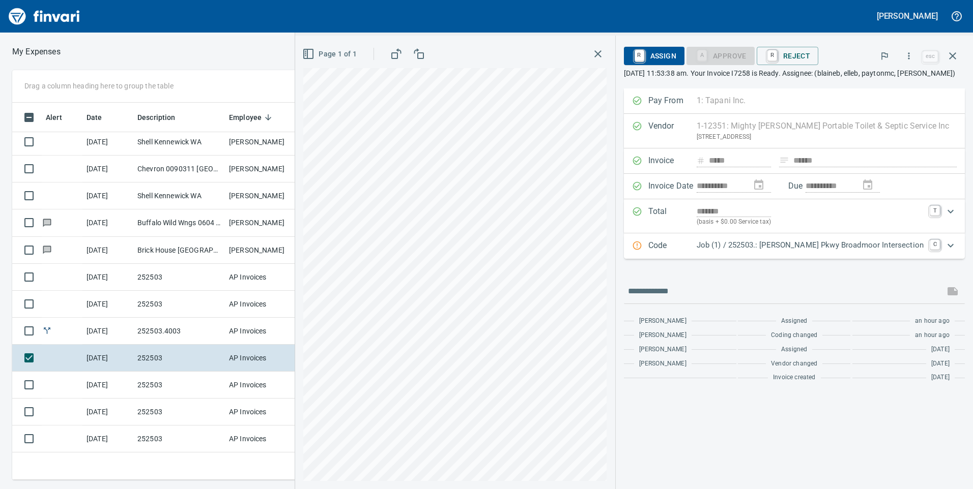
click at [817, 253] on div "Job (1) / 252503.: [PERSON_NAME] Pkwy Broadmoor Intersection" at bounding box center [810, 246] width 227 height 13
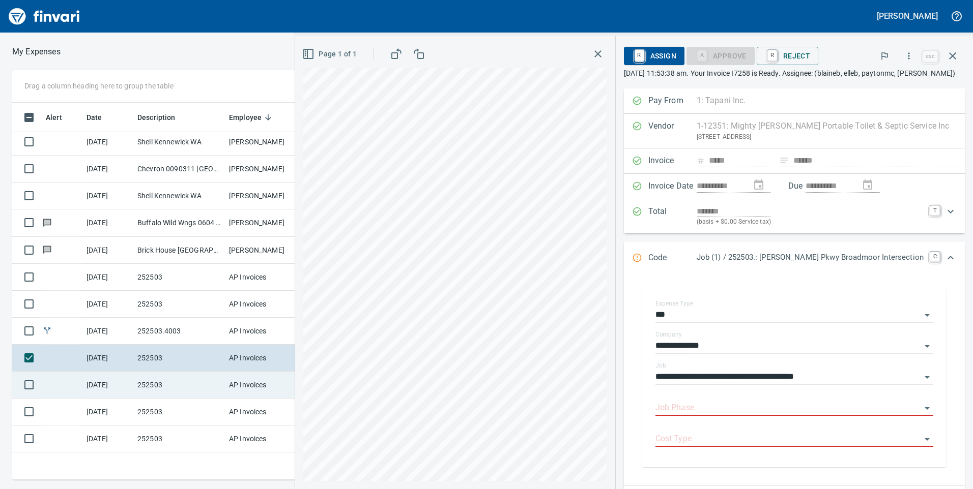
click at [202, 381] on td "252503" at bounding box center [179, 385] width 92 height 27
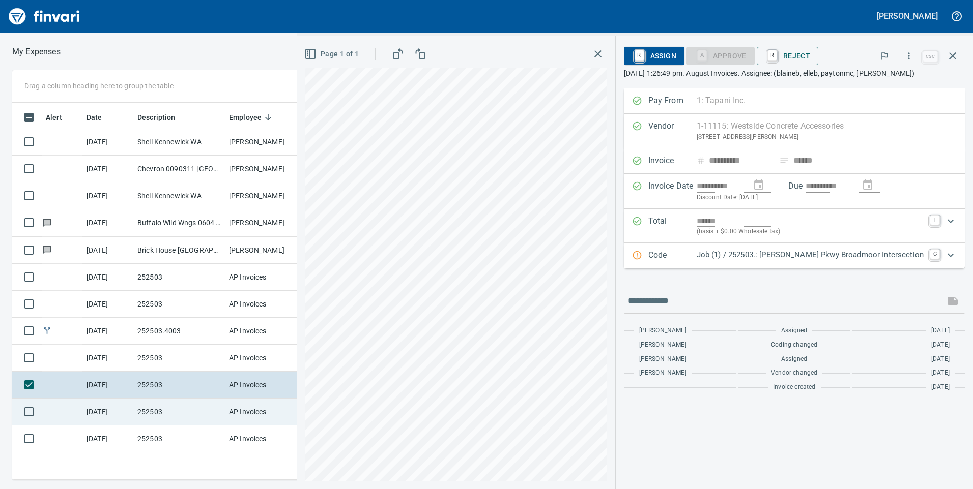
click at [217, 423] on td "252503" at bounding box center [179, 412] width 92 height 27
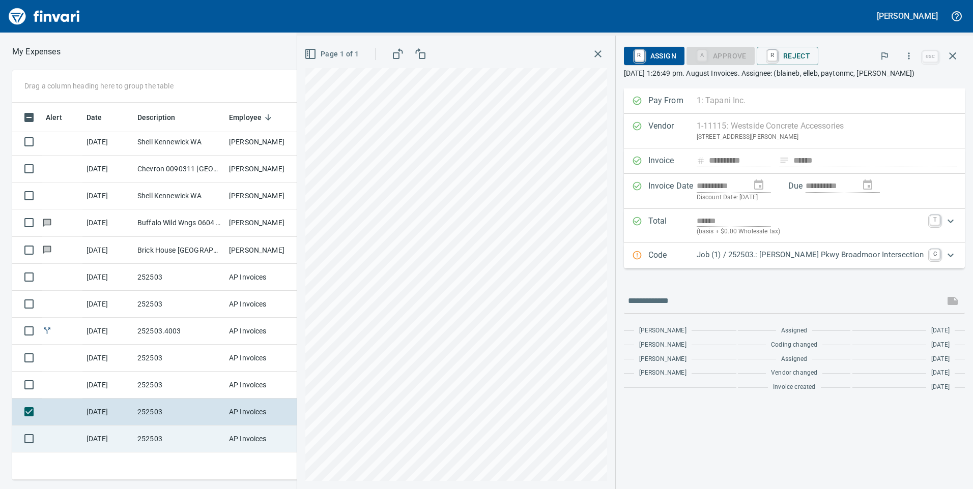
click at [225, 432] on td "AP Invoices" at bounding box center [263, 439] width 76 height 27
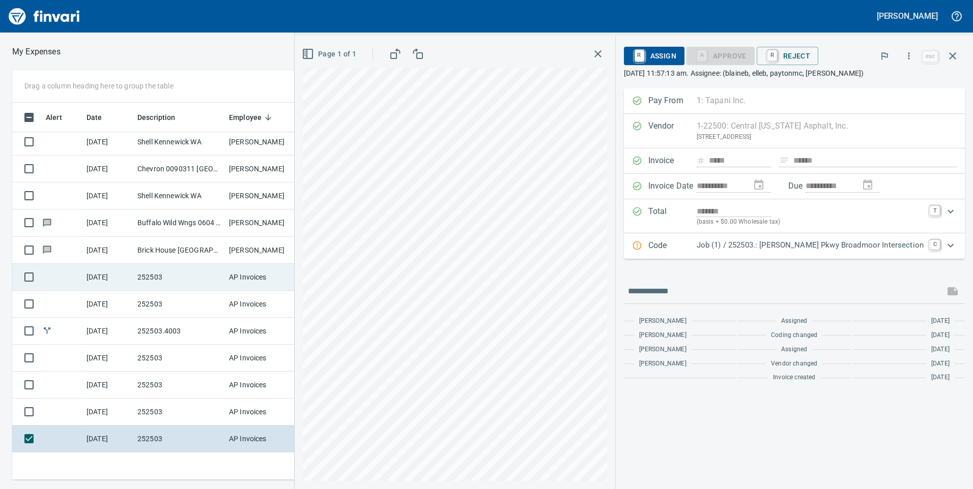
click at [256, 285] on td "AP Invoices" at bounding box center [263, 277] width 76 height 27
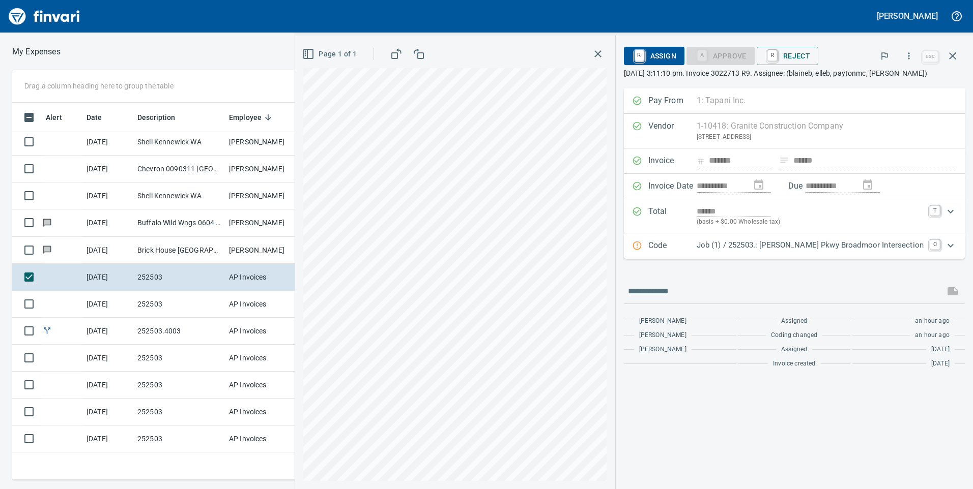
click at [949, 245] on icon "Expand" at bounding box center [950, 246] width 12 height 12
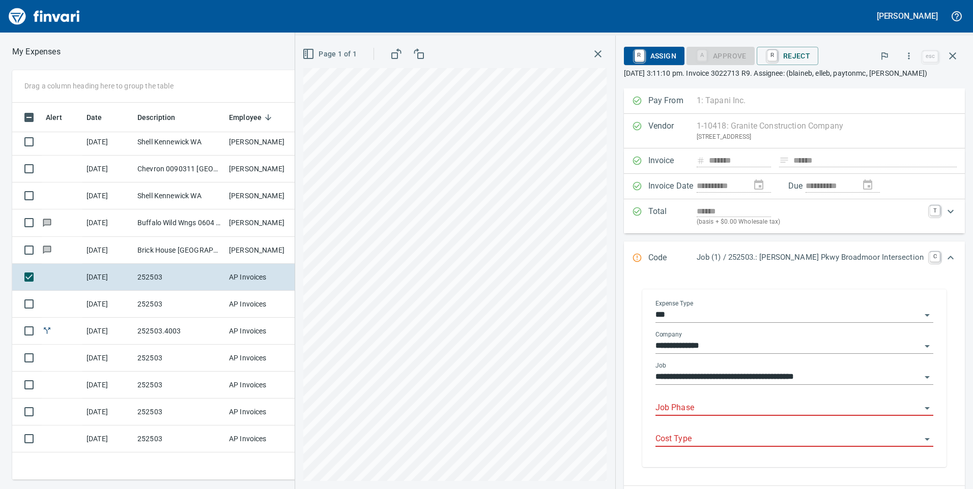
click at [739, 405] on input "Job Phase" at bounding box center [788, 408] width 266 height 14
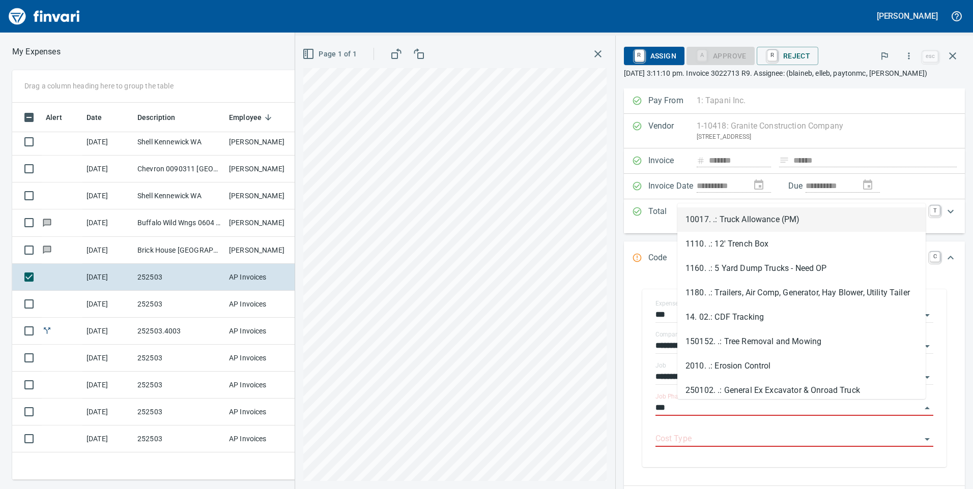
scroll to position [370, 679]
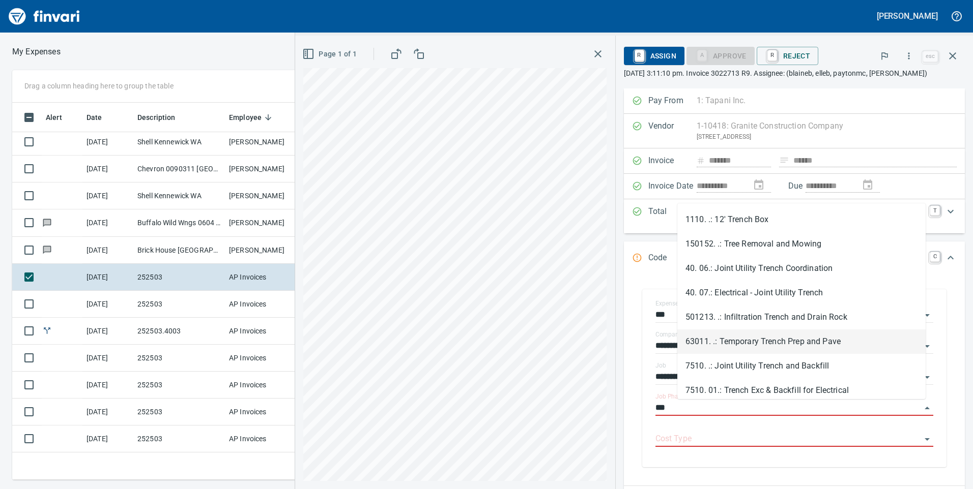
click at [799, 343] on li "63011. .: Temporary Trench Prep and Pave" at bounding box center [801, 342] width 248 height 24
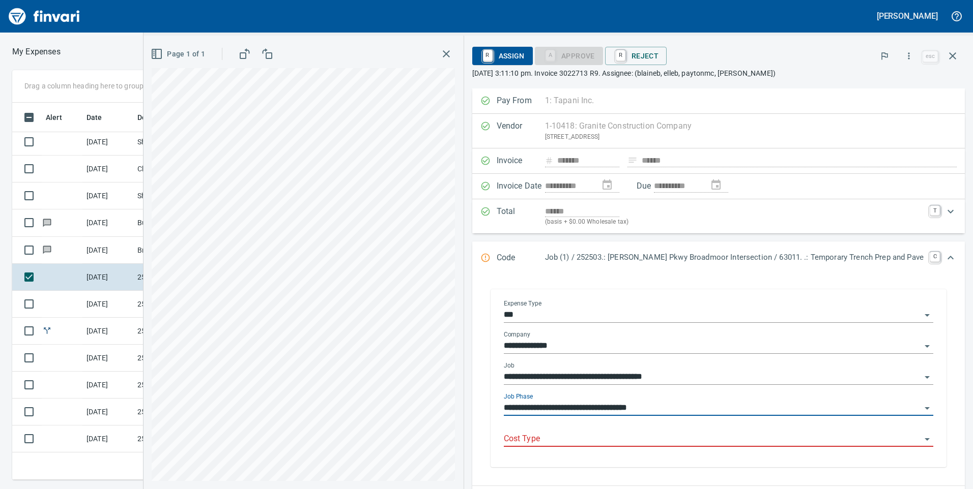
type input "**********"
click at [592, 442] on input "Cost Type" at bounding box center [713, 439] width 418 height 14
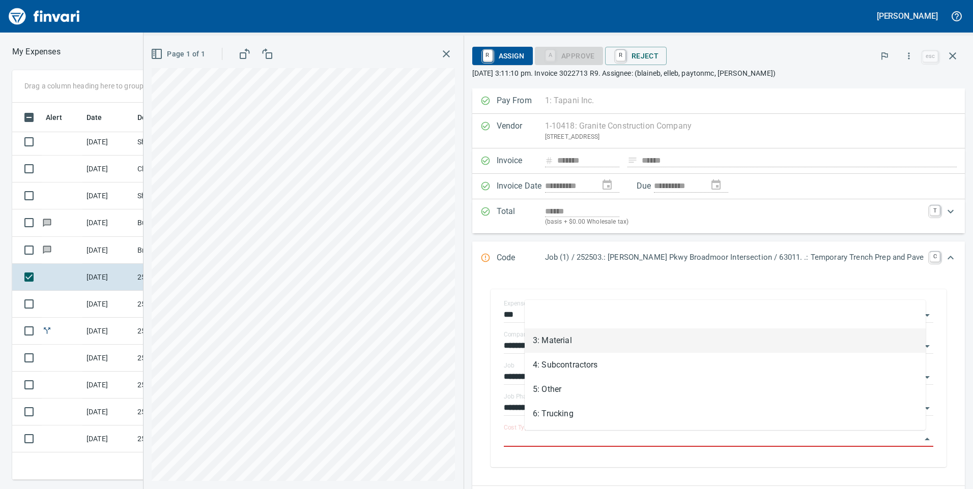
click at [581, 340] on li "3: Material" at bounding box center [725, 341] width 401 height 24
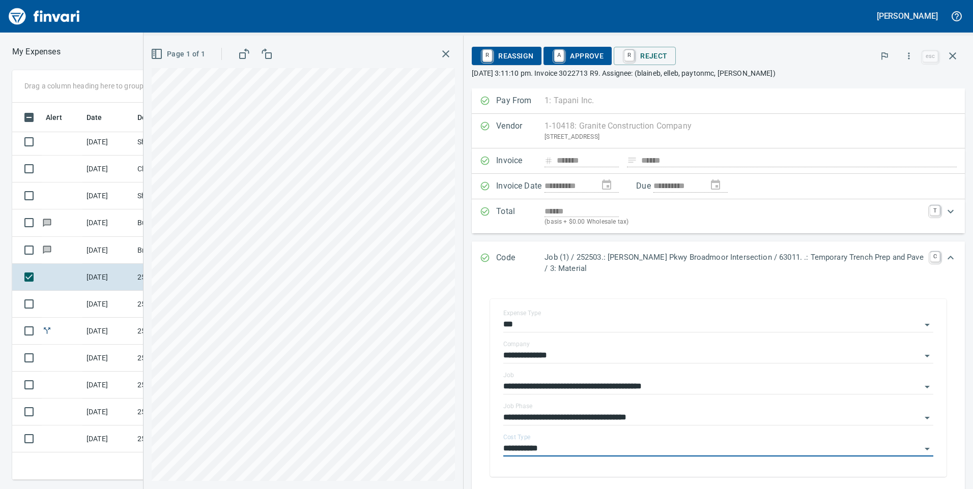
type input "**********"
click at [573, 50] on span "A Approve" at bounding box center [578, 55] width 52 height 17
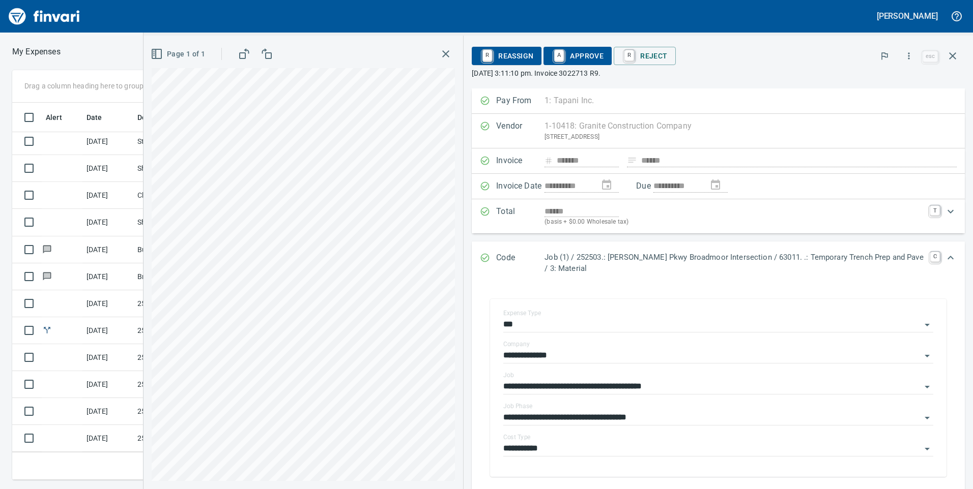
scroll to position [246, 0]
click at [956, 54] on icon "button" at bounding box center [952, 56] width 12 height 12
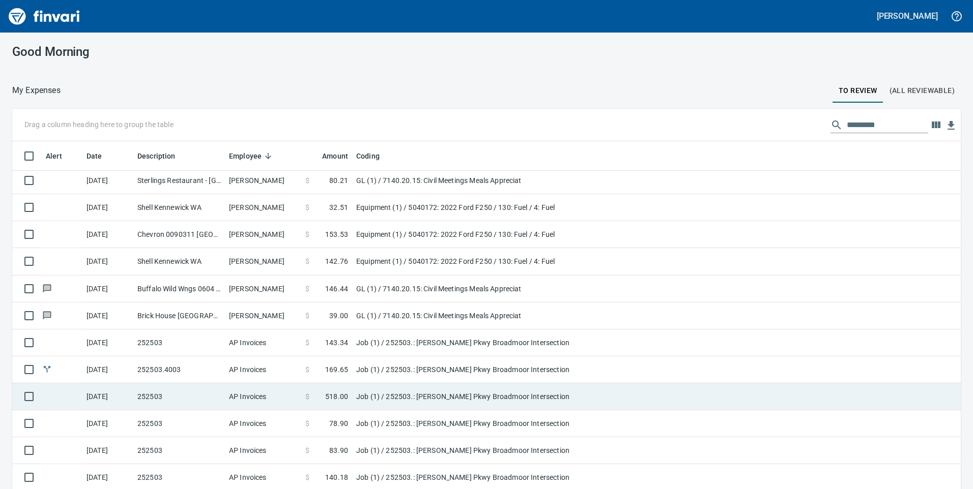
scroll to position [30, 0]
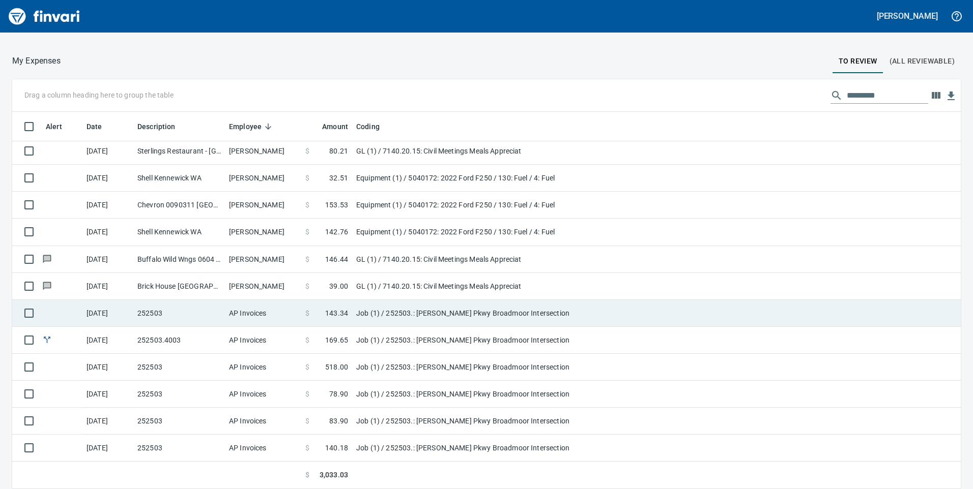
click at [299, 311] on td "AP Invoices" at bounding box center [263, 313] width 76 height 27
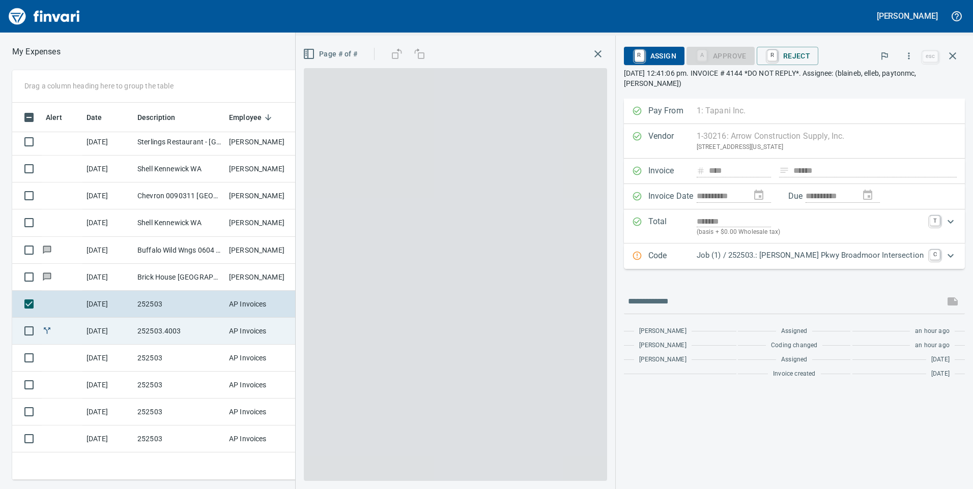
scroll to position [370, 679]
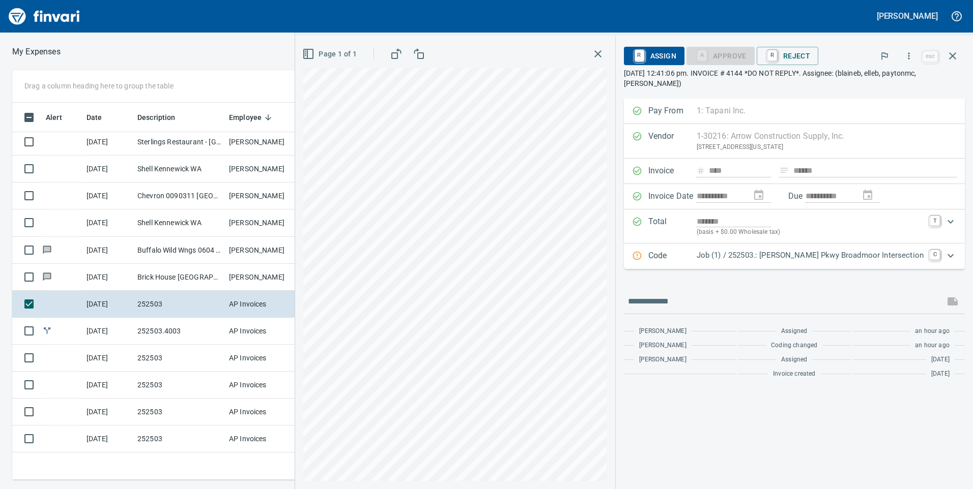
click at [814, 248] on div "Code Job (1) / 252503.: [PERSON_NAME] Pkwy Broadmoor Intersection C" at bounding box center [794, 256] width 341 height 25
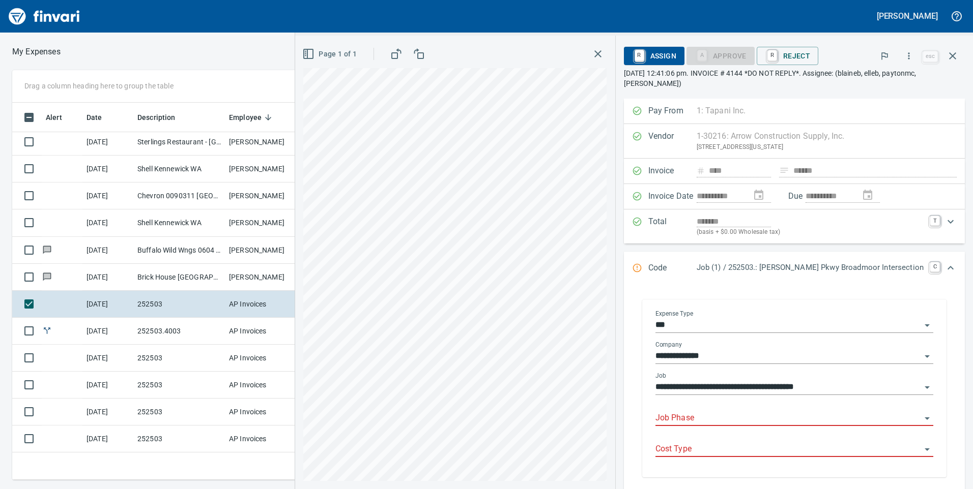
click at [726, 408] on div "Job Phase" at bounding box center [794, 414] width 278 height 23
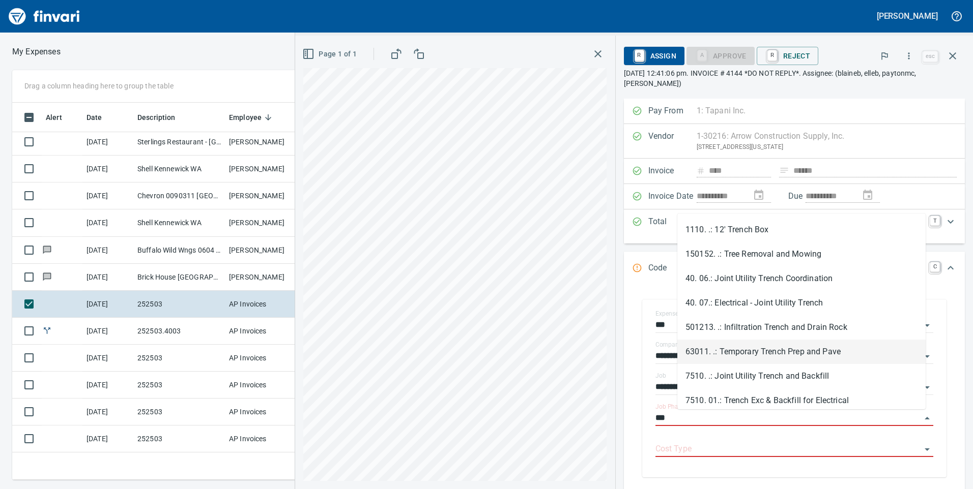
click at [743, 353] on li "63011. .: Temporary Trench Prep and Pave" at bounding box center [801, 352] width 248 height 24
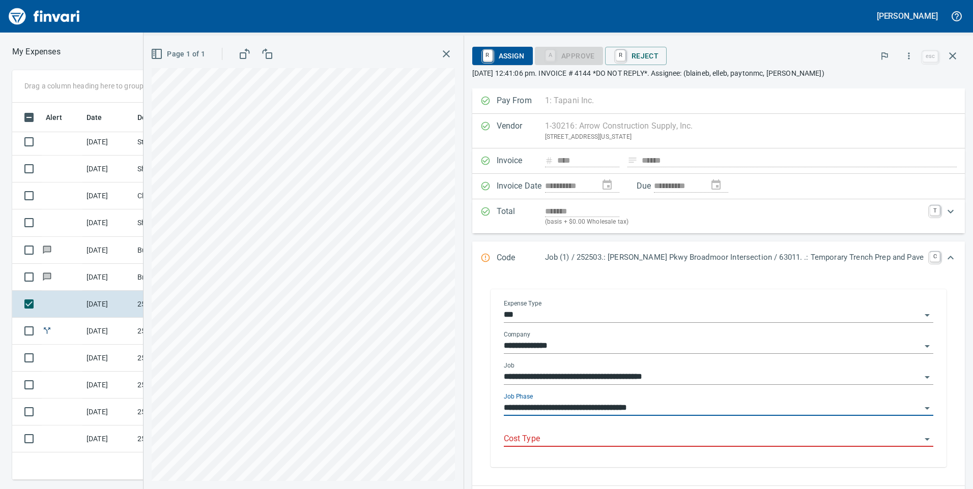
type input "**********"
click at [729, 439] on input "Cost Type" at bounding box center [713, 439] width 418 height 14
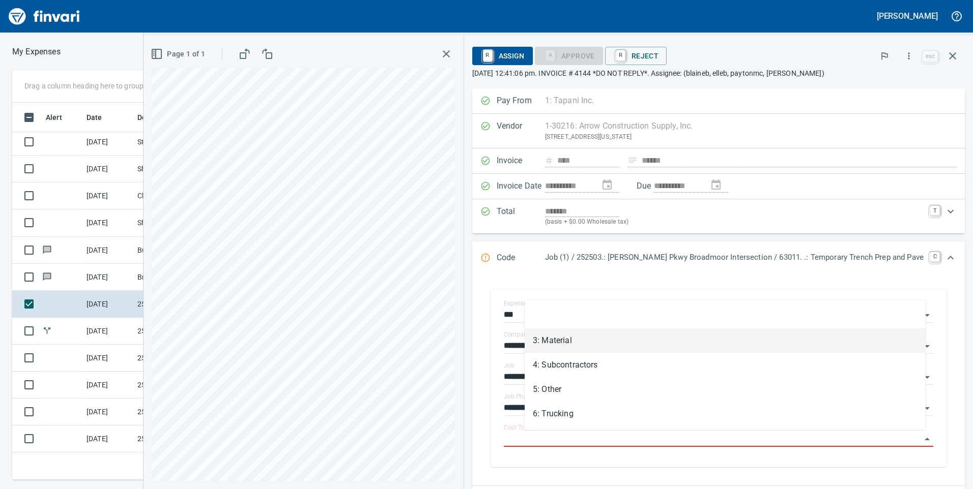
click at [612, 344] on li "3: Material" at bounding box center [725, 341] width 401 height 24
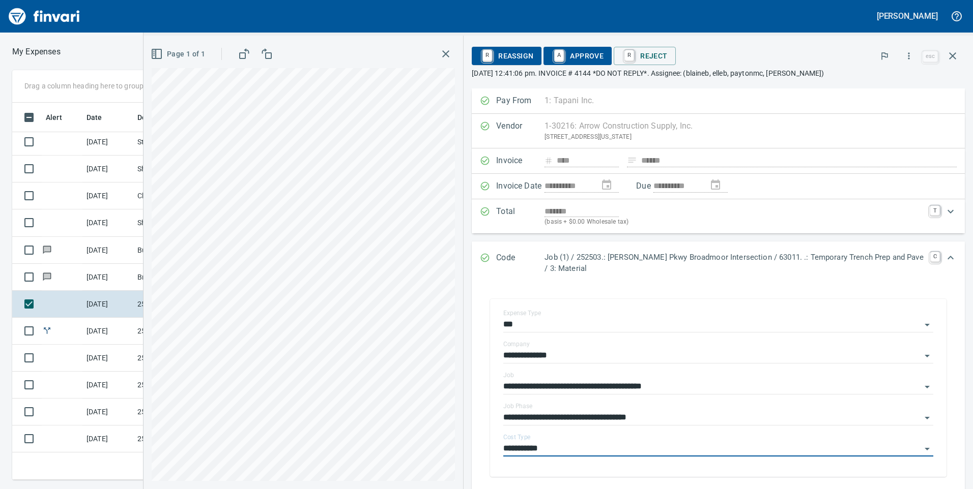
type input "**********"
click at [587, 55] on span "A Approve" at bounding box center [578, 55] width 52 height 17
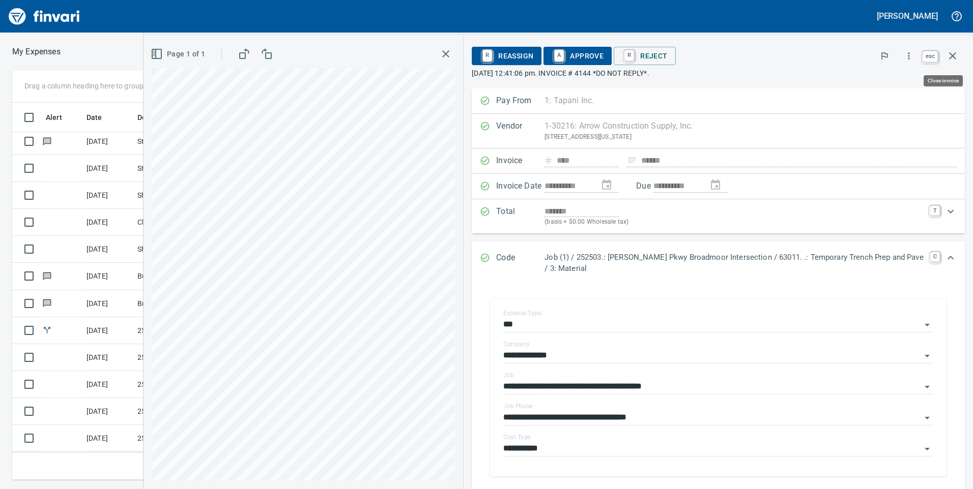
scroll to position [219, 0]
click at [948, 56] on icon "button" at bounding box center [952, 56] width 12 height 12
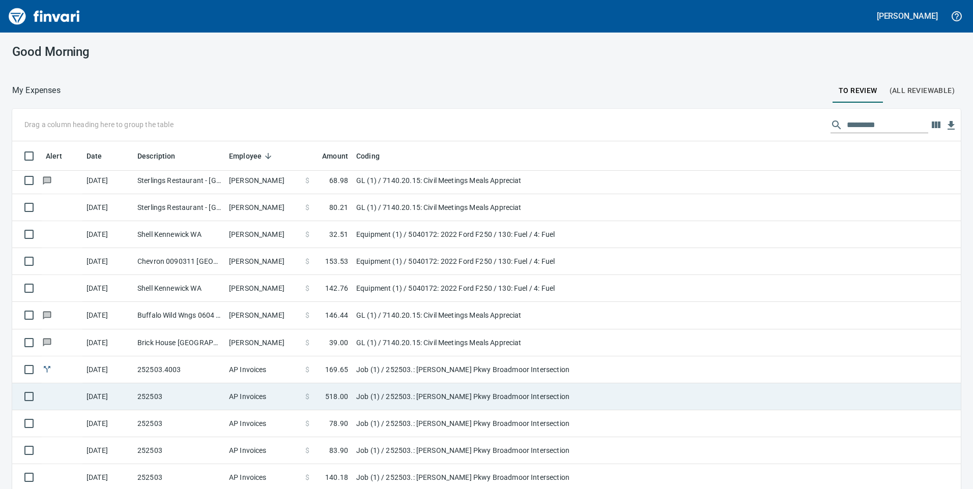
scroll to position [30, 0]
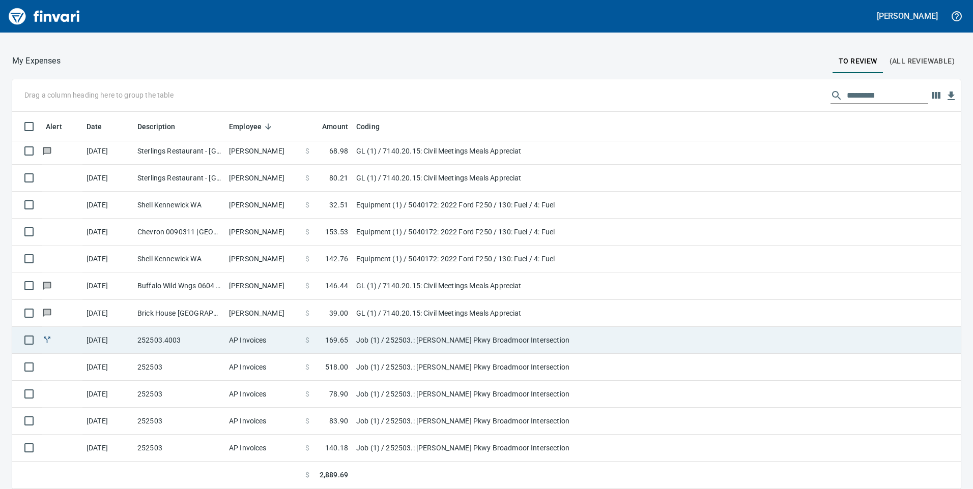
click at [304, 338] on td "$ 169.65" at bounding box center [326, 340] width 51 height 27
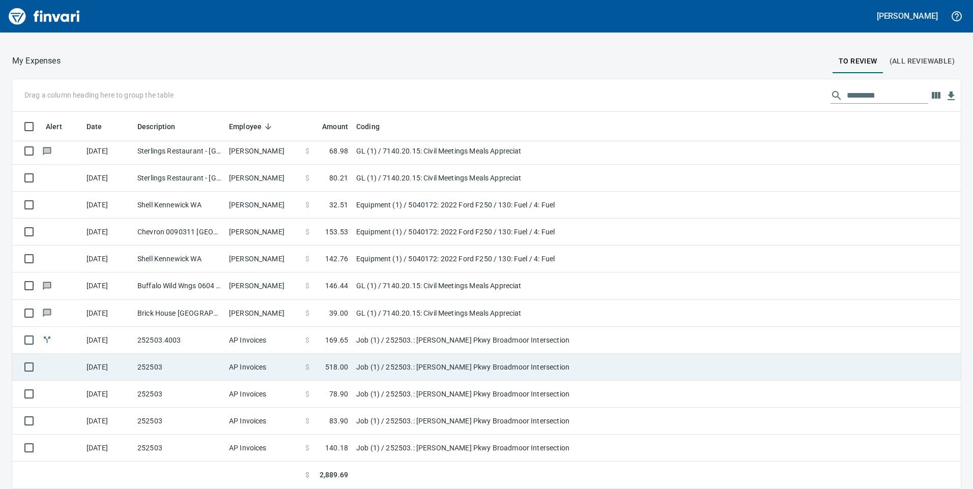
click at [262, 367] on td "AP Invoices" at bounding box center [263, 367] width 76 height 27
click at [122, 358] on td "[DATE]" at bounding box center [107, 367] width 51 height 27
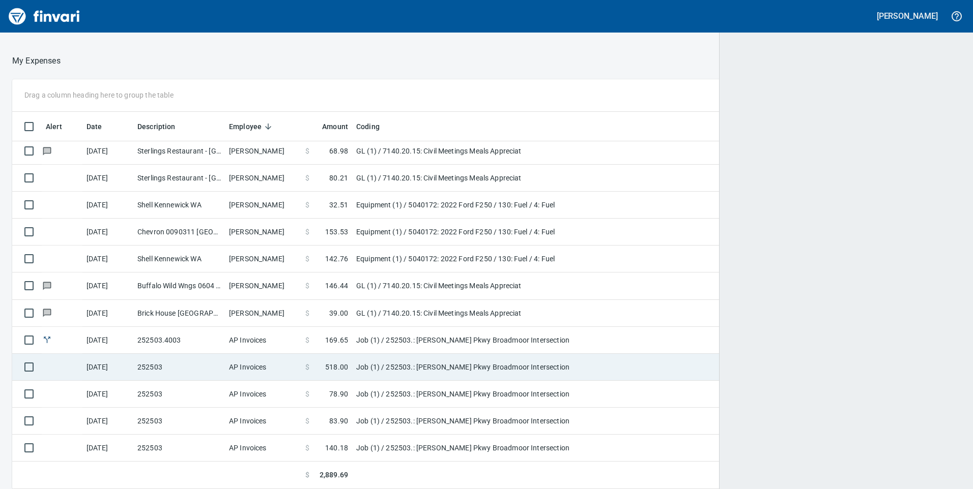
scroll to position [370, 926]
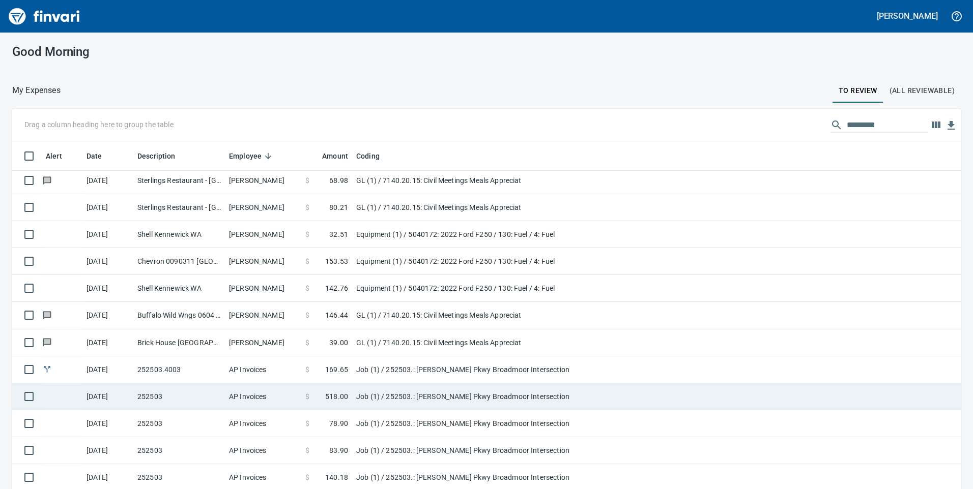
click at [160, 403] on td "252503" at bounding box center [179, 397] width 92 height 27
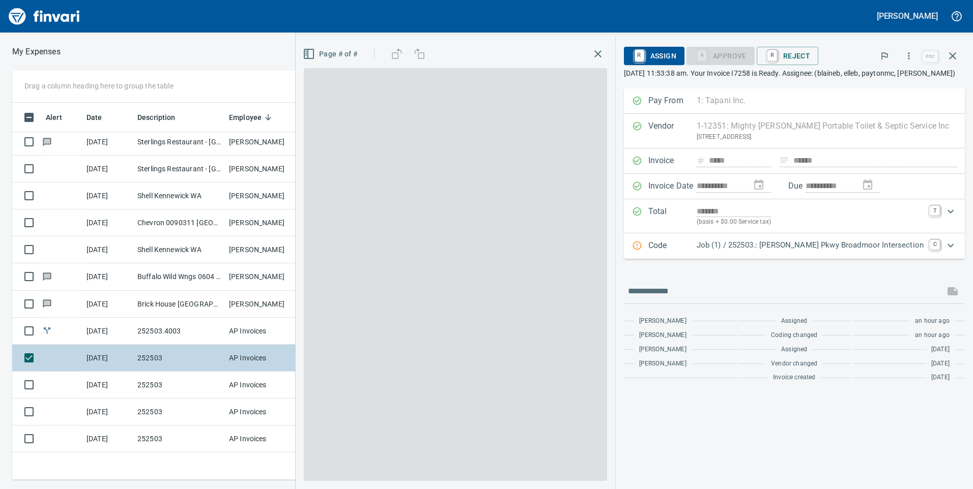
scroll to position [370, 679]
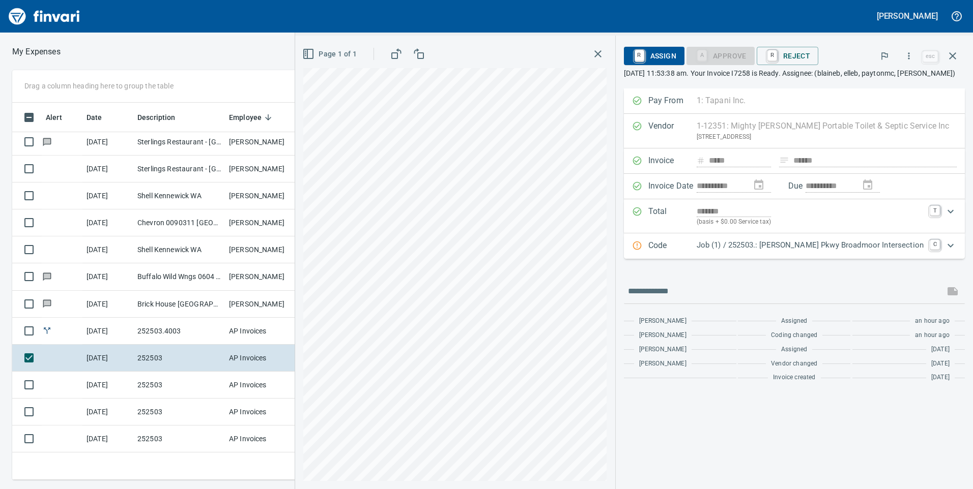
click at [789, 251] on p "Job (1) / 252503.: [PERSON_NAME] Pkwy Broadmoor Intersection" at bounding box center [810, 246] width 227 height 12
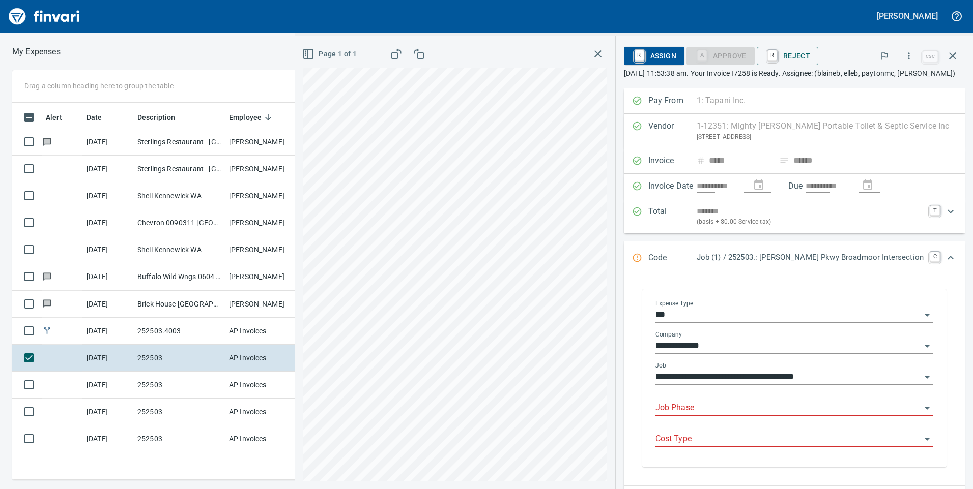
click at [723, 416] on input "Job Phase" at bounding box center [788, 408] width 266 height 14
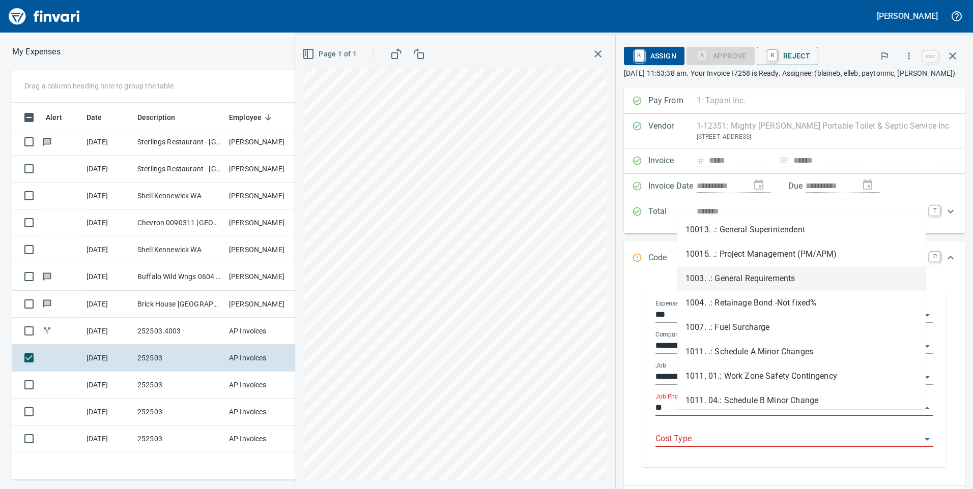
click at [752, 273] on li "1003. .: General Requirements" at bounding box center [801, 279] width 248 height 24
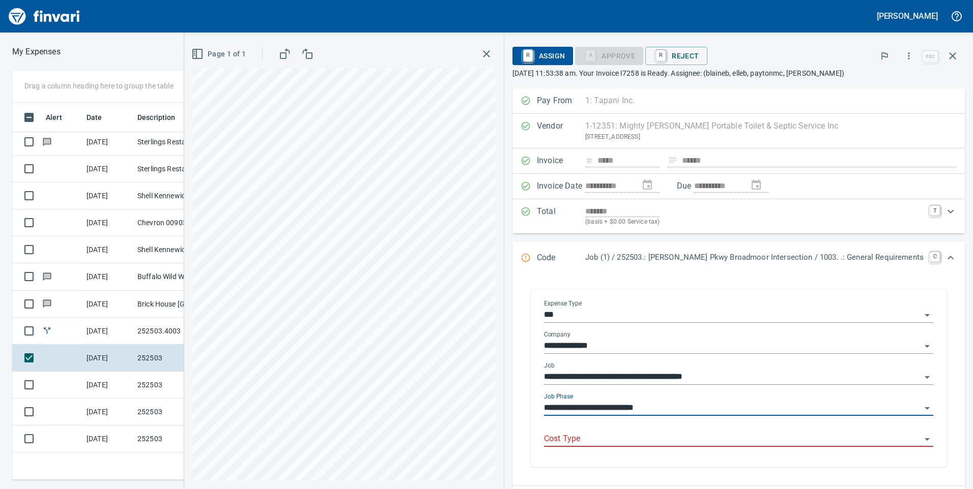
type input "**********"
click at [698, 432] on input "Cost Type" at bounding box center [732, 439] width 377 height 14
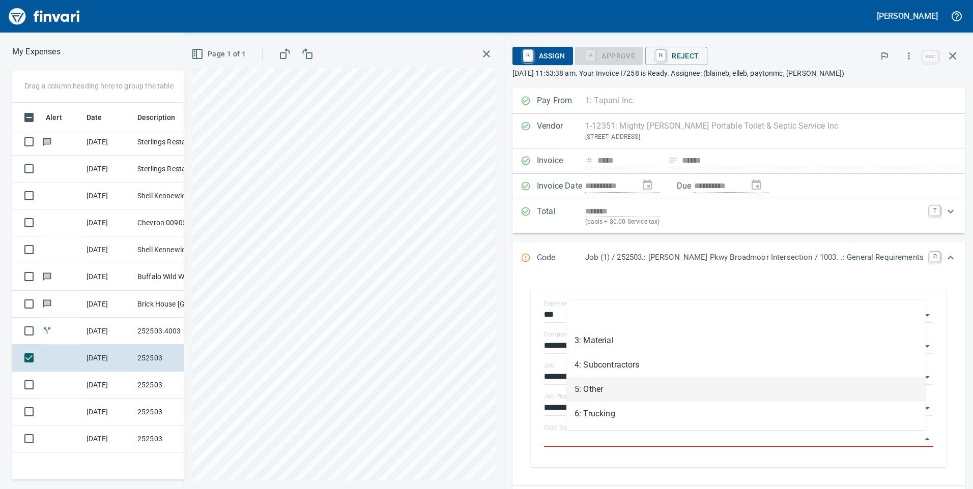
click at [658, 390] on li "5: Other" at bounding box center [745, 390] width 359 height 24
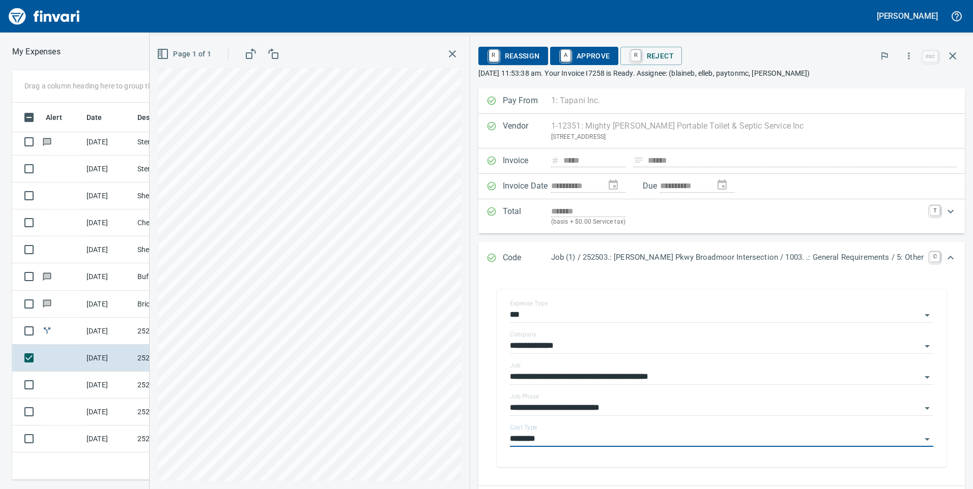
type input "********"
click at [610, 57] on span "A Approve" at bounding box center [584, 55] width 52 height 17
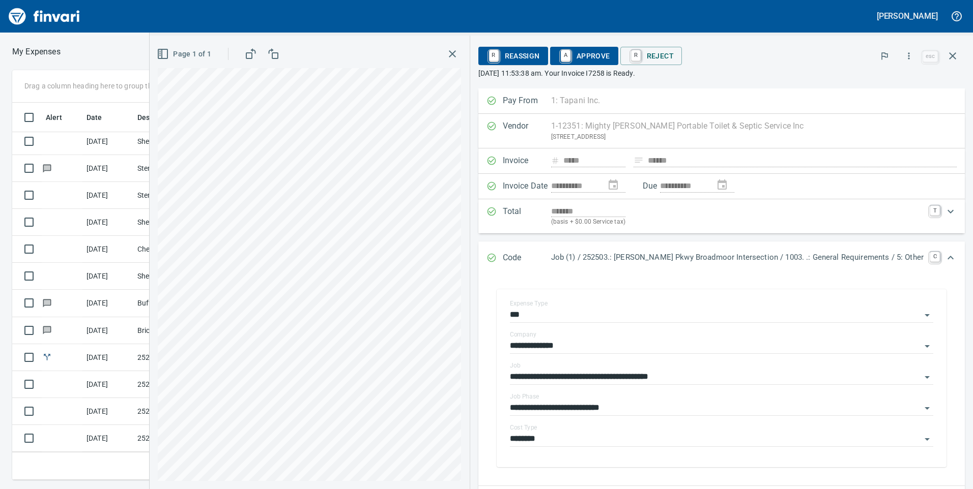
scroll to position [192, 0]
click at [955, 57] on icon "button" at bounding box center [952, 56] width 12 height 12
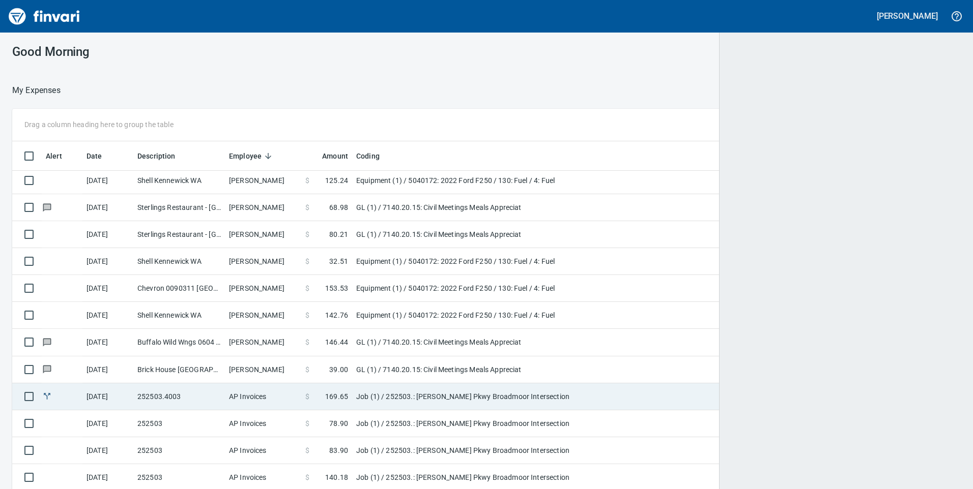
scroll to position [1, 1]
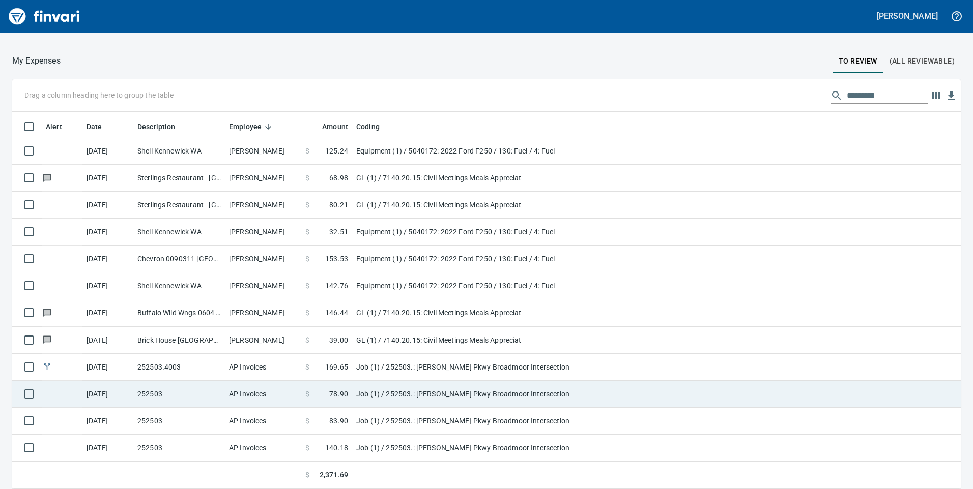
click at [250, 407] on td "AP Invoices" at bounding box center [263, 394] width 76 height 27
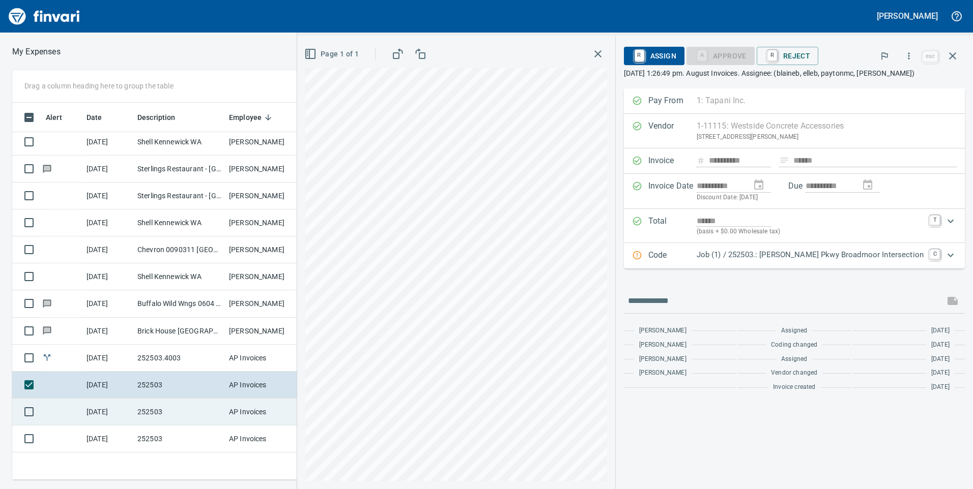
click at [195, 411] on td "252503" at bounding box center [179, 412] width 92 height 27
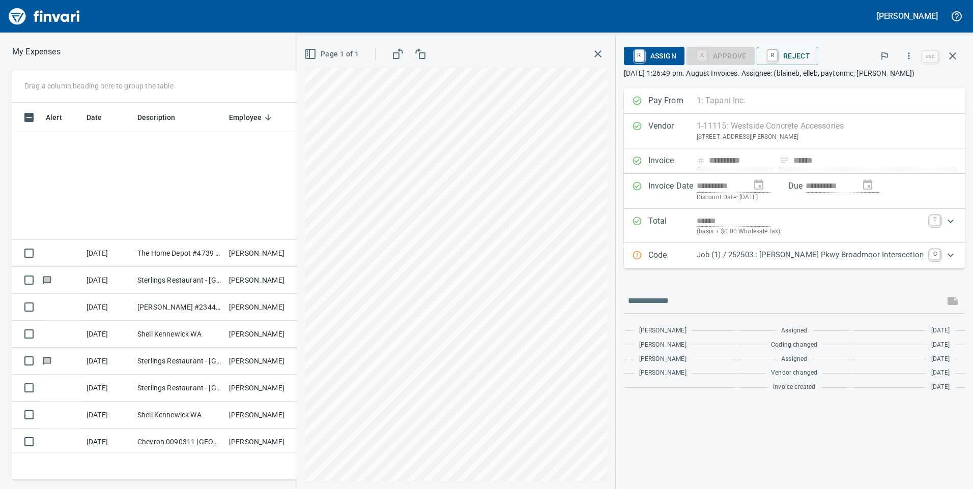
scroll to position [370, 679]
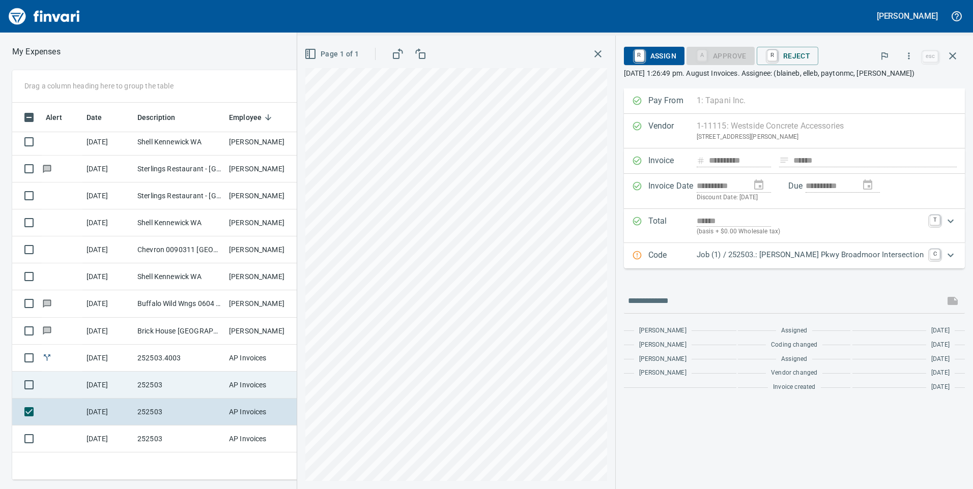
click at [200, 391] on td "252503" at bounding box center [179, 385] width 92 height 27
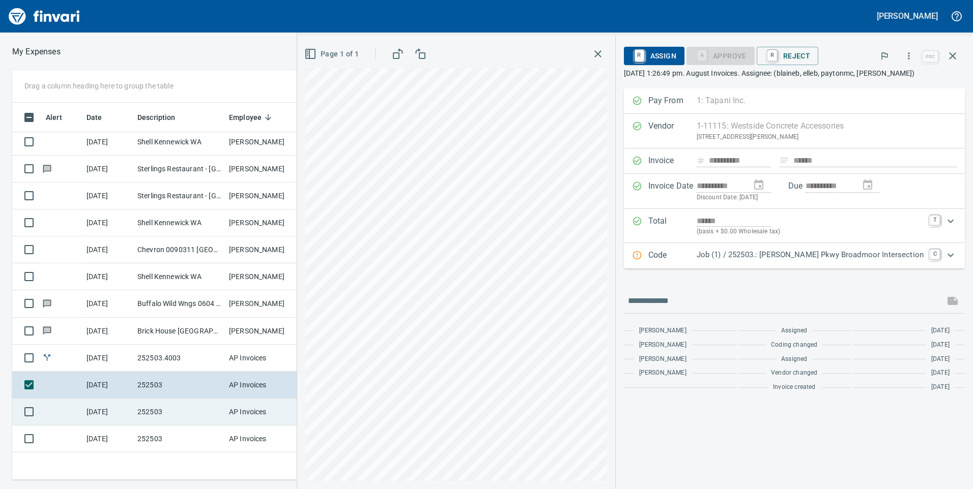
click at [204, 408] on td "252503" at bounding box center [179, 412] width 92 height 27
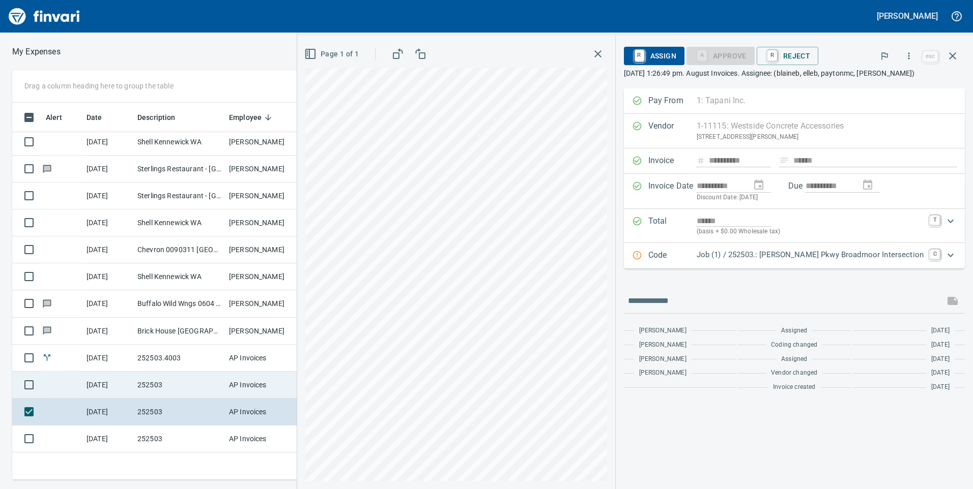
click at [210, 378] on td "252503" at bounding box center [179, 385] width 92 height 27
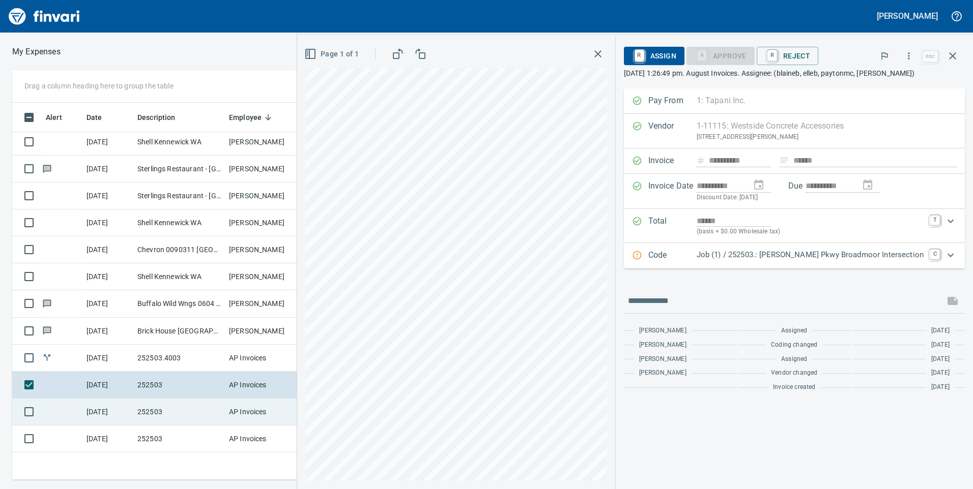
click at [208, 417] on td "252503" at bounding box center [179, 412] width 92 height 27
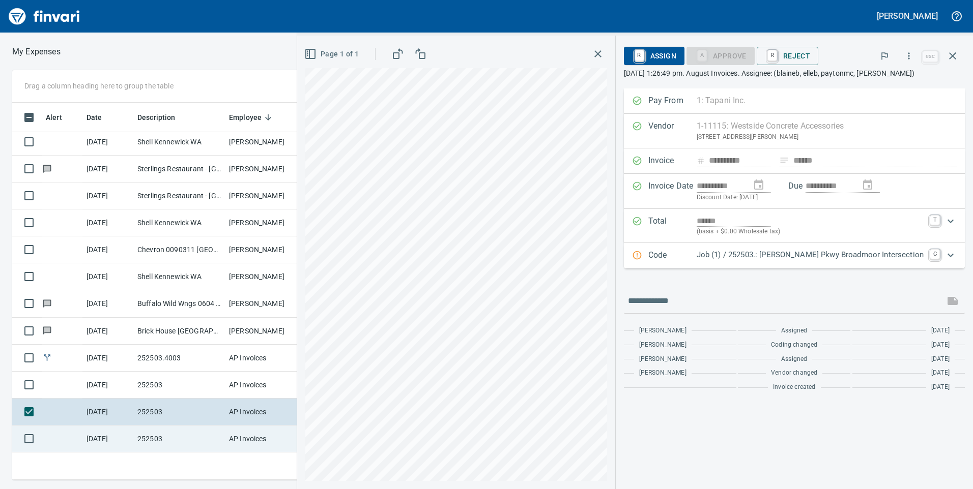
click at [206, 435] on td "252503" at bounding box center [179, 439] width 92 height 27
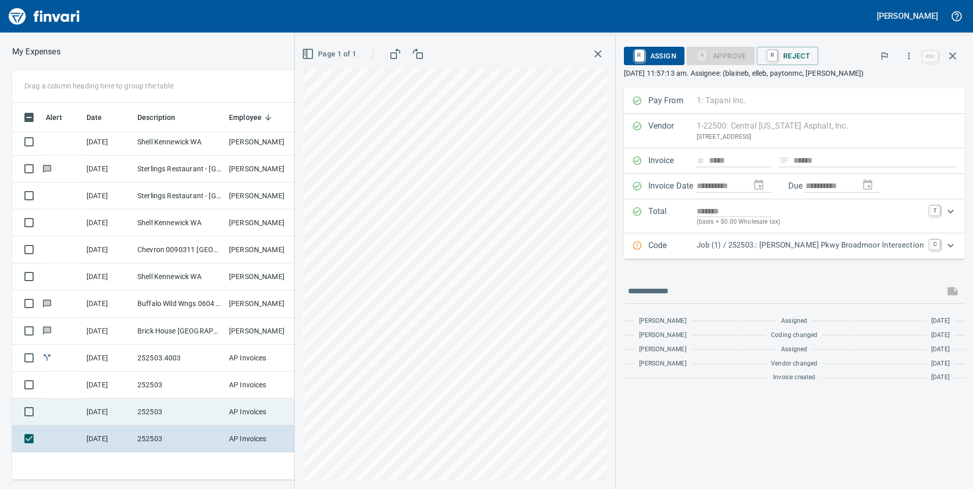
click at [201, 401] on td "252503" at bounding box center [179, 412] width 92 height 27
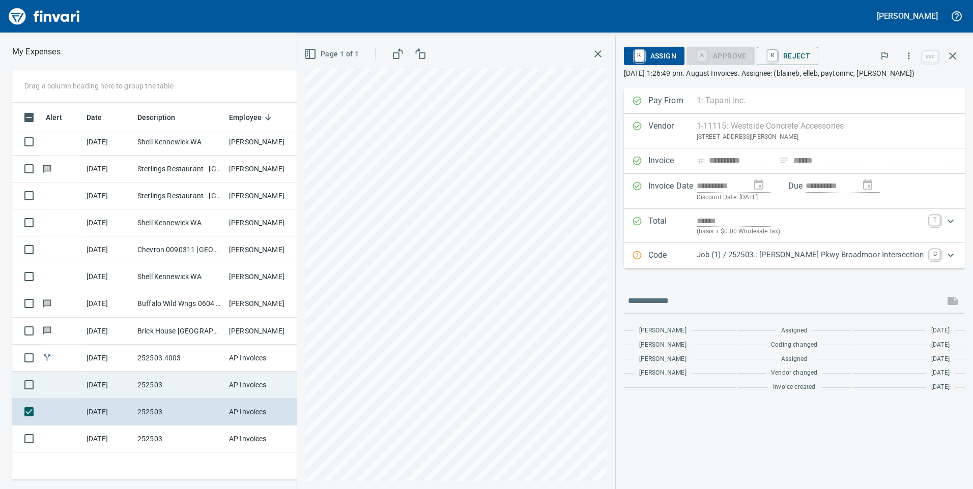
click at [203, 389] on td "252503" at bounding box center [179, 385] width 92 height 27
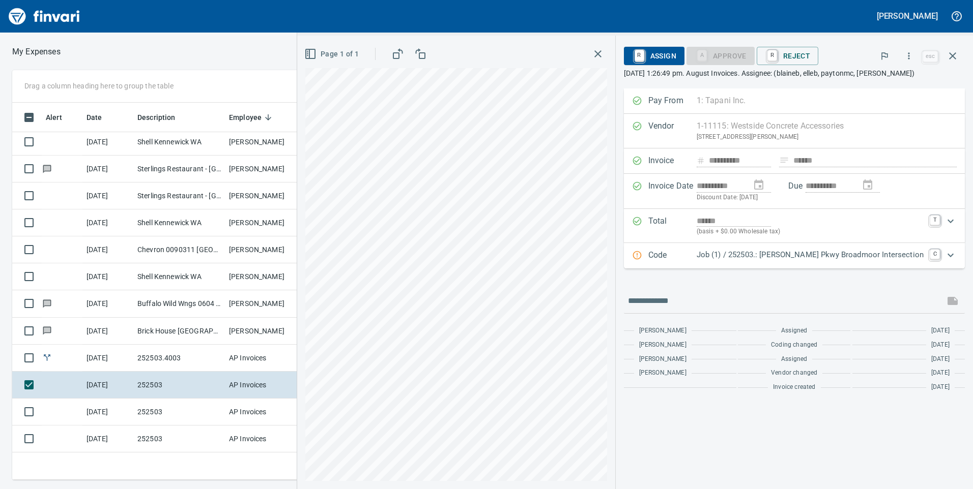
click at [939, 253] on div "Expand" at bounding box center [950, 255] width 24 height 24
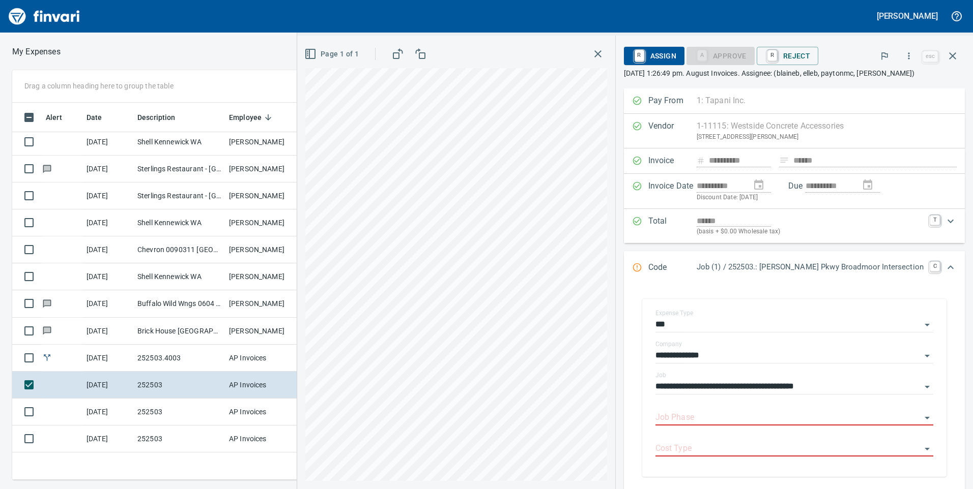
click at [939, 259] on div "Expand" at bounding box center [950, 267] width 24 height 24
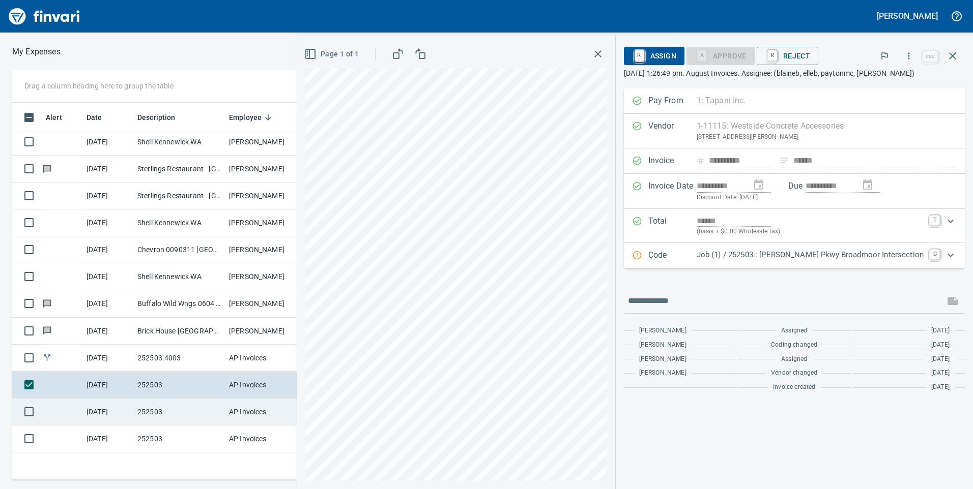
click at [188, 414] on td "252503" at bounding box center [179, 412] width 92 height 27
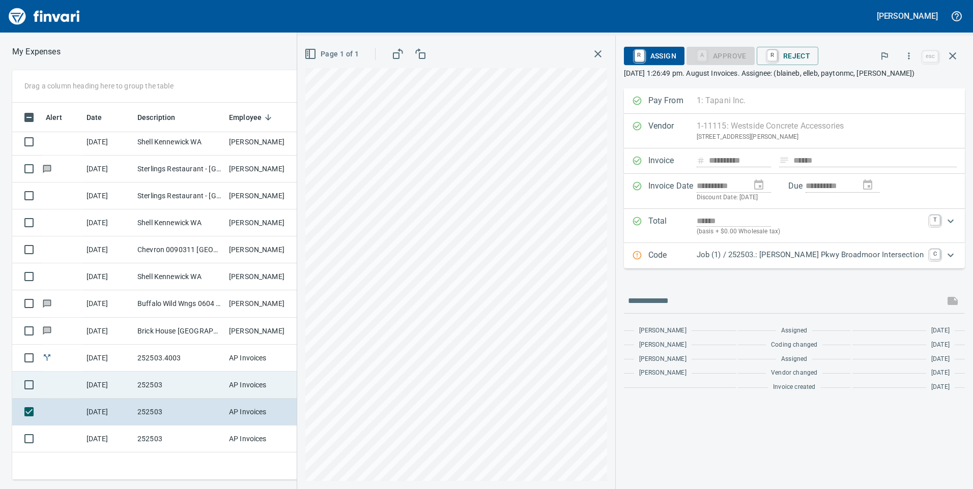
click at [234, 393] on td "AP Invoices" at bounding box center [263, 385] width 76 height 27
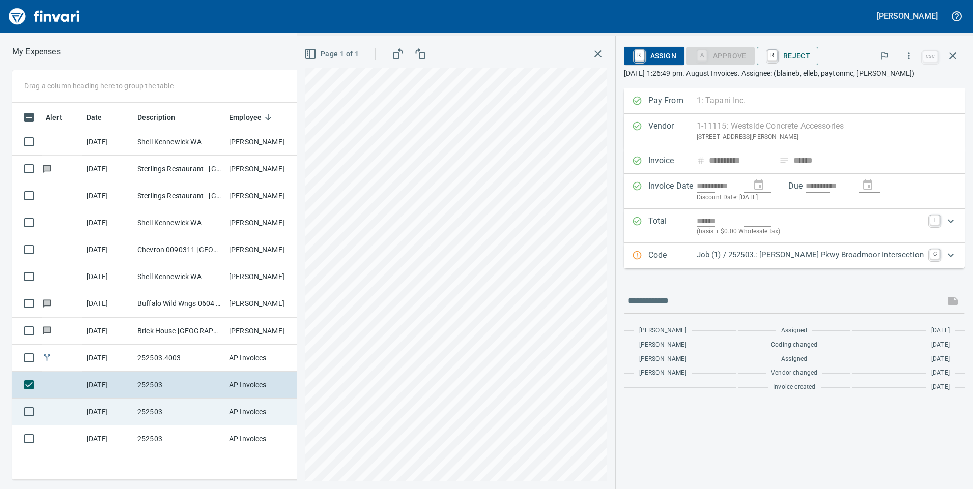
click at [235, 405] on td "AP Invoices" at bounding box center [263, 412] width 76 height 27
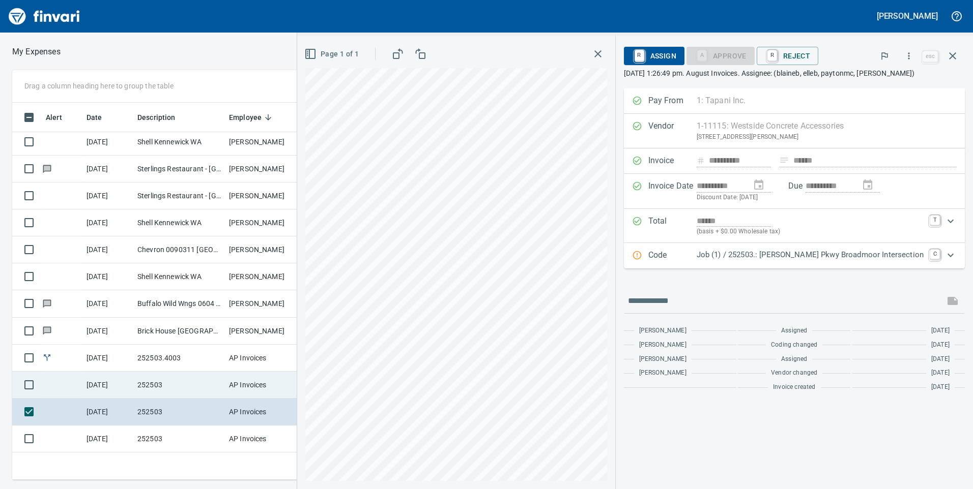
click at [248, 386] on td "AP Invoices" at bounding box center [263, 385] width 76 height 27
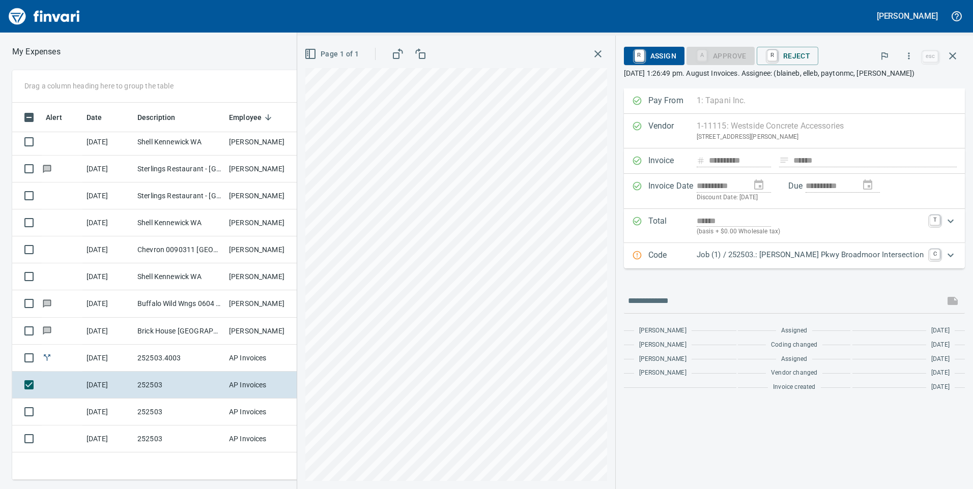
scroll to position [370, 679]
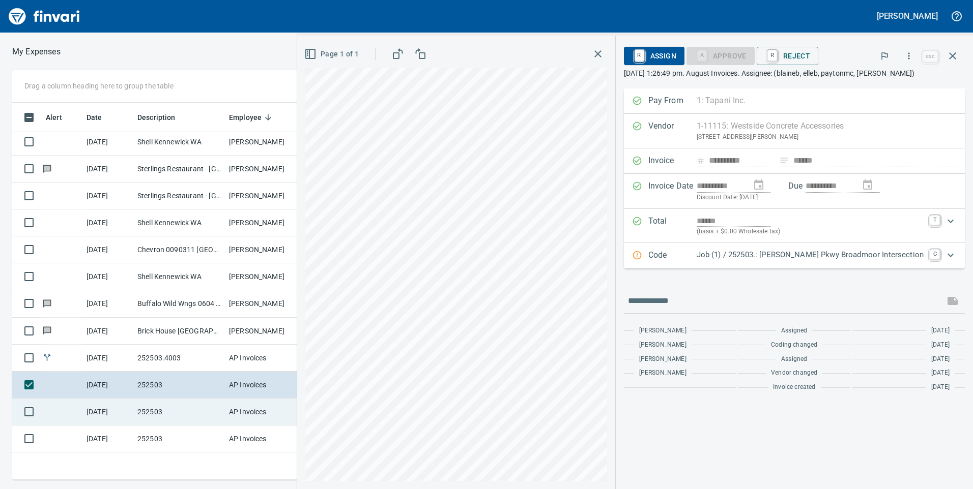
click at [184, 415] on td "252503" at bounding box center [179, 412] width 92 height 27
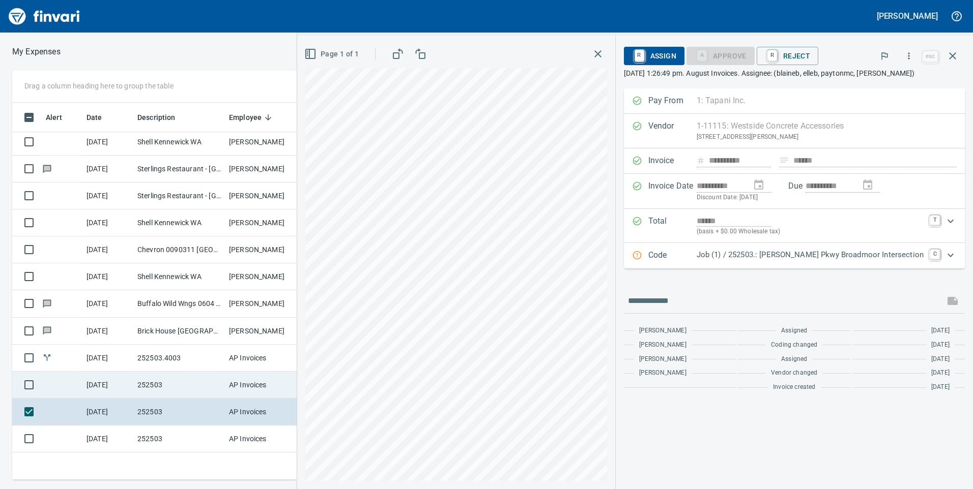
click at [190, 396] on td "252503" at bounding box center [179, 385] width 92 height 27
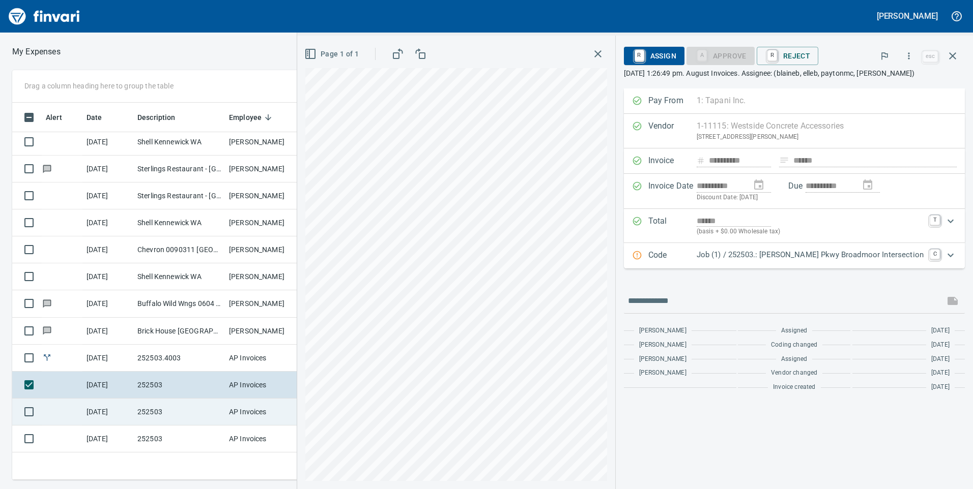
click at [214, 413] on td "252503" at bounding box center [179, 412] width 92 height 27
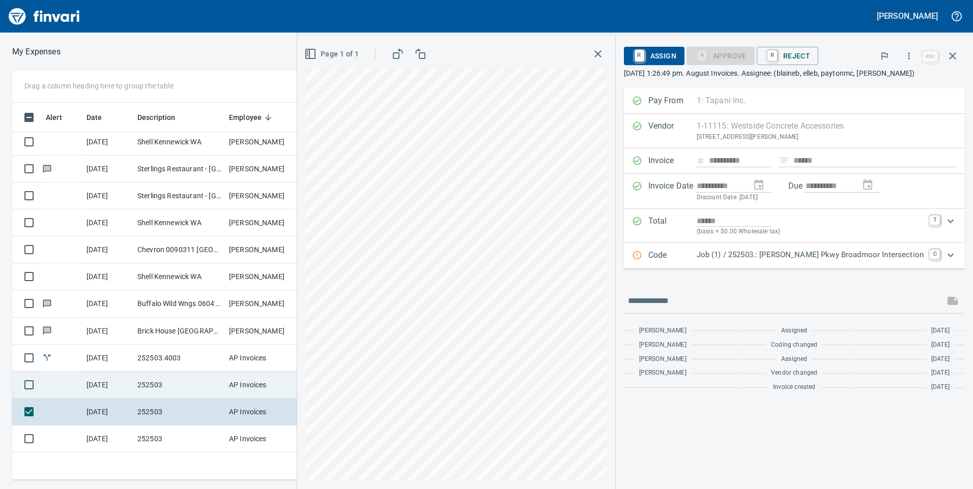
click at [225, 390] on td "AP Invoices" at bounding box center [263, 385] width 76 height 27
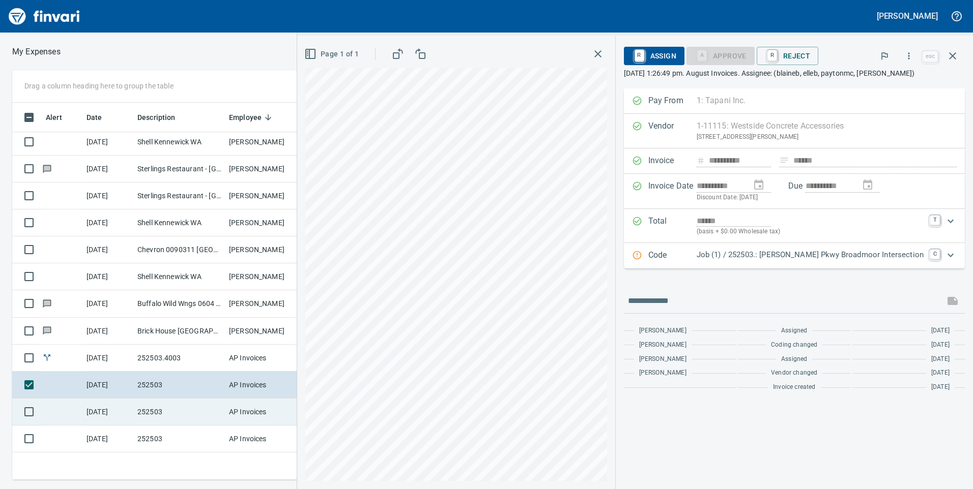
click at [225, 406] on td "AP Invoices" at bounding box center [263, 412] width 76 height 27
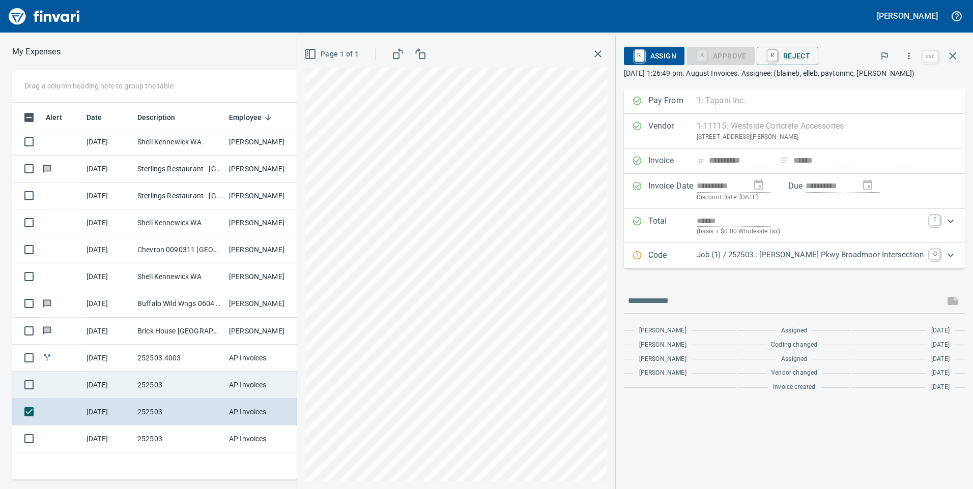
click at [229, 384] on td "AP Invoices" at bounding box center [263, 385] width 76 height 27
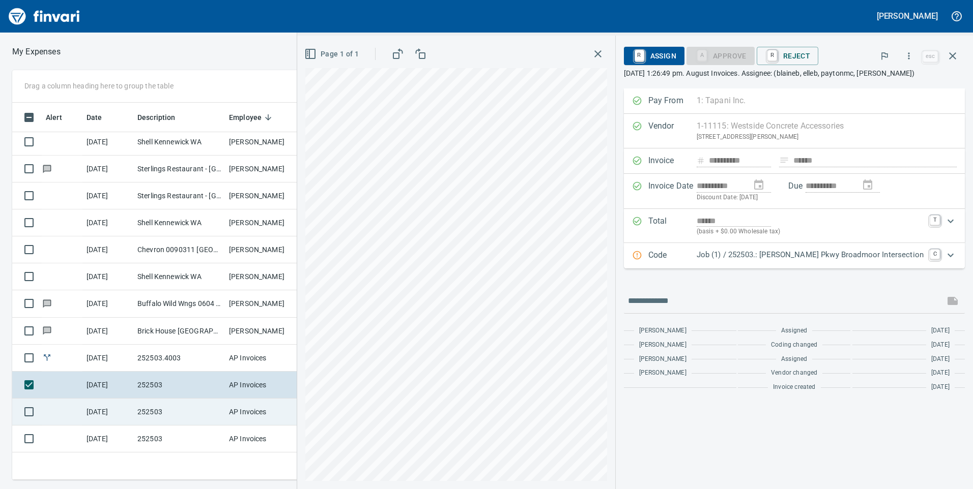
click at [224, 404] on td "252503" at bounding box center [179, 412] width 92 height 27
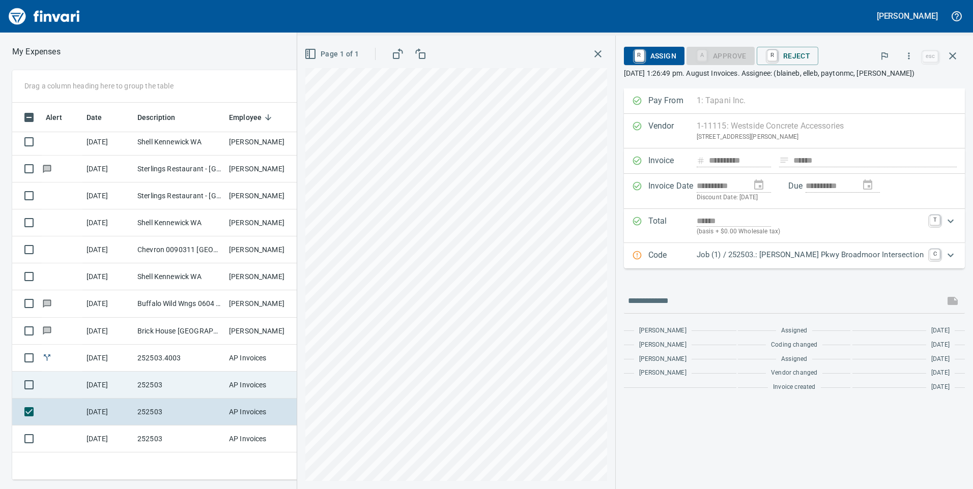
click at [226, 390] on td "AP Invoices" at bounding box center [263, 385] width 76 height 27
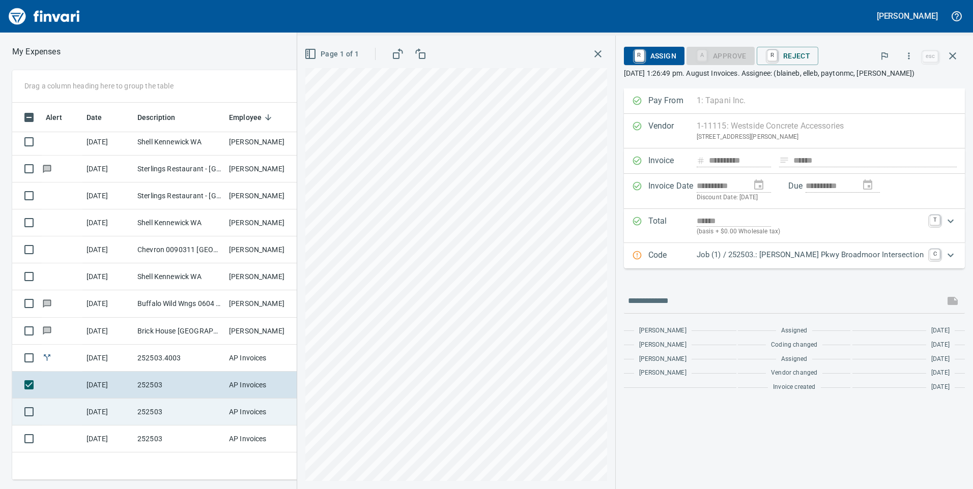
click at [241, 418] on td "AP Invoices" at bounding box center [263, 412] width 76 height 27
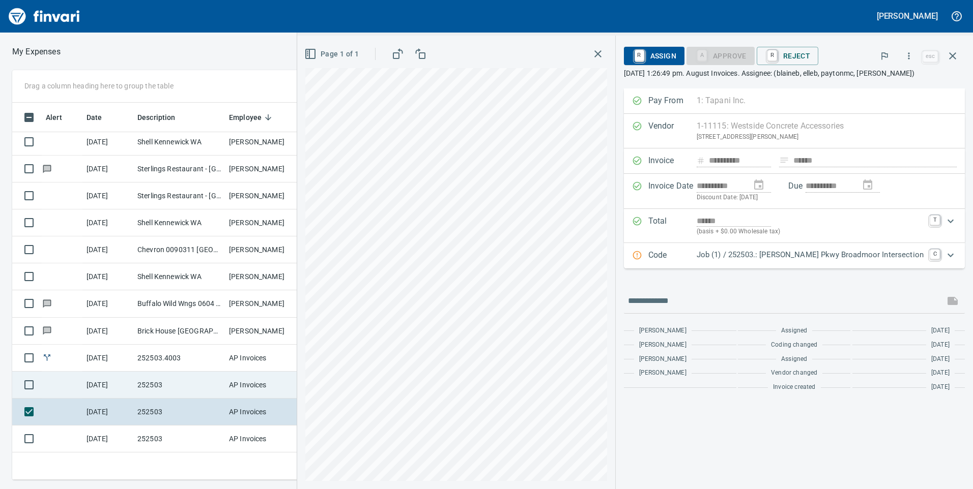
click at [243, 390] on td "AP Invoices" at bounding box center [263, 385] width 76 height 27
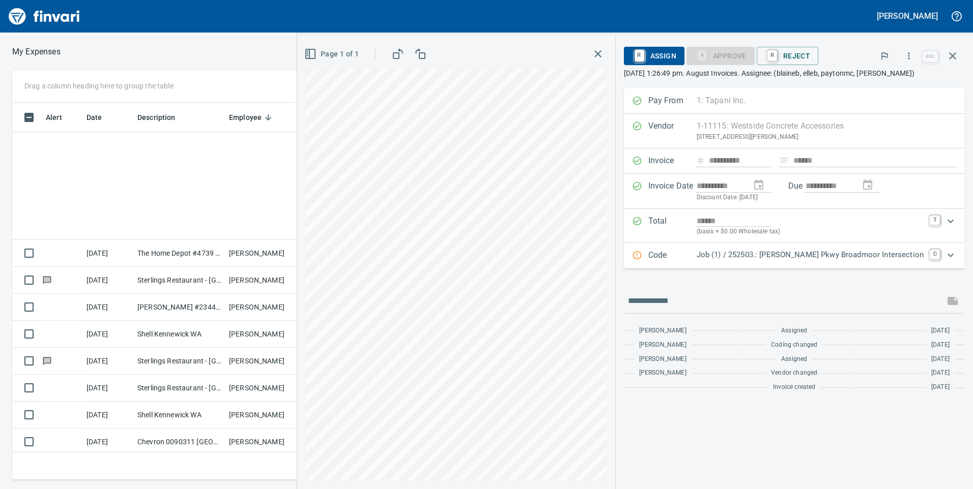
scroll to position [370, 679]
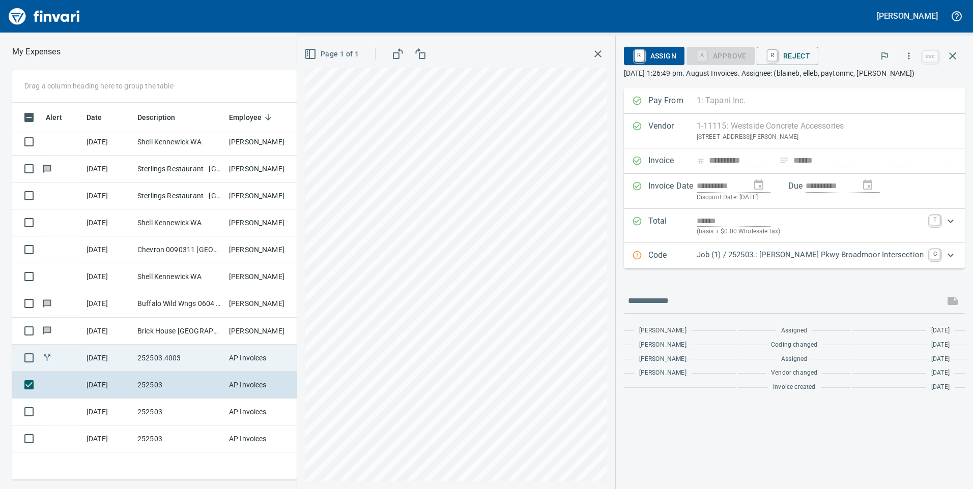
click at [196, 357] on td "252503.4003" at bounding box center [179, 358] width 92 height 27
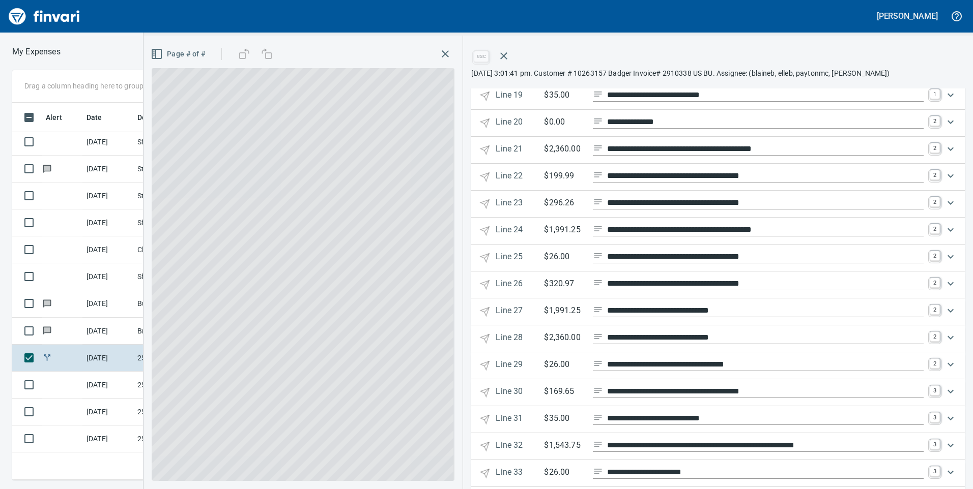
scroll to position [950, 0]
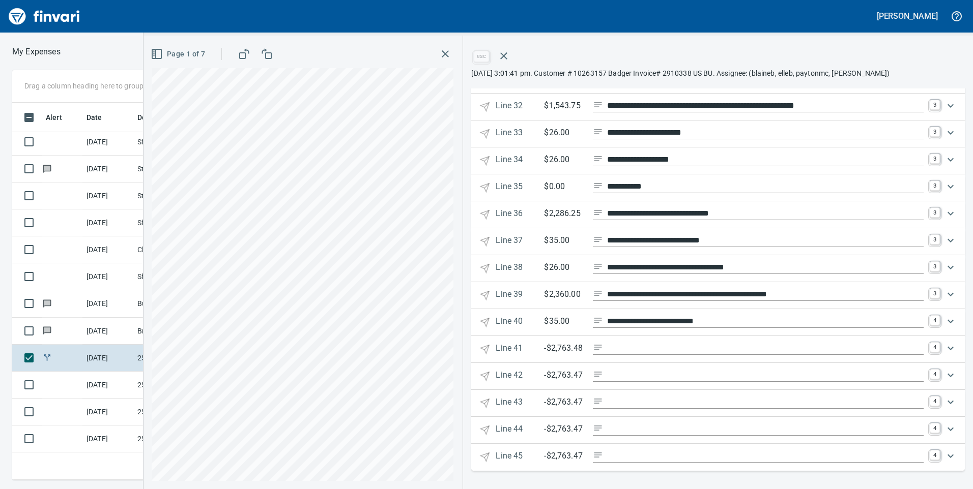
click at [445, 59] on icon "button" at bounding box center [445, 54] width 12 height 12
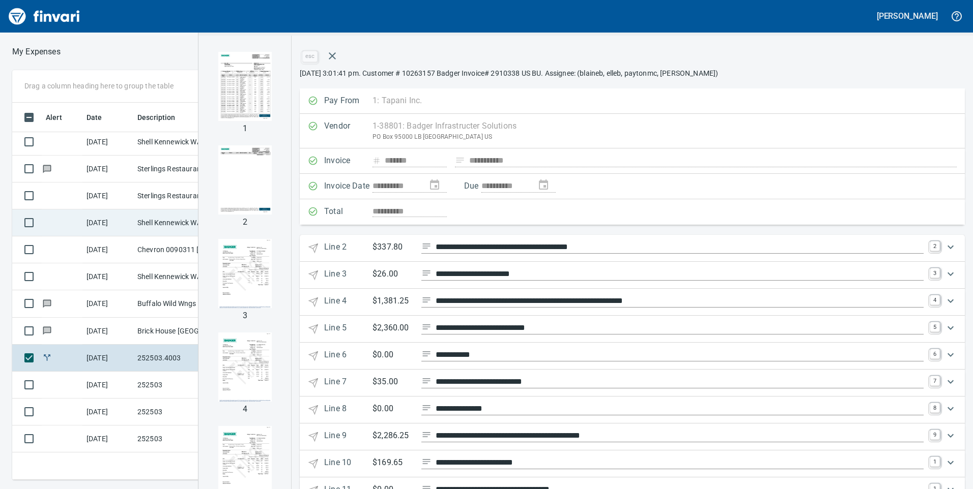
click at [338, 55] on icon "button" at bounding box center [332, 56] width 12 height 12
click at [401, 33] on div at bounding box center [359, 33] width 718 height 0
click at [400, 33] on div at bounding box center [359, 33] width 718 height 0
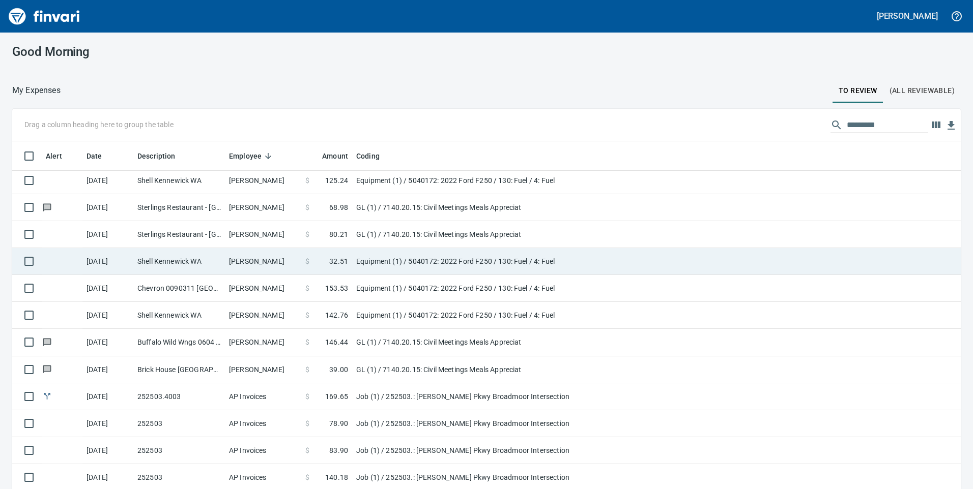
scroll to position [370, 919]
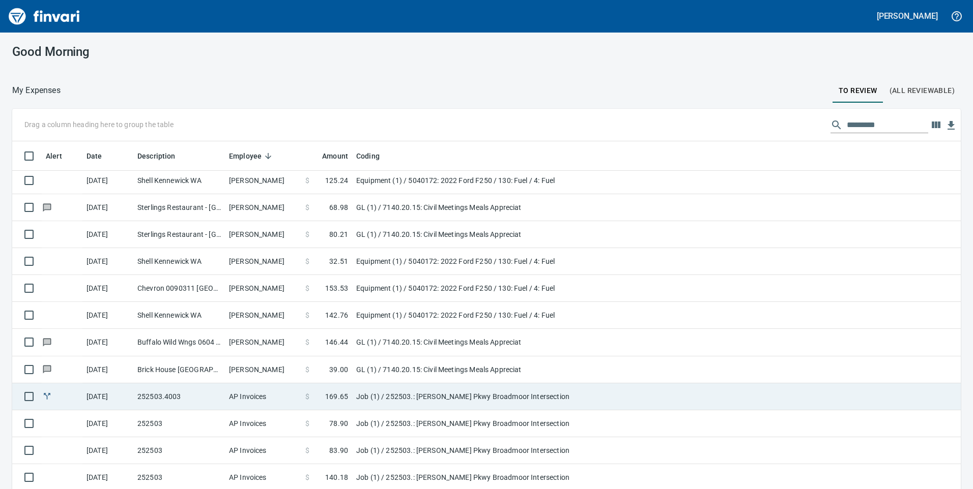
click at [336, 389] on td "$ 169.65" at bounding box center [326, 397] width 51 height 27
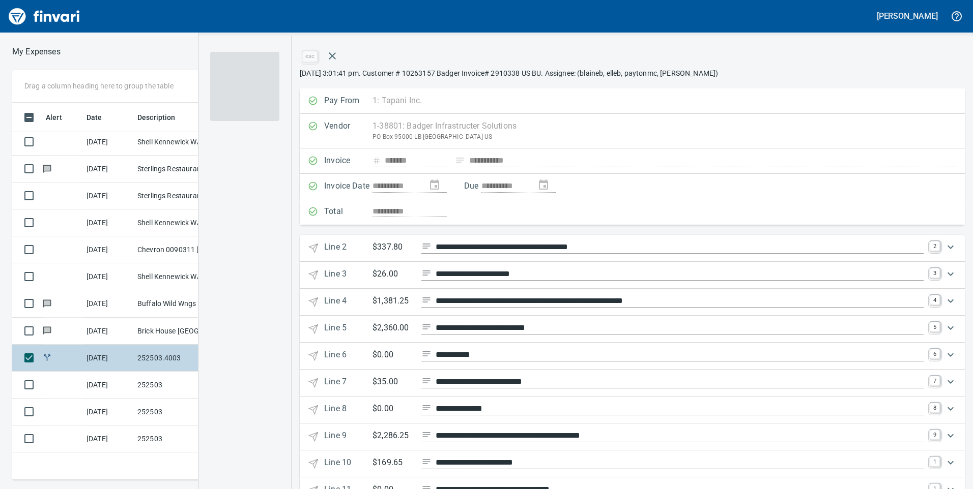
scroll to position [370, 679]
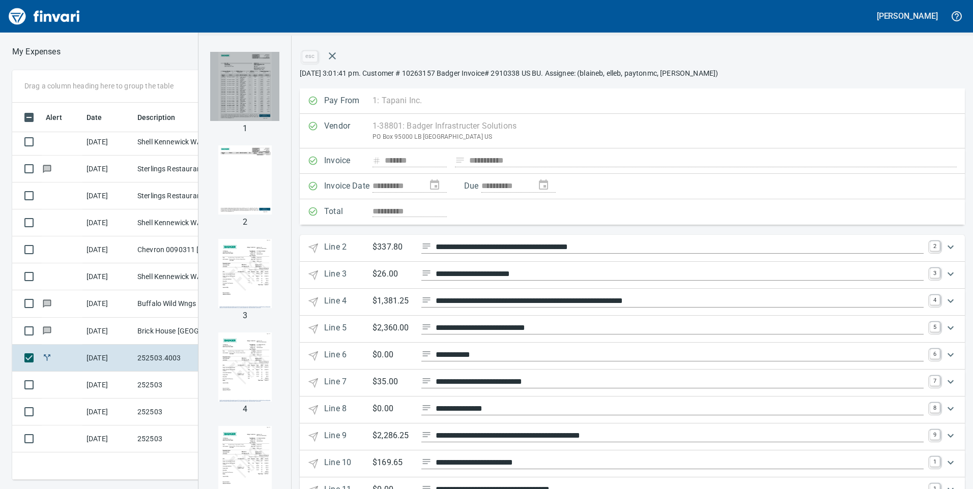
click at [279, 109] on img "button" at bounding box center [244, 86] width 69 height 69
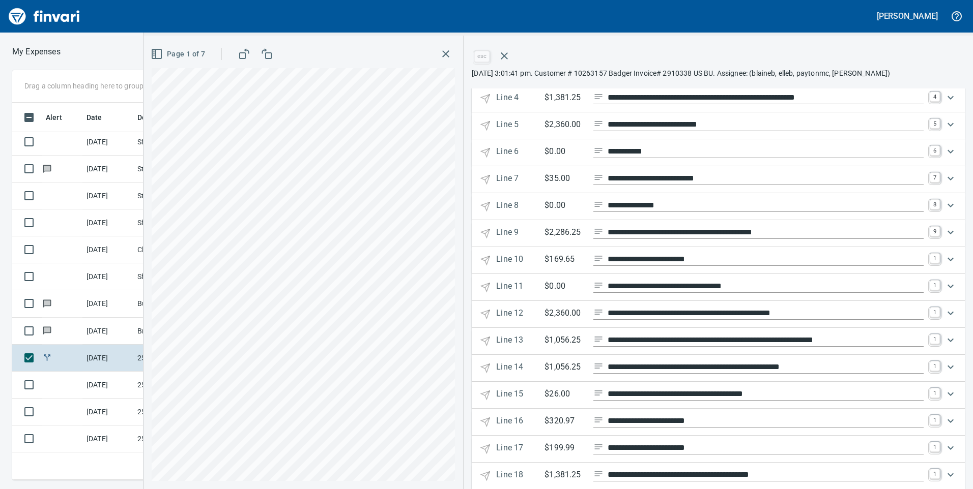
scroll to position [0, 0]
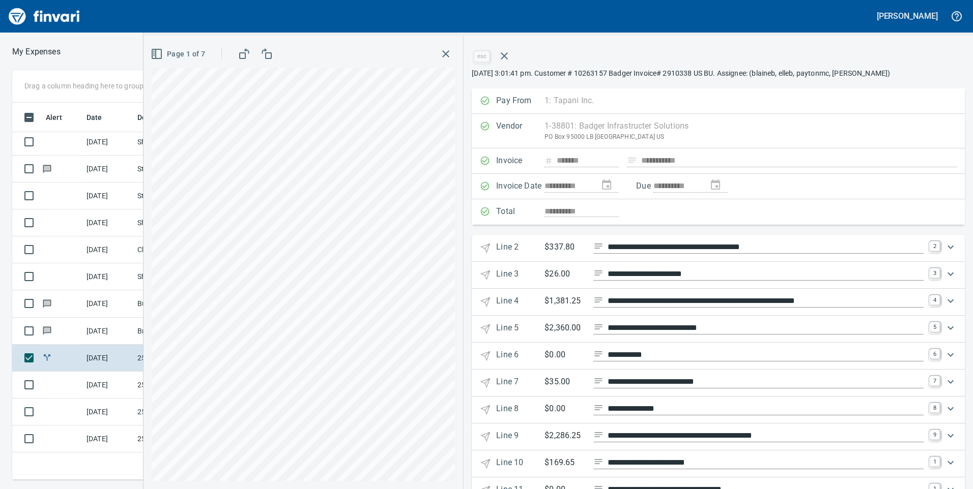
click at [184, 45] on button "Page 1 of 7" at bounding box center [179, 54] width 61 height 19
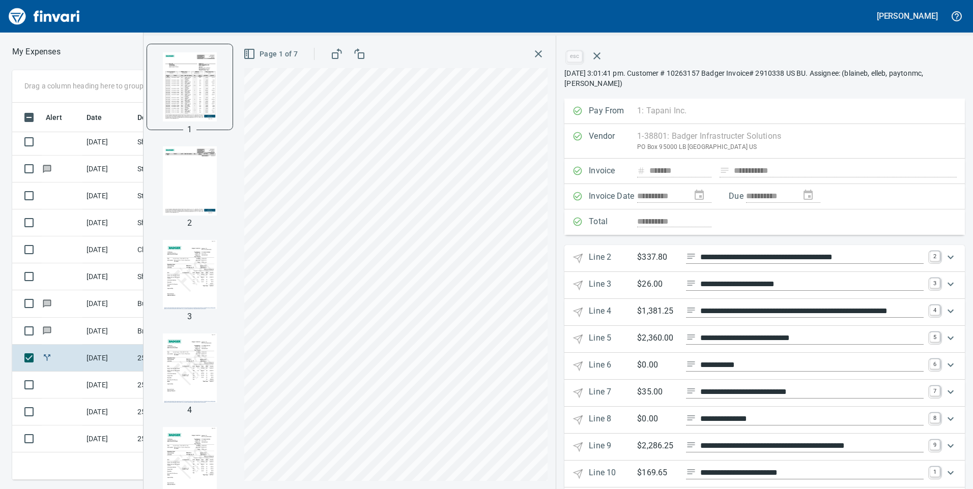
click at [944, 258] on icon "Expand" at bounding box center [950, 257] width 12 height 12
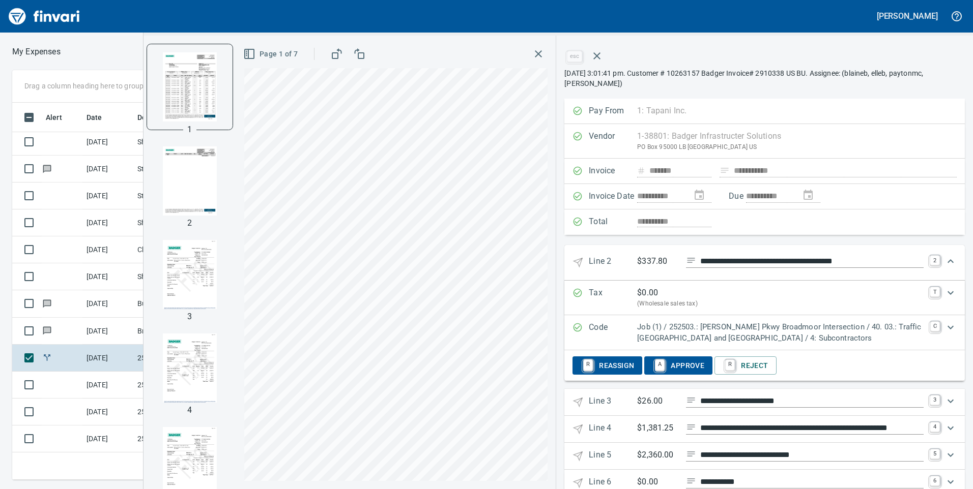
click at [944, 258] on icon "Expand" at bounding box center [950, 261] width 12 height 12
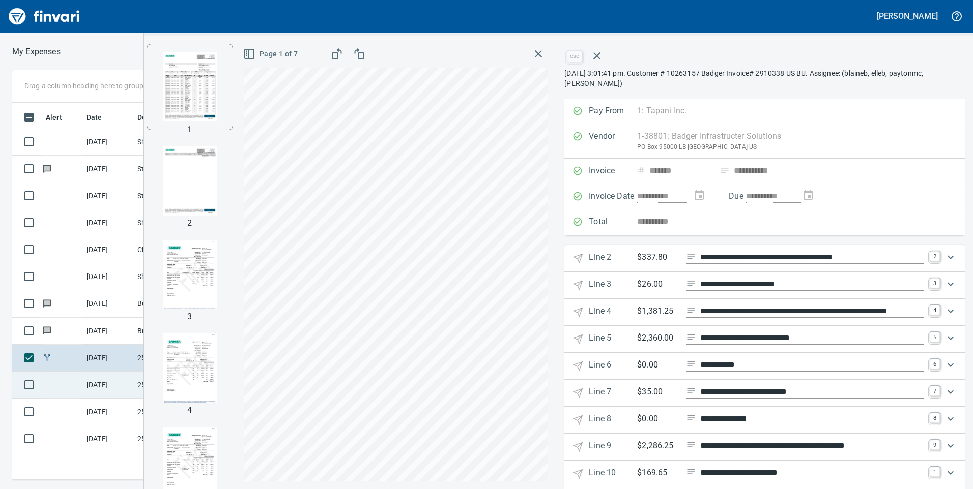
click at [60, 375] on td at bounding box center [62, 385] width 41 height 27
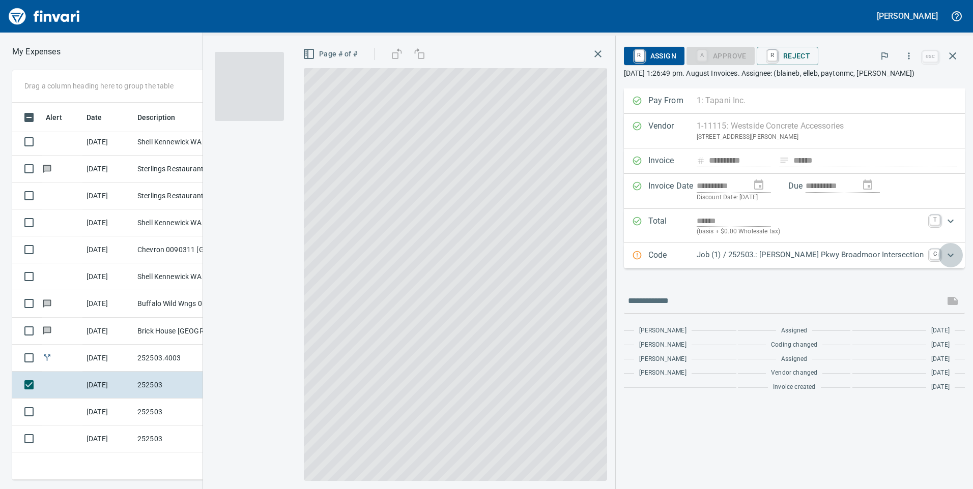
click at [939, 251] on div "Expand" at bounding box center [950, 255] width 24 height 24
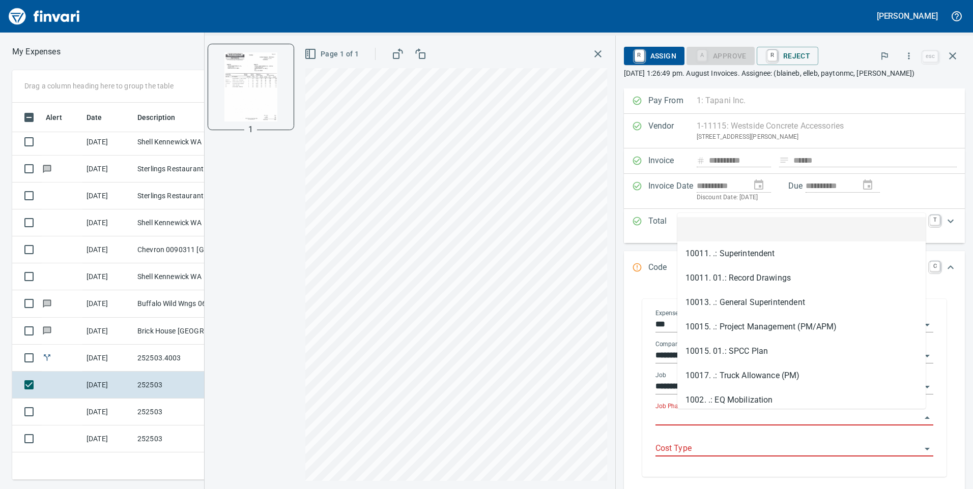
scroll to position [370, 679]
click at [724, 412] on input "Job Phase" at bounding box center [788, 418] width 266 height 14
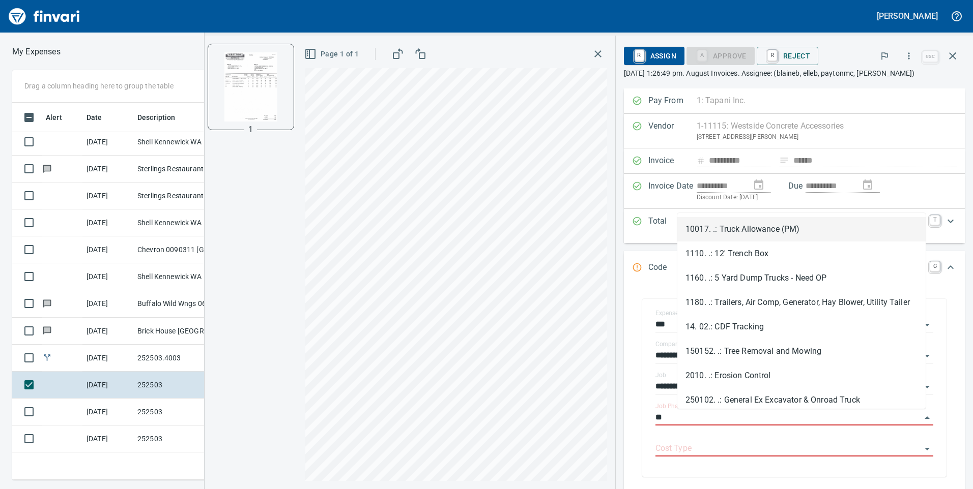
type input "*"
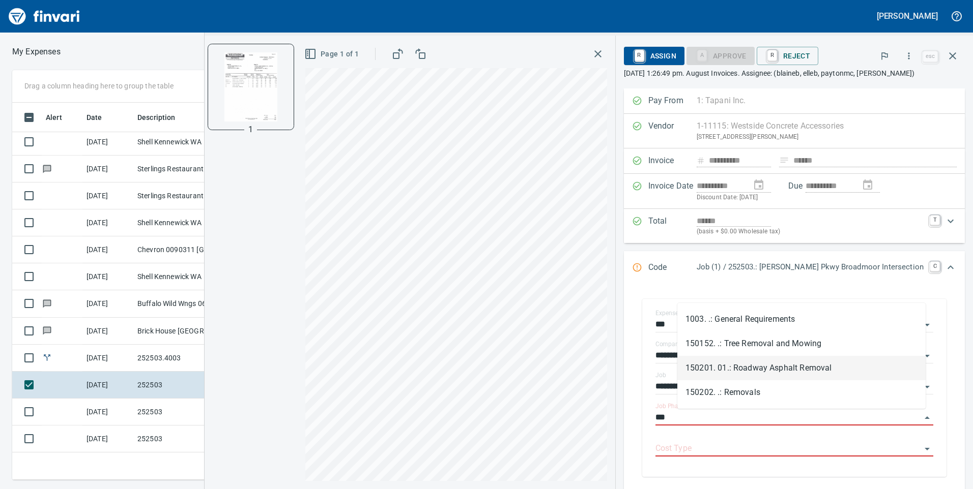
click at [778, 367] on li "150201. 01.: Roadway Asphalt Removal" at bounding box center [801, 368] width 248 height 24
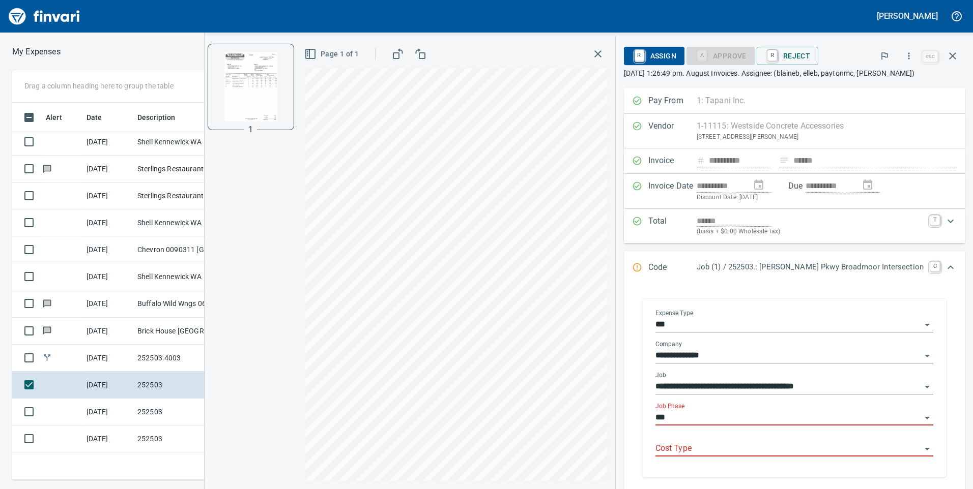
type input "**********"
click at [725, 434] on div "**********" at bounding box center [794, 418] width 278 height 31
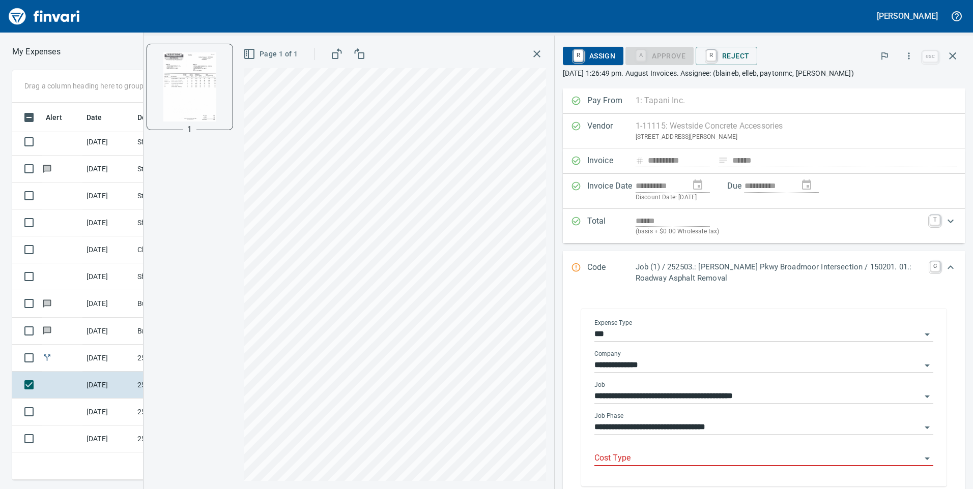
click at [720, 451] on div "Cost Type" at bounding box center [763, 455] width 339 height 23
click at [719, 455] on input "Cost Type" at bounding box center [757, 459] width 327 height 14
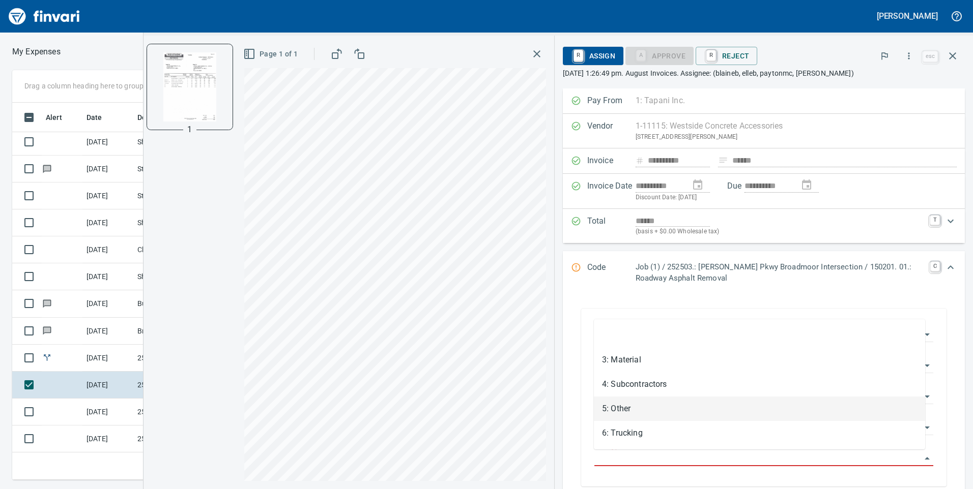
click at [661, 401] on li "5: Other" at bounding box center [759, 409] width 331 height 24
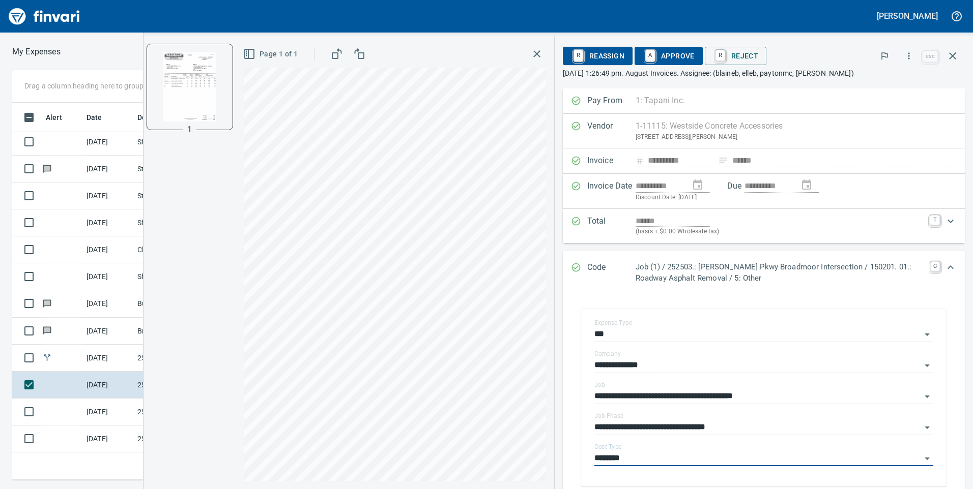
type input "********"
click at [668, 65] on button "A Approve" at bounding box center [668, 56] width 68 height 18
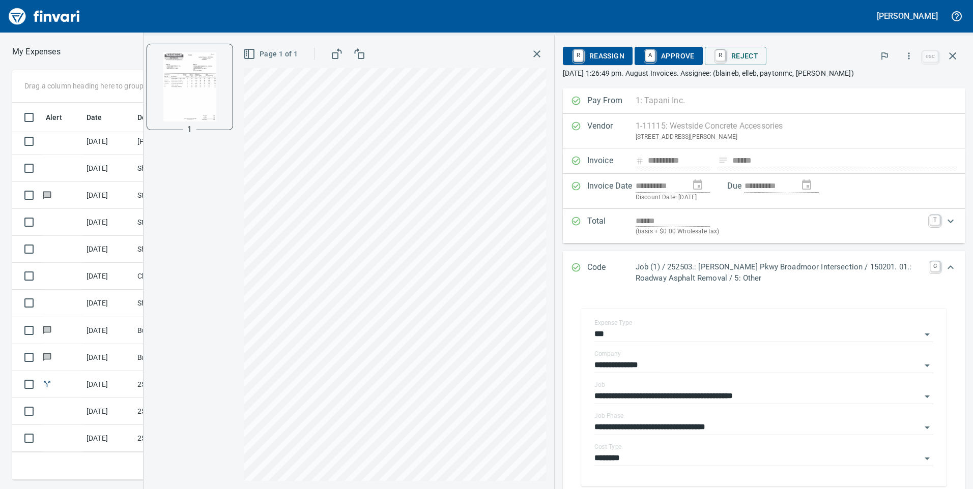
scroll to position [165, 0]
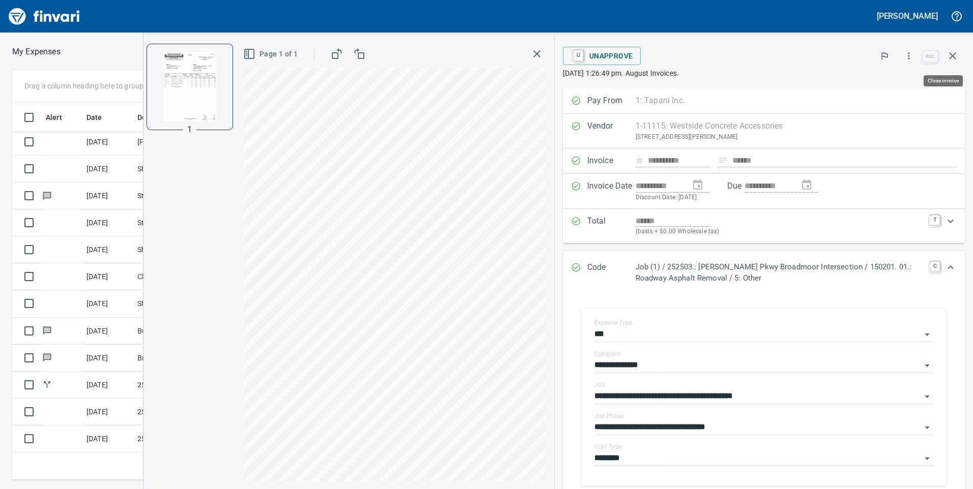
click at [957, 56] on icon "button" at bounding box center [952, 56] width 12 height 12
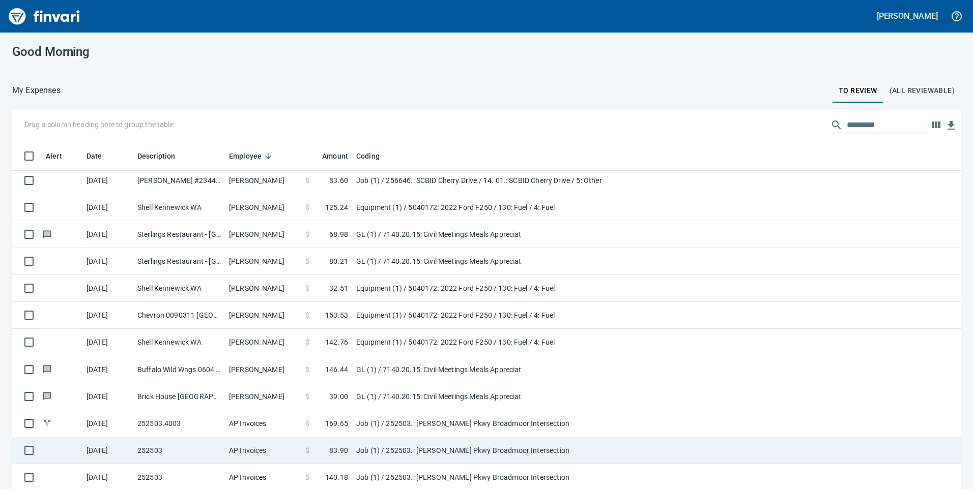
scroll to position [30, 0]
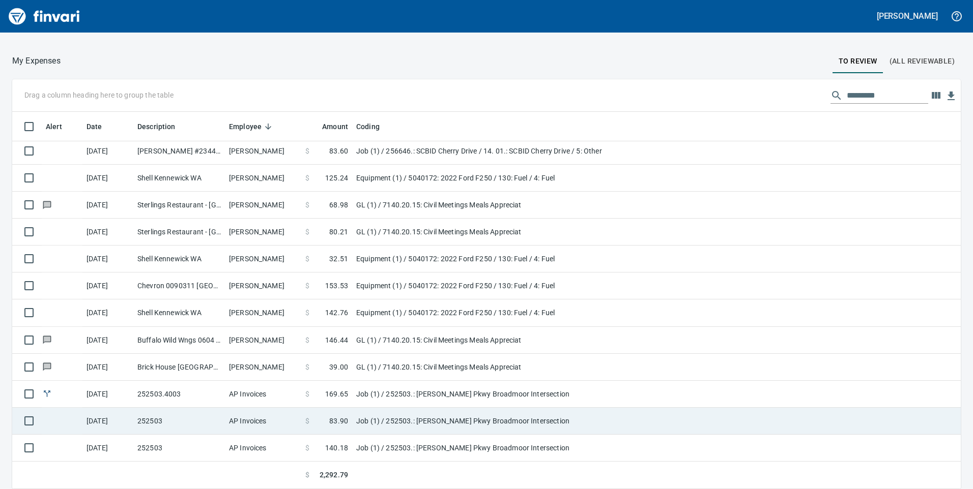
click at [244, 426] on td "AP Invoices" at bounding box center [263, 421] width 76 height 27
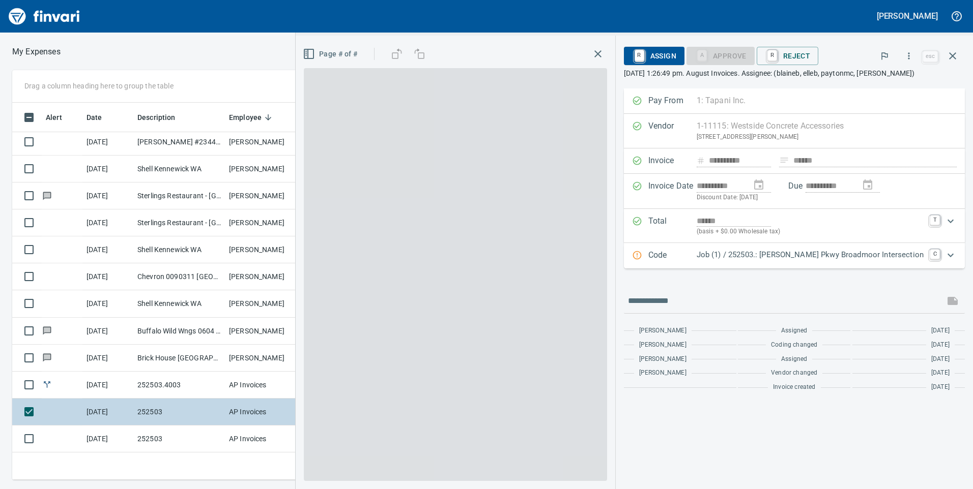
scroll to position [370, 679]
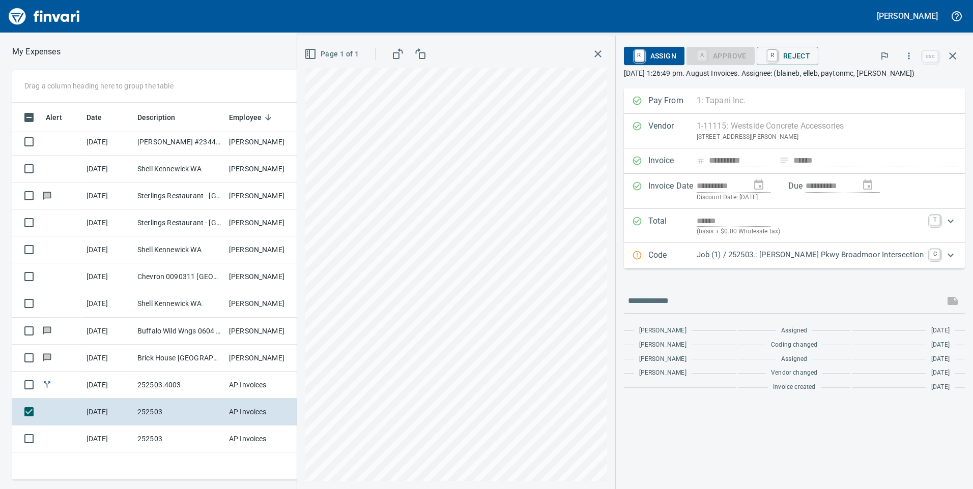
click at [800, 256] on p "Job (1) / 252503.: [PERSON_NAME] Pkwy Broadmoor Intersection" at bounding box center [810, 255] width 227 height 12
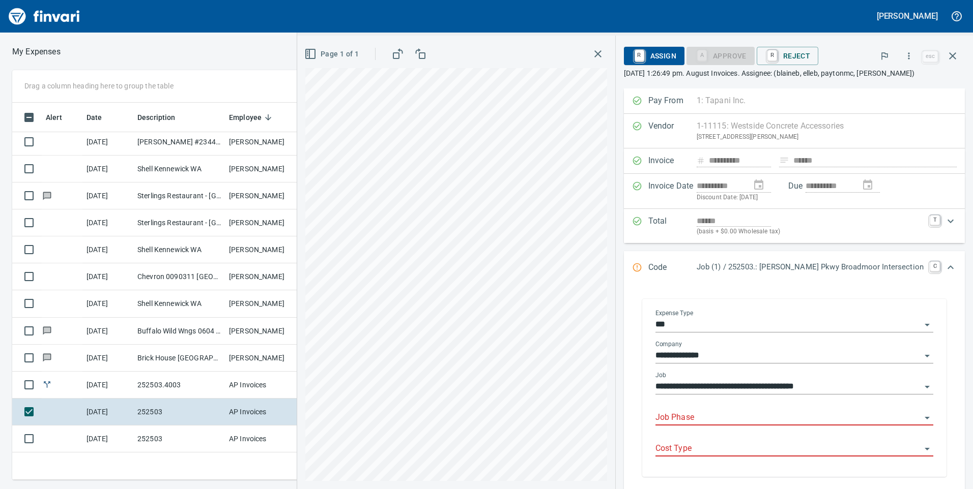
click at [730, 418] on input "Job Phase" at bounding box center [788, 418] width 266 height 14
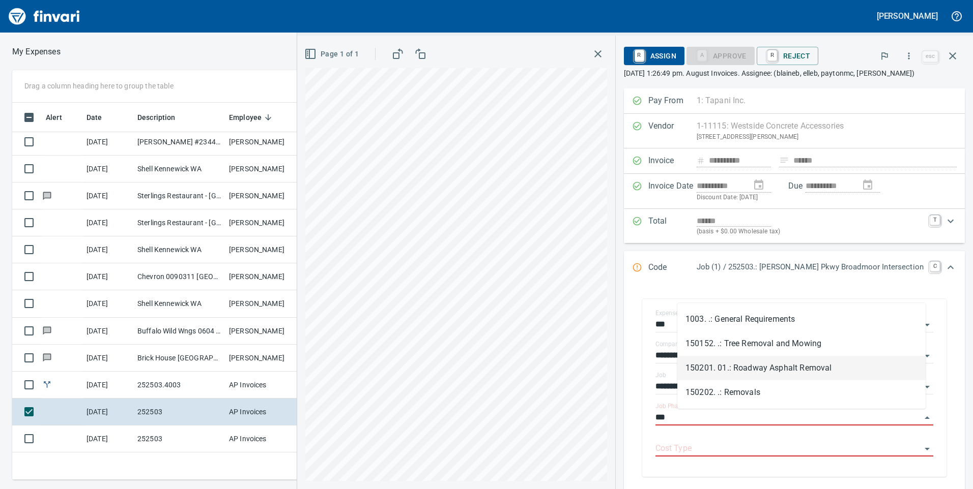
click at [754, 368] on li "150201. 01.: Roadway Asphalt Removal" at bounding box center [801, 368] width 248 height 24
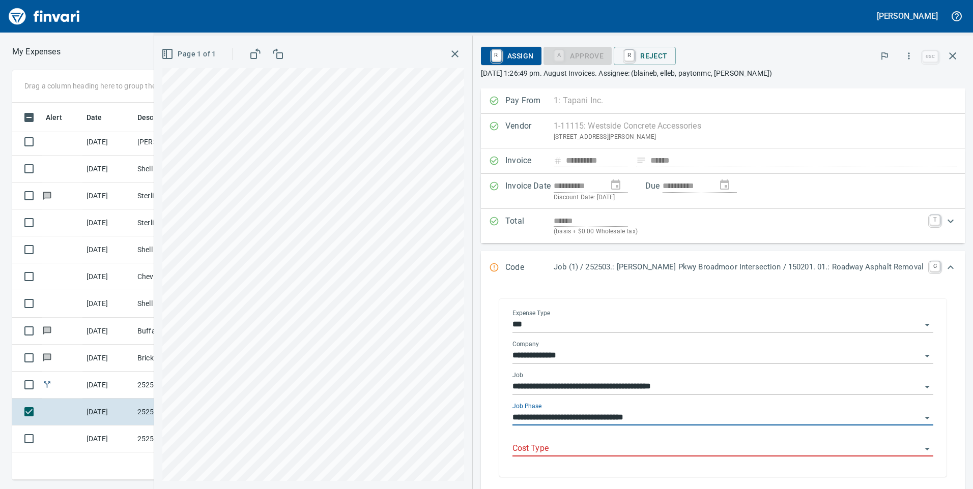
type input "**********"
click at [731, 447] on input "Cost Type" at bounding box center [716, 449] width 409 height 14
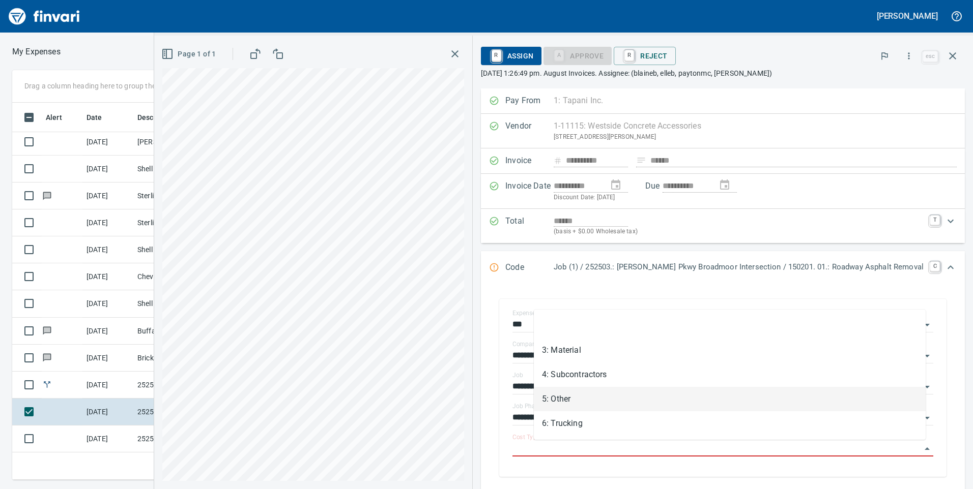
drag, startPoint x: 641, startPoint y: 401, endPoint x: 611, endPoint y: 285, distance: 119.8
click at [641, 401] on li "5: Other" at bounding box center [730, 399] width 392 height 24
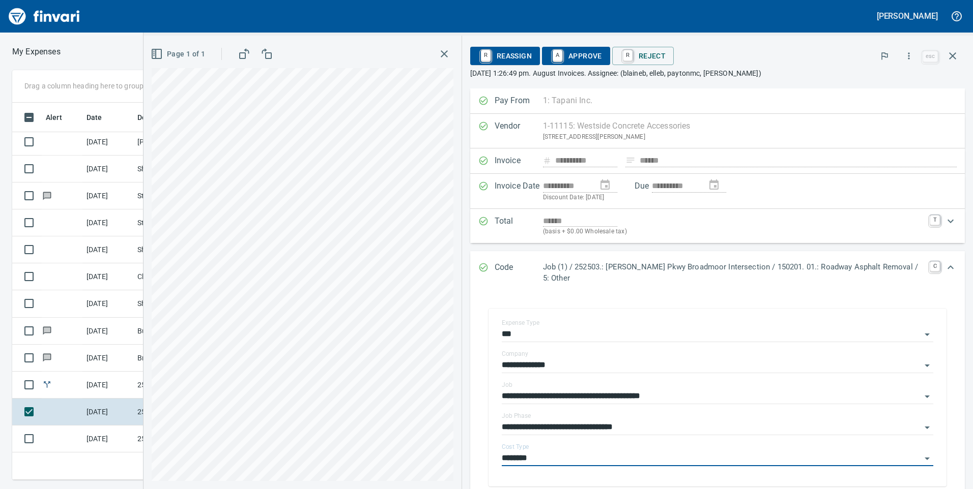
type input "********"
click at [565, 65] on div "R Reassign A Approve R Reject" at bounding box center [695, 56] width 450 height 22
click at [568, 61] on span "A Approve" at bounding box center [576, 55] width 52 height 17
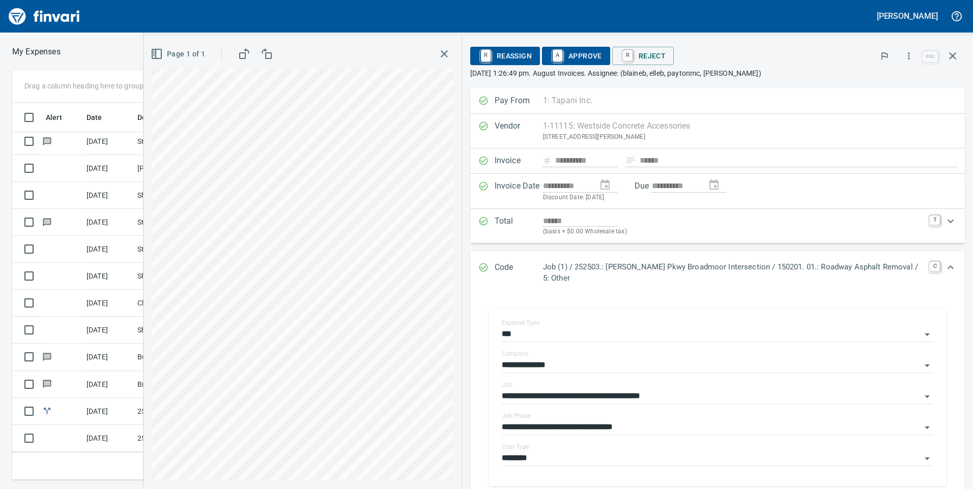
scroll to position [138, 0]
click at [950, 60] on icon "button" at bounding box center [952, 56] width 12 height 12
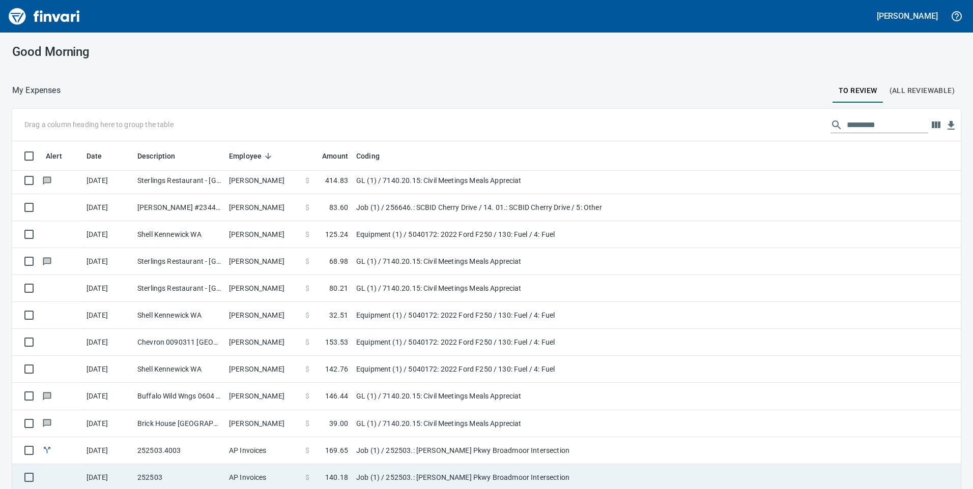
scroll to position [30, 0]
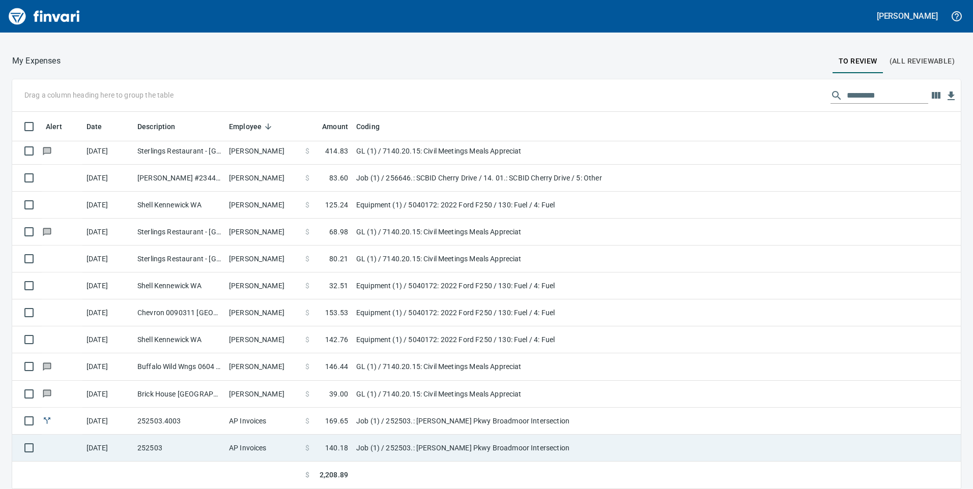
click at [370, 443] on td "Job (1) / 252503.: [PERSON_NAME] Pkwy Broadmoor Intersection" at bounding box center [479, 448] width 254 height 27
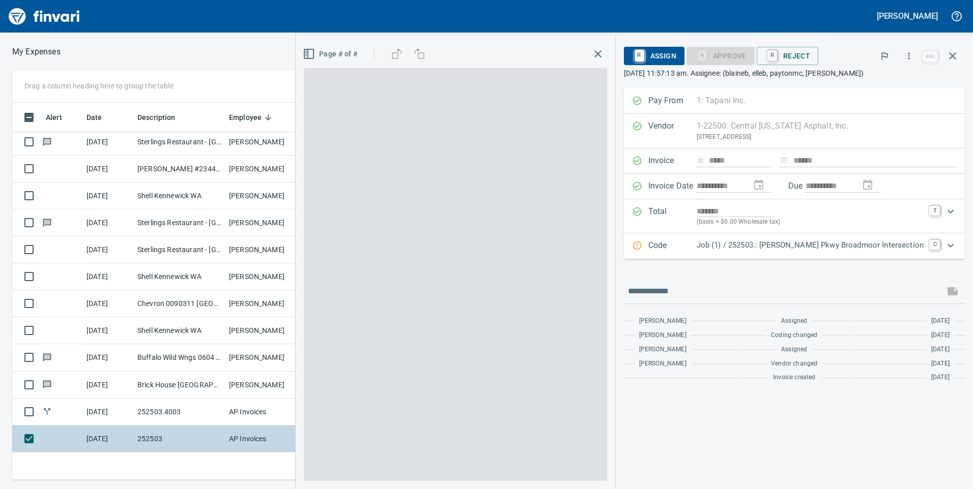
scroll to position [370, 679]
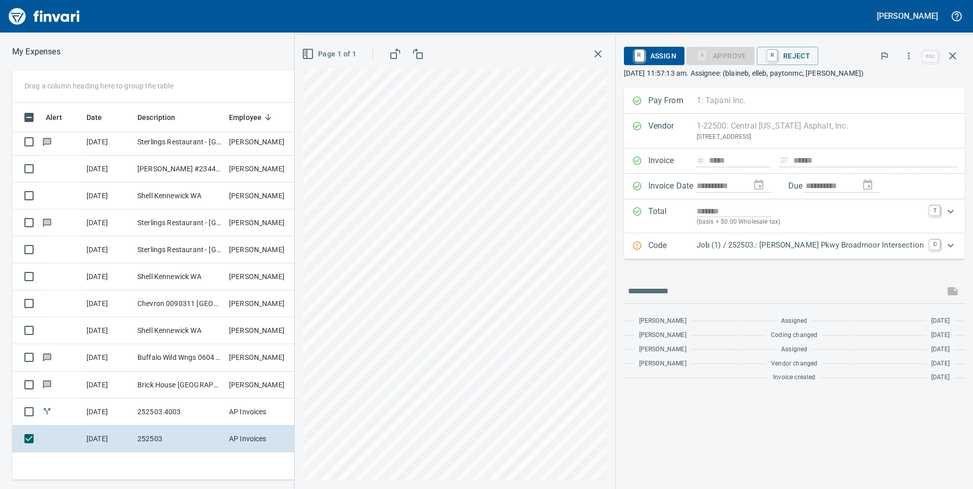
click at [771, 249] on p "Job (1) / 252503.: [PERSON_NAME] Pkwy Broadmoor Intersection" at bounding box center [810, 246] width 227 height 12
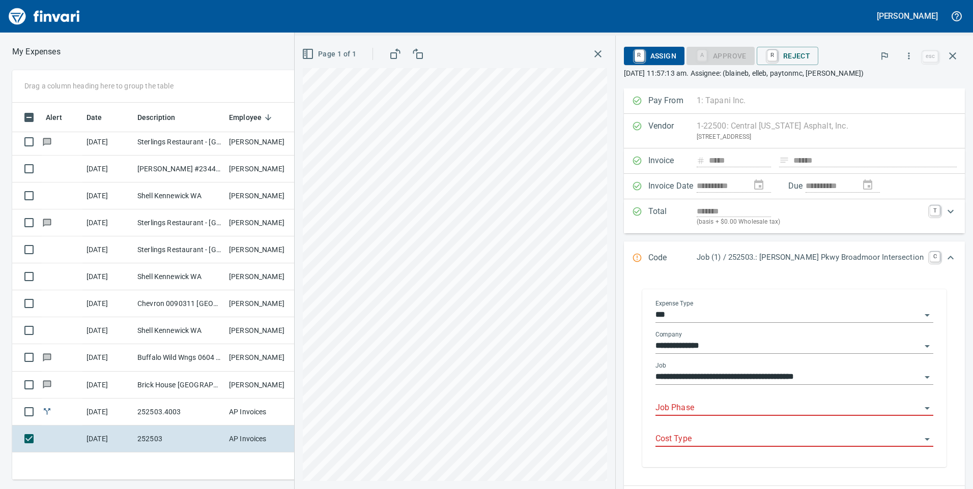
click at [767, 401] on input "Job Phase" at bounding box center [788, 408] width 266 height 14
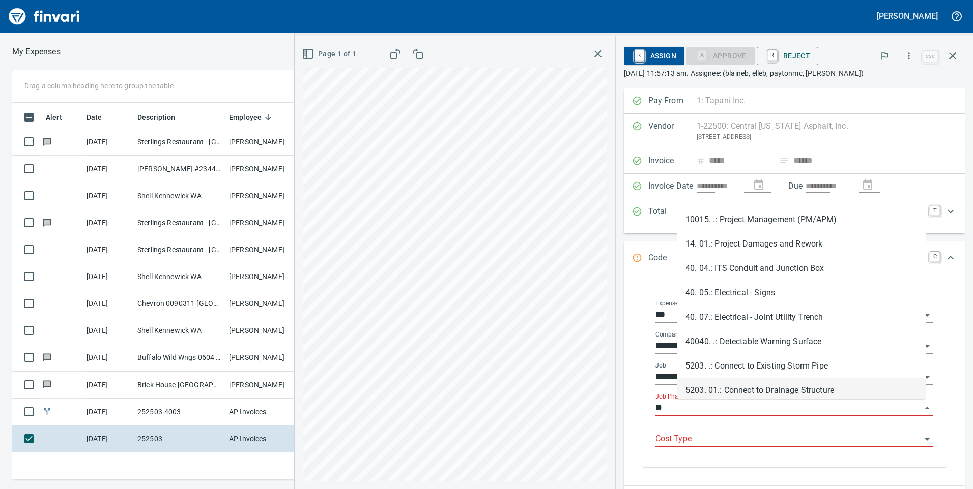
type input "*"
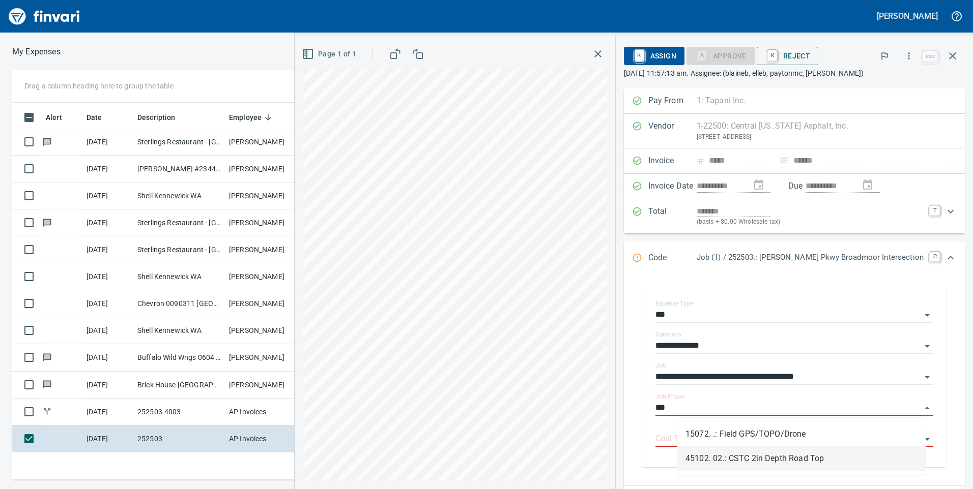
click at [790, 454] on li "45102. 02.: CSTC 2in Depth Road Top" at bounding box center [801, 459] width 248 height 24
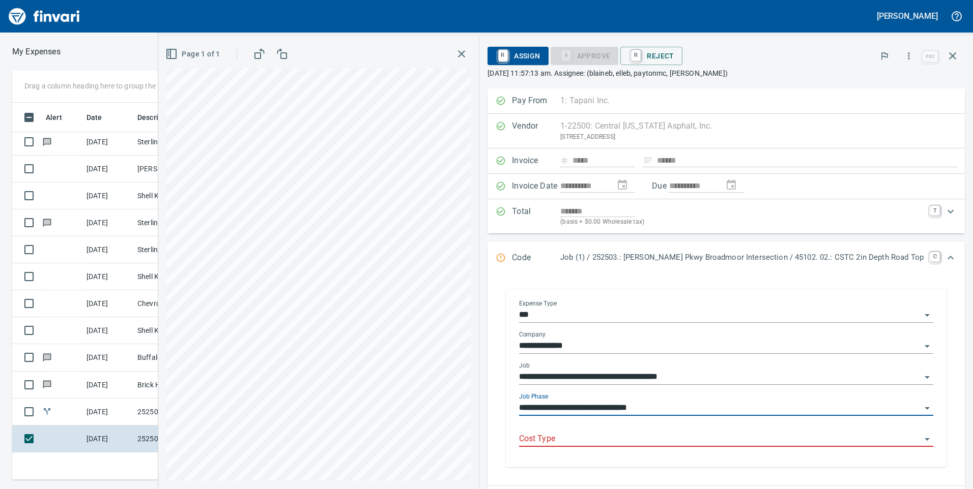
click at [789, 431] on div "Cost Type" at bounding box center [726, 435] width 414 height 23
type input "**********"
click at [763, 429] on div "Cost Type" at bounding box center [726, 435] width 414 height 23
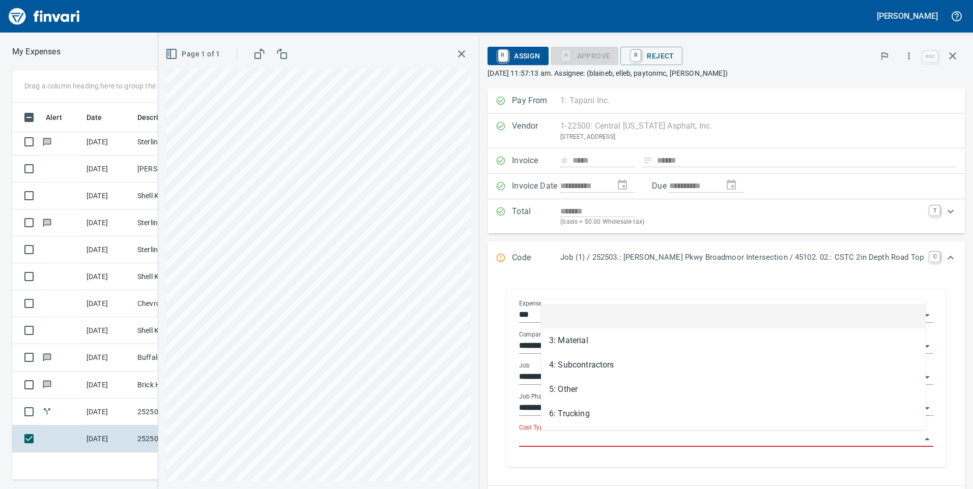
click at [749, 439] on input "Cost Type" at bounding box center [720, 439] width 402 height 14
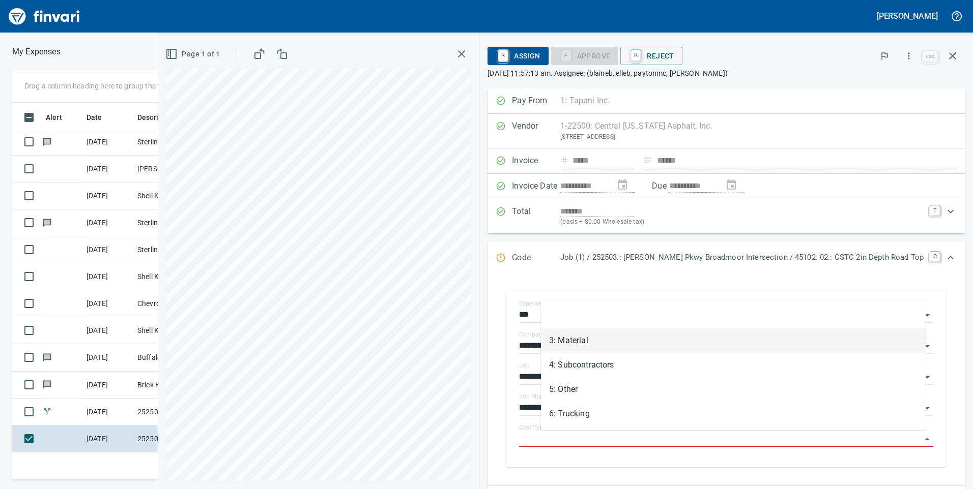
click at [589, 344] on li "3: Material" at bounding box center [733, 341] width 385 height 24
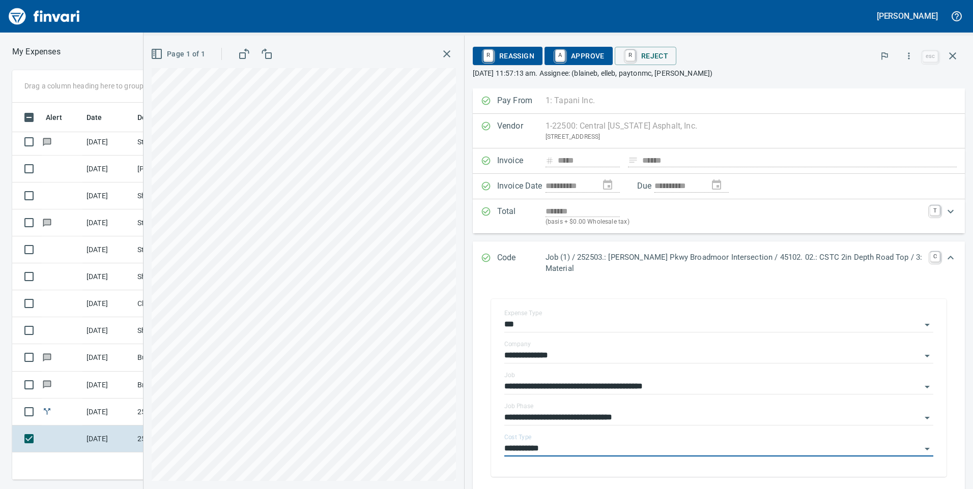
type input "**********"
click at [581, 55] on span "A Approve" at bounding box center [579, 55] width 52 height 17
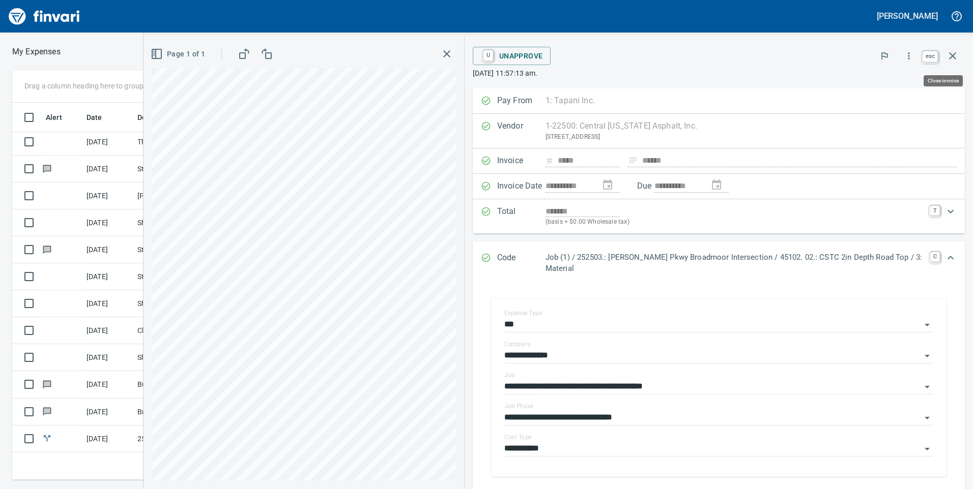
click at [948, 53] on icon "button" at bounding box center [952, 56] width 12 height 12
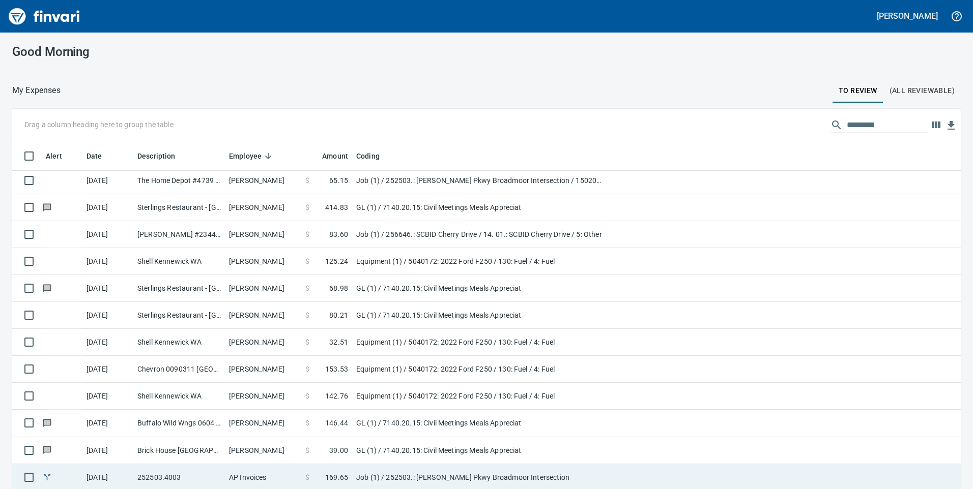
scroll to position [30, 0]
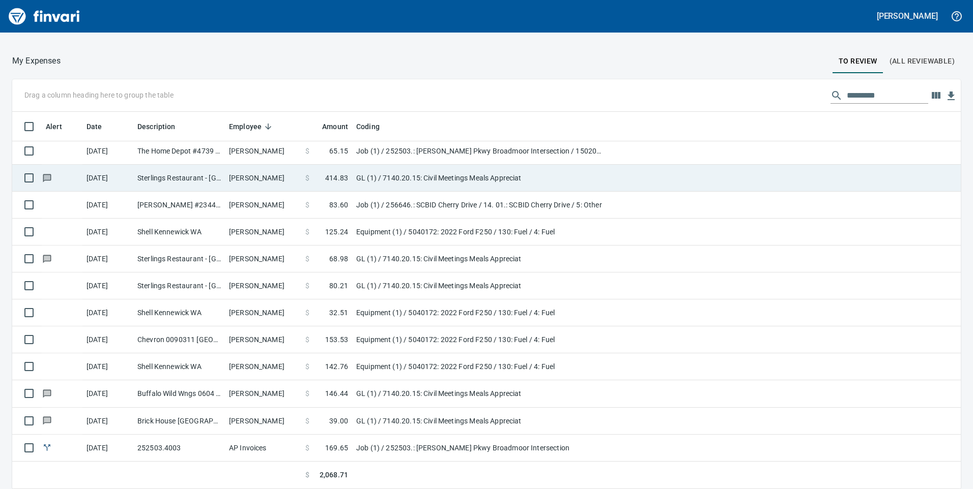
click at [45, 178] on icon at bounding box center [47, 178] width 7 height 6
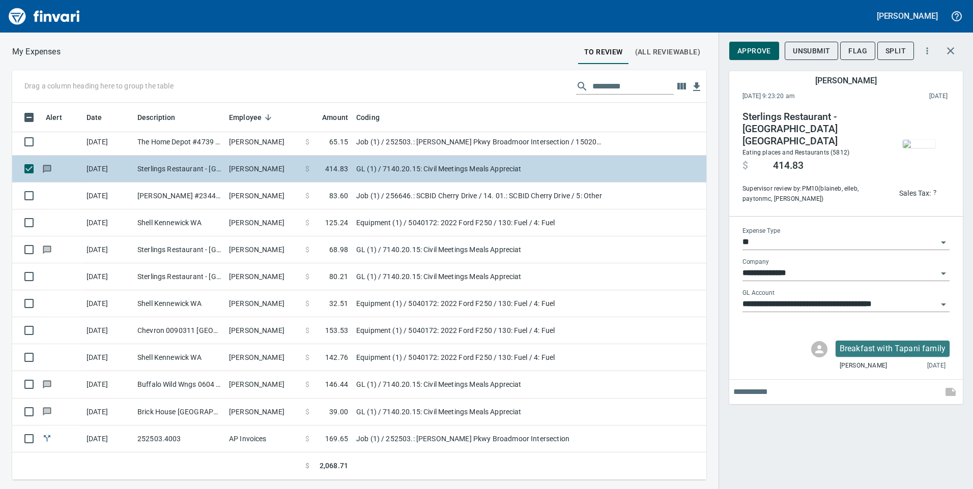
scroll to position [370, 679]
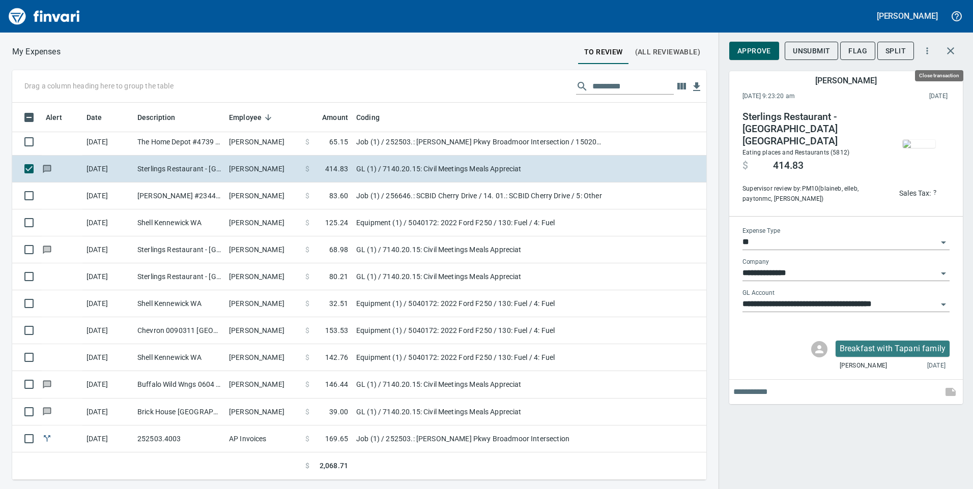
click at [951, 47] on icon "button" at bounding box center [950, 51] width 12 height 12
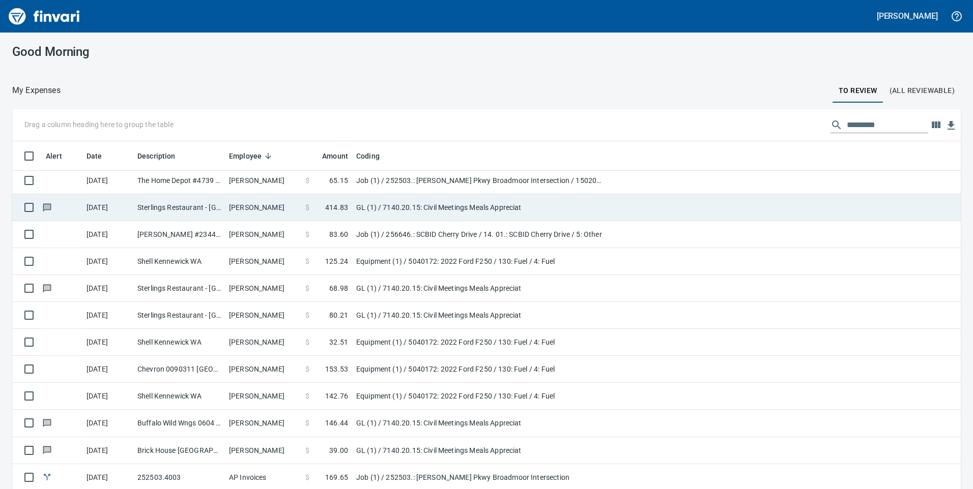
scroll to position [370, 926]
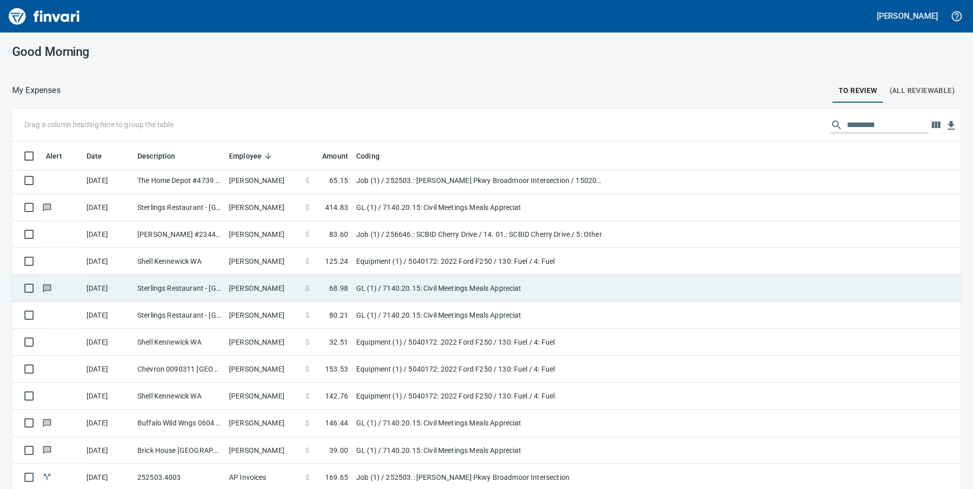
click at [46, 288] on icon at bounding box center [47, 288] width 7 height 6
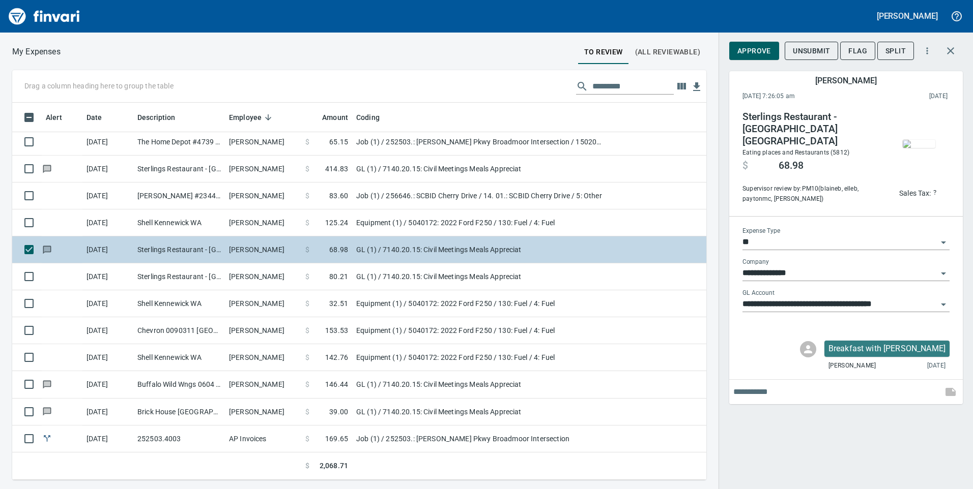
scroll to position [370, 679]
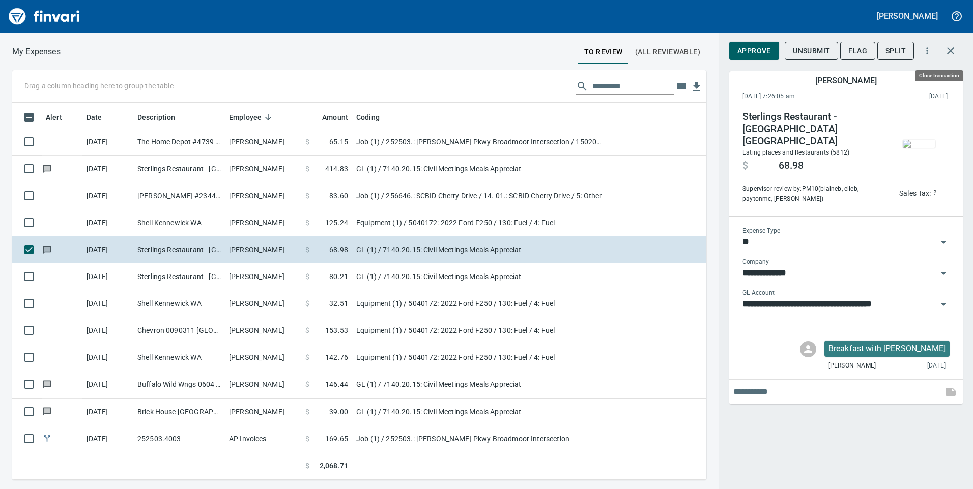
click at [946, 54] on icon "button" at bounding box center [950, 51] width 12 height 12
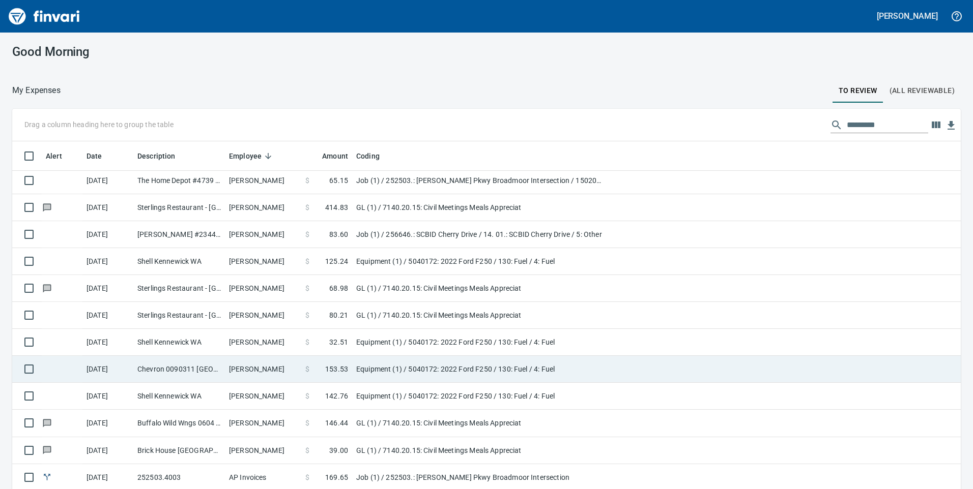
scroll to position [1, 1]
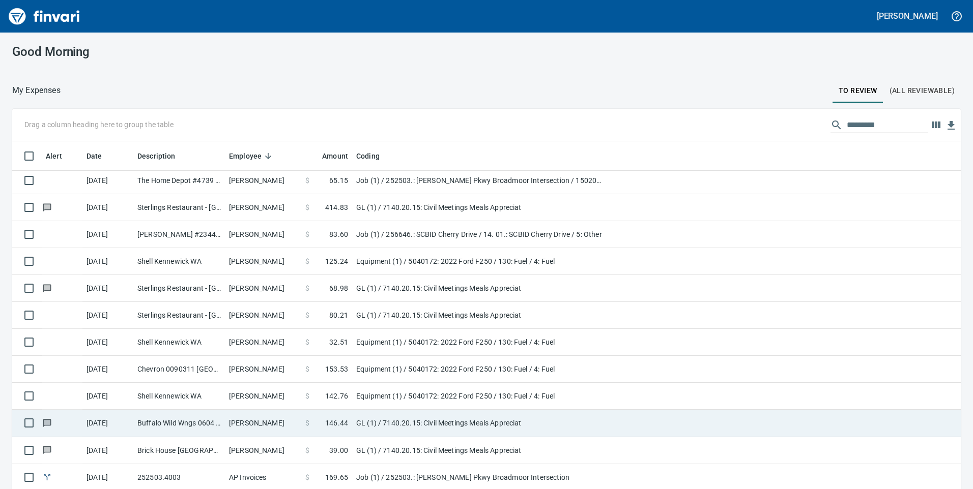
click at [50, 424] on icon at bounding box center [47, 423] width 7 height 6
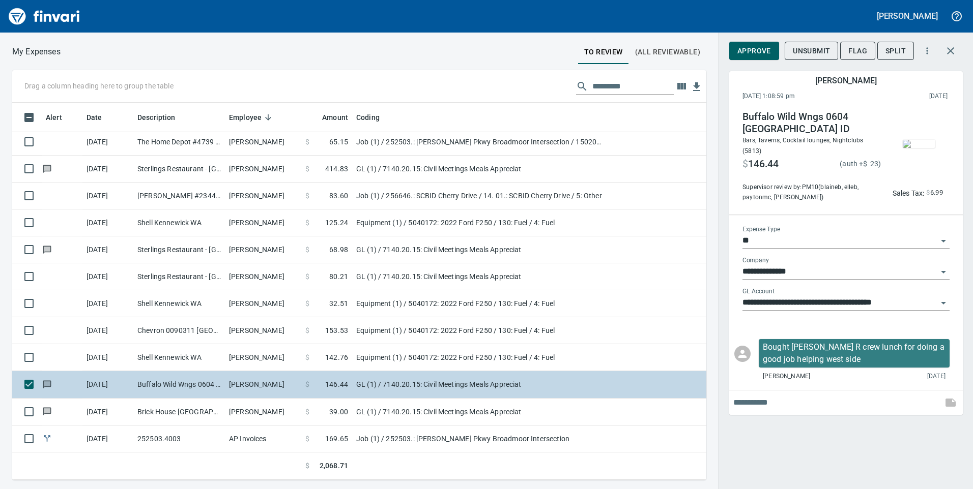
scroll to position [370, 679]
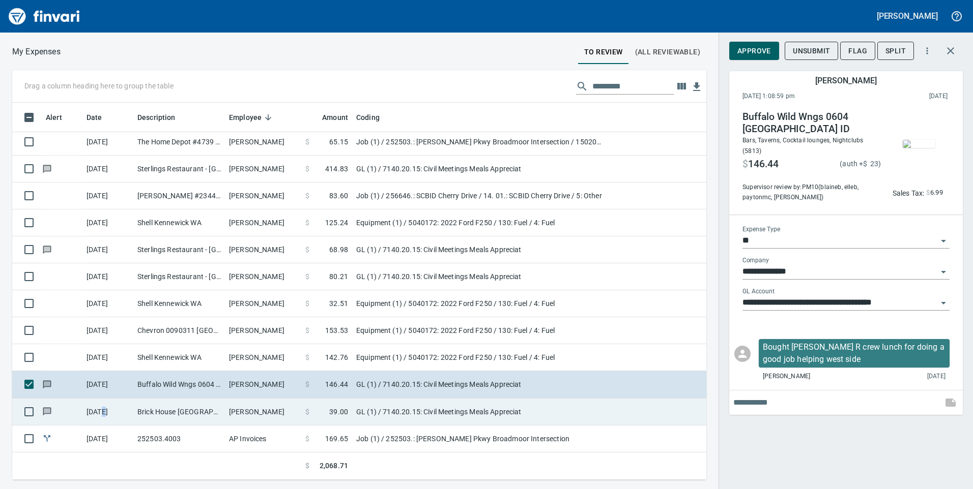
click at [103, 407] on td "[DATE]" at bounding box center [107, 412] width 51 height 27
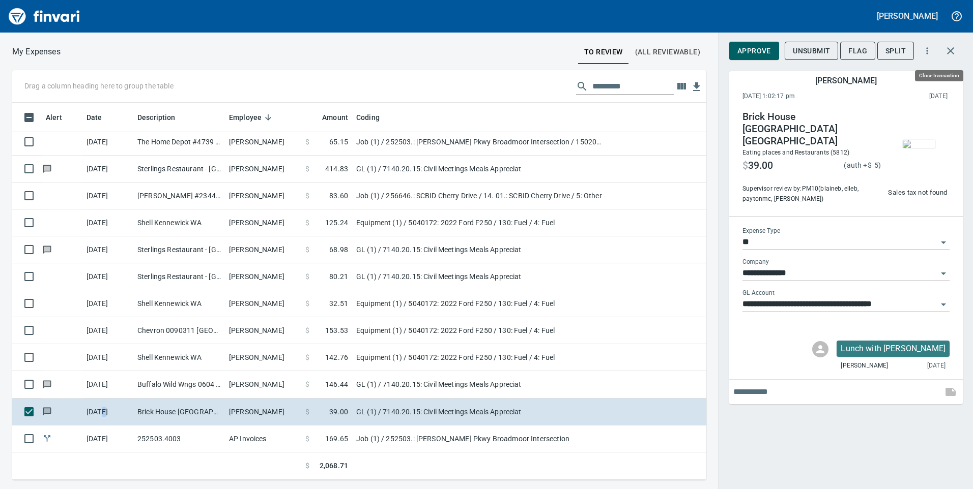
scroll to position [370, 679]
click at [951, 60] on button "button" at bounding box center [950, 51] width 24 height 24
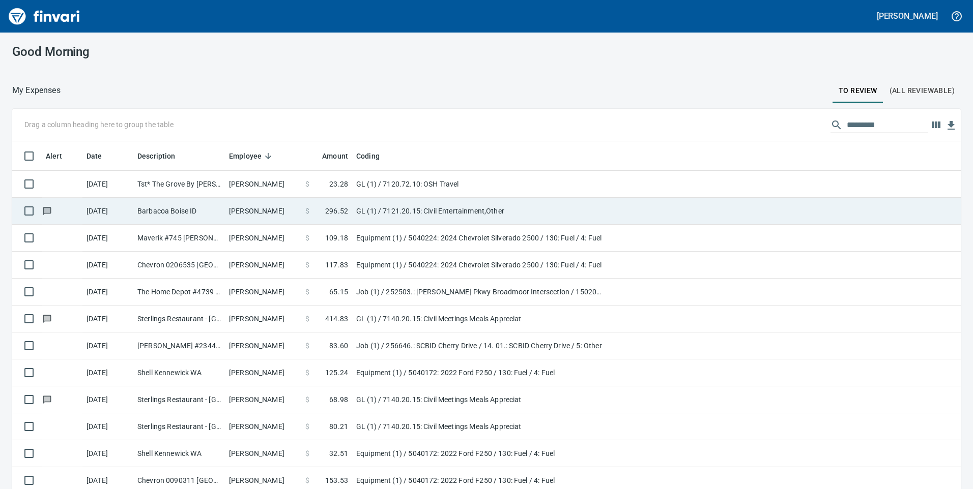
click at [54, 204] on td at bounding box center [62, 211] width 41 height 27
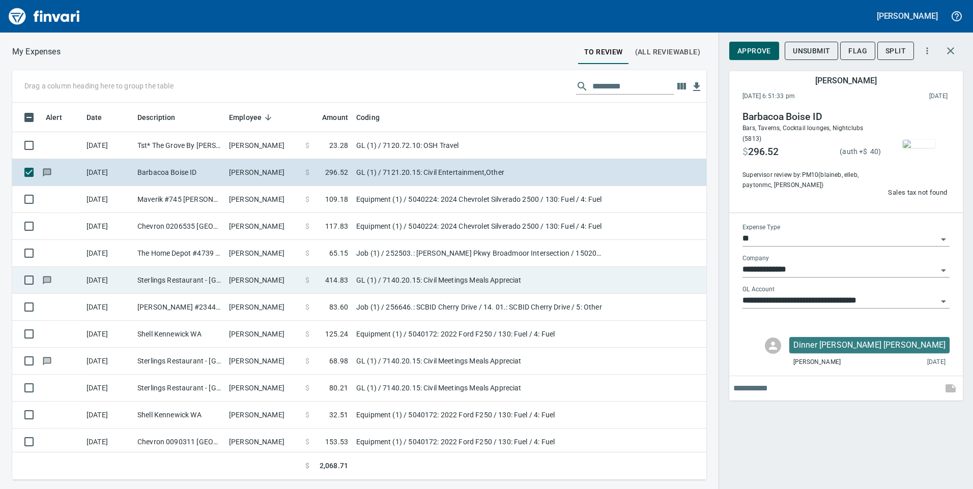
click at [80, 285] on td at bounding box center [62, 280] width 41 height 27
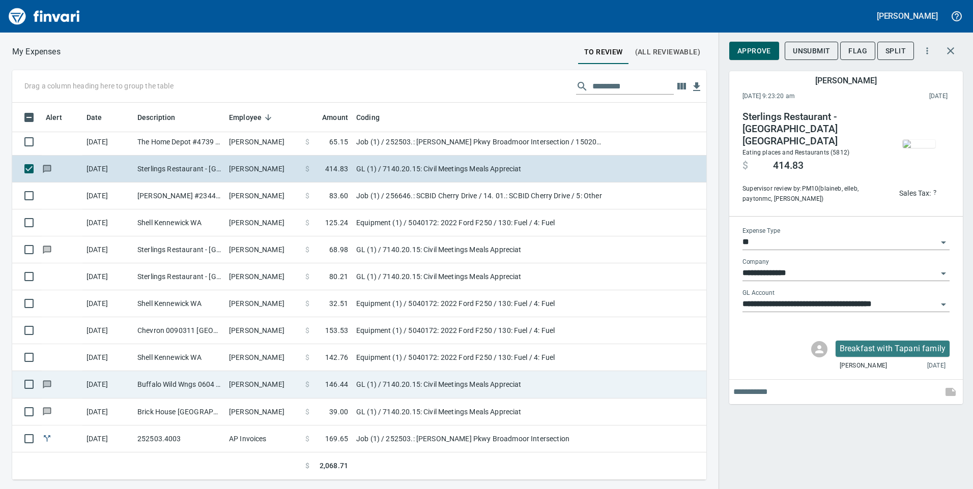
click at [138, 388] on td "Buffalo Wild Wngs 0604 [GEOGRAPHIC_DATA] ID" at bounding box center [179, 384] width 92 height 27
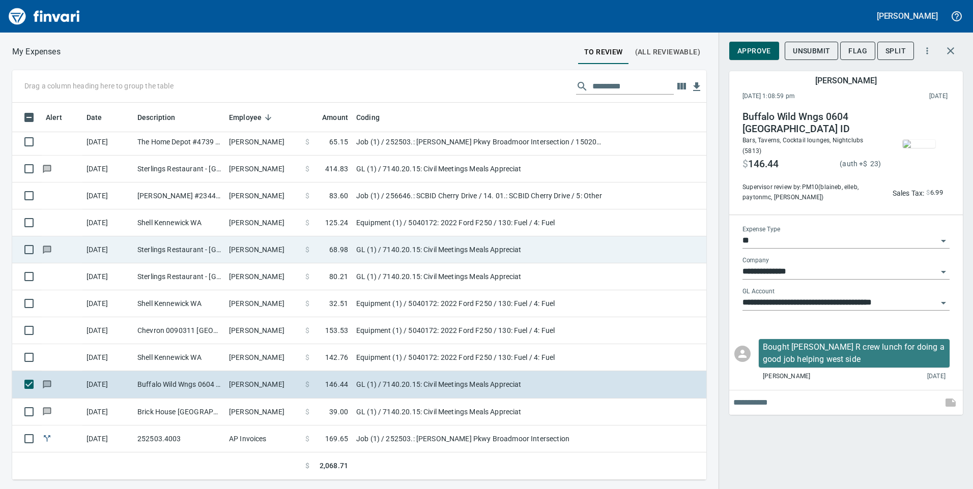
click at [156, 247] on td "Sterlings Restaurant - [GEOGRAPHIC_DATA] [GEOGRAPHIC_DATA]" at bounding box center [179, 250] width 92 height 27
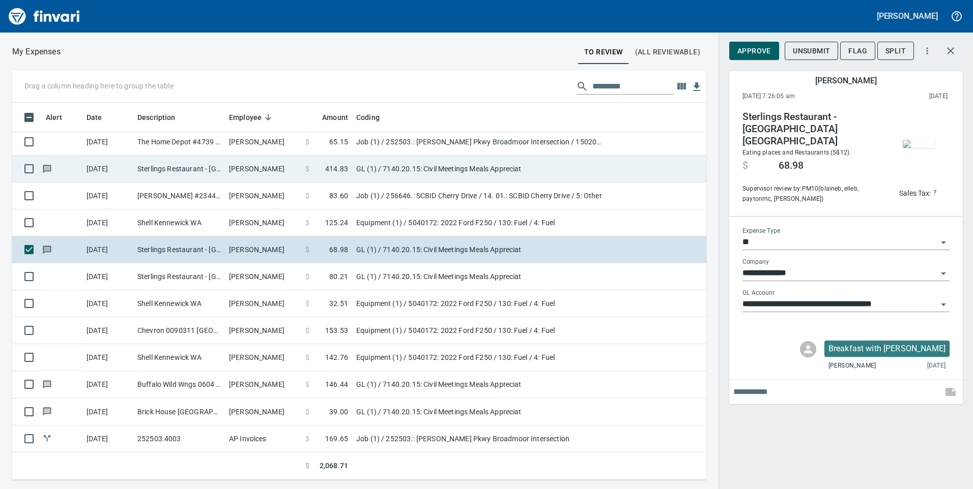
click at [178, 170] on td "Sterlings Restaurant - [GEOGRAPHIC_DATA] [GEOGRAPHIC_DATA]" at bounding box center [179, 169] width 92 height 27
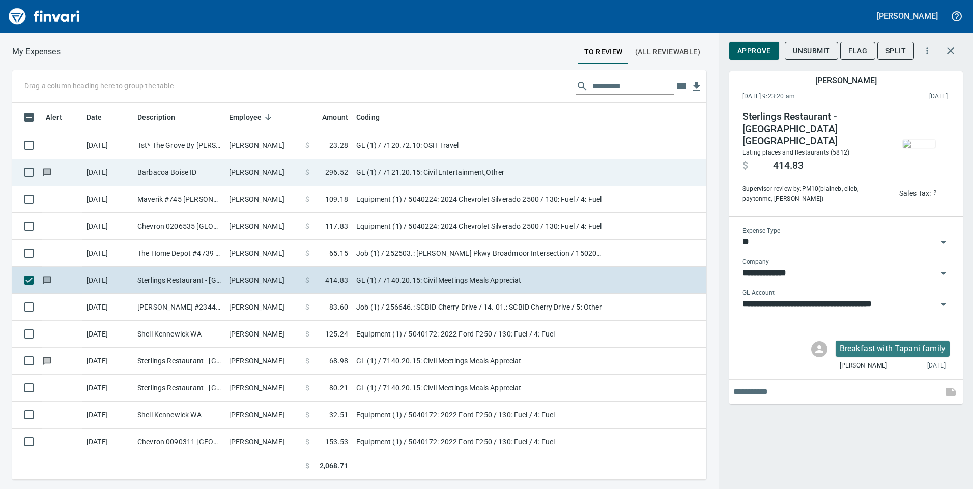
click at [145, 176] on td "Barbacoa Boise ID" at bounding box center [179, 172] width 92 height 27
type input "**********"
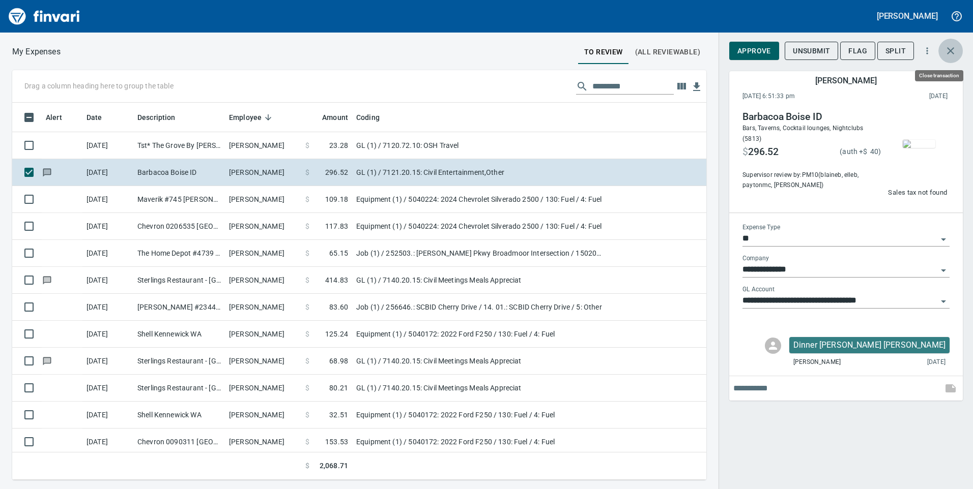
click at [946, 50] on icon "button" at bounding box center [950, 51] width 12 height 12
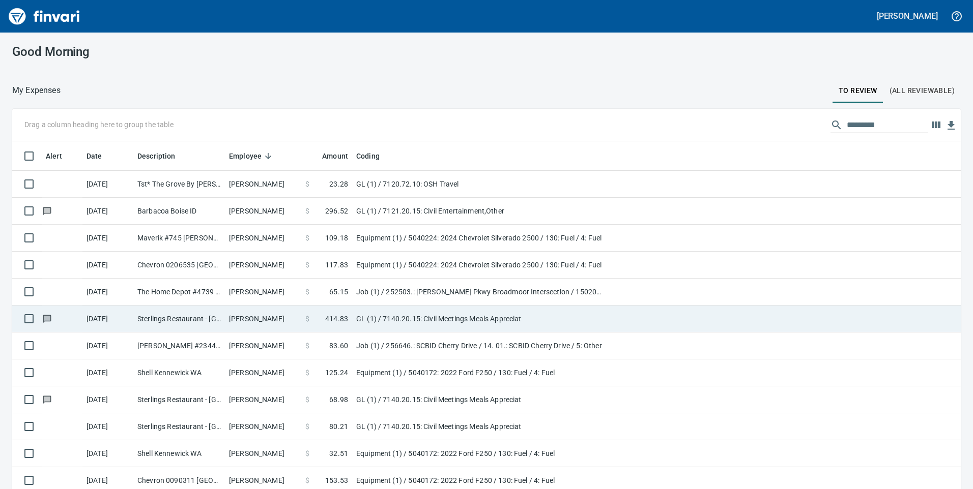
click at [216, 313] on td "Sterlings Restaurant - [GEOGRAPHIC_DATA] [GEOGRAPHIC_DATA]" at bounding box center [179, 319] width 92 height 27
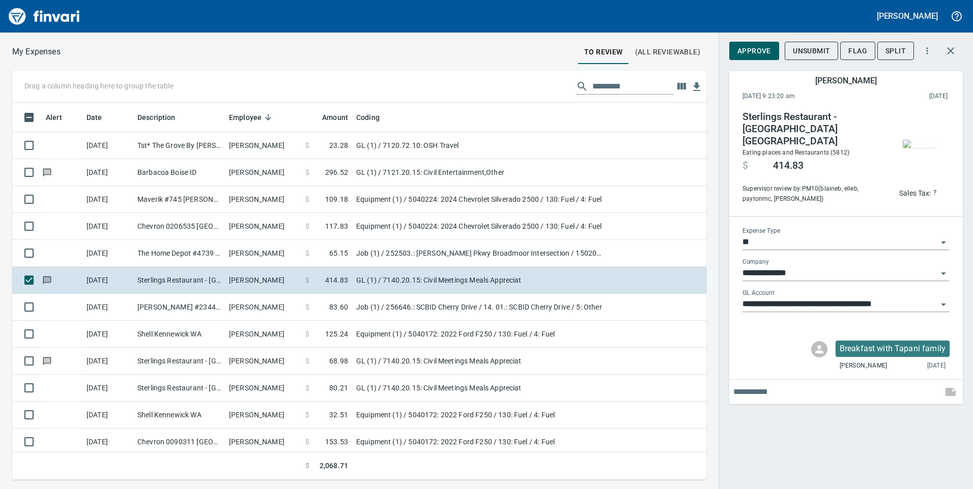
click at [920, 140] on img "button" at bounding box center [919, 144] width 33 height 8
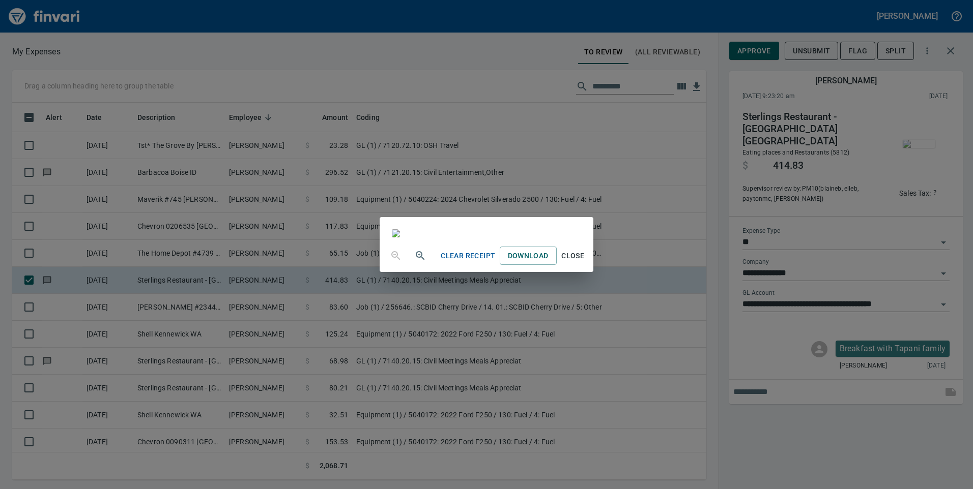
click at [869, 212] on div "Clear Receipt Download Close" at bounding box center [486, 244] width 973 height 489
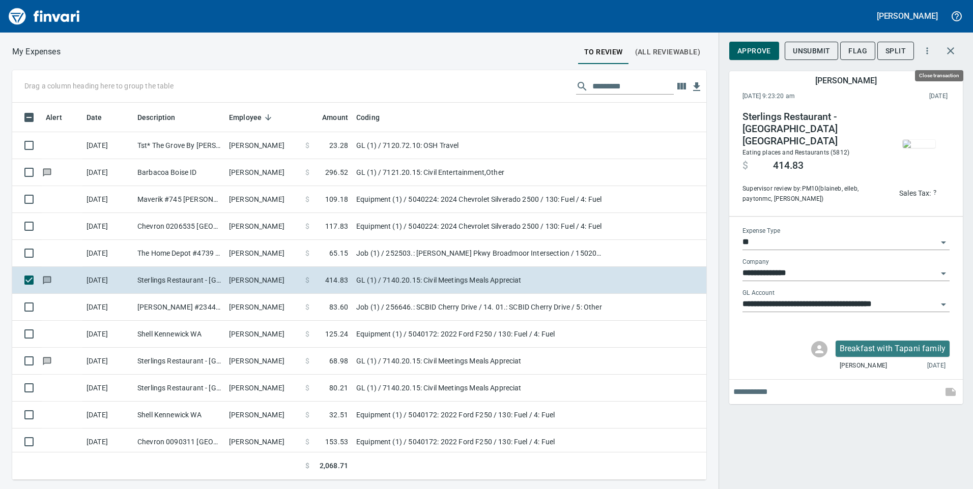
click at [952, 50] on icon "button" at bounding box center [950, 51] width 12 height 12
